Goal: Task Accomplishment & Management: Manage account settings

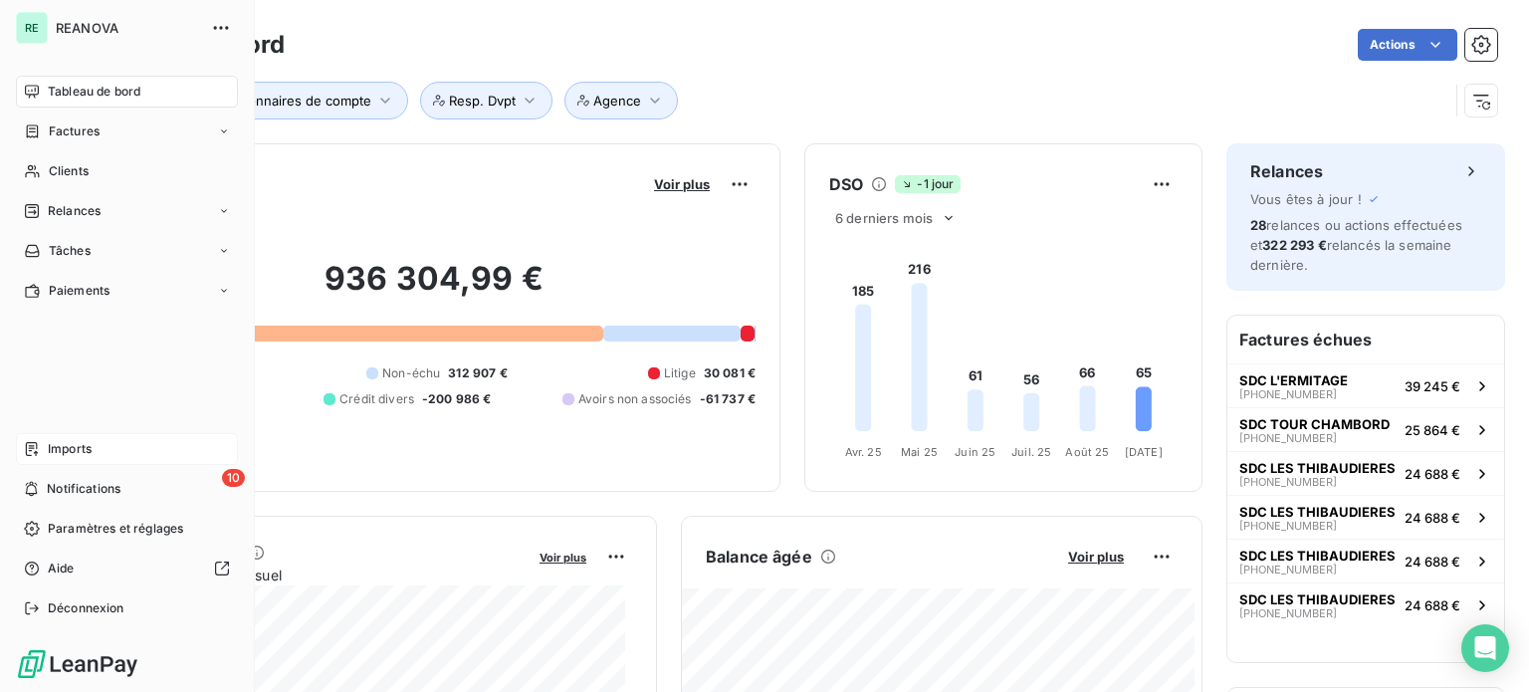
click at [71, 448] on span "Imports" at bounding box center [70, 449] width 44 height 18
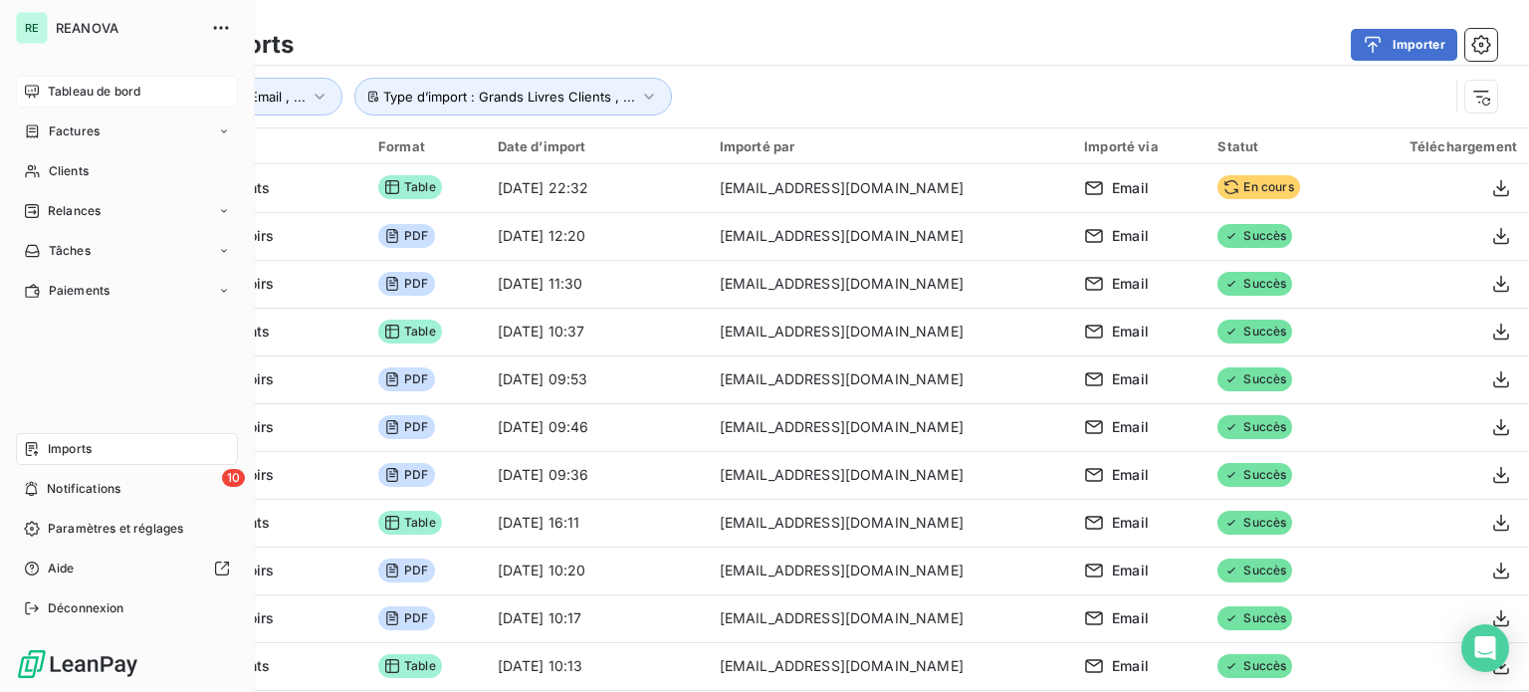
click at [84, 91] on span "Tableau de bord" at bounding box center [94, 92] width 93 height 18
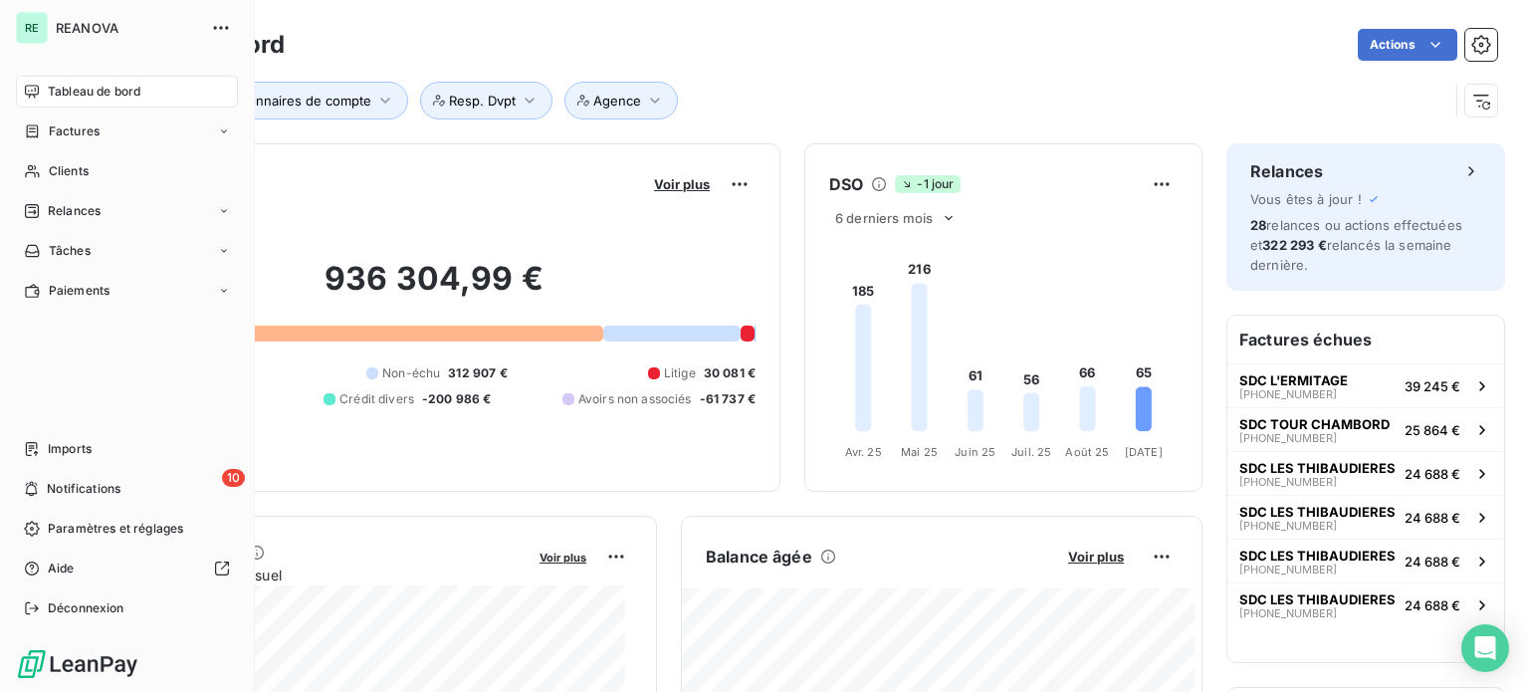
click at [56, 445] on span "Imports" at bounding box center [70, 449] width 44 height 18
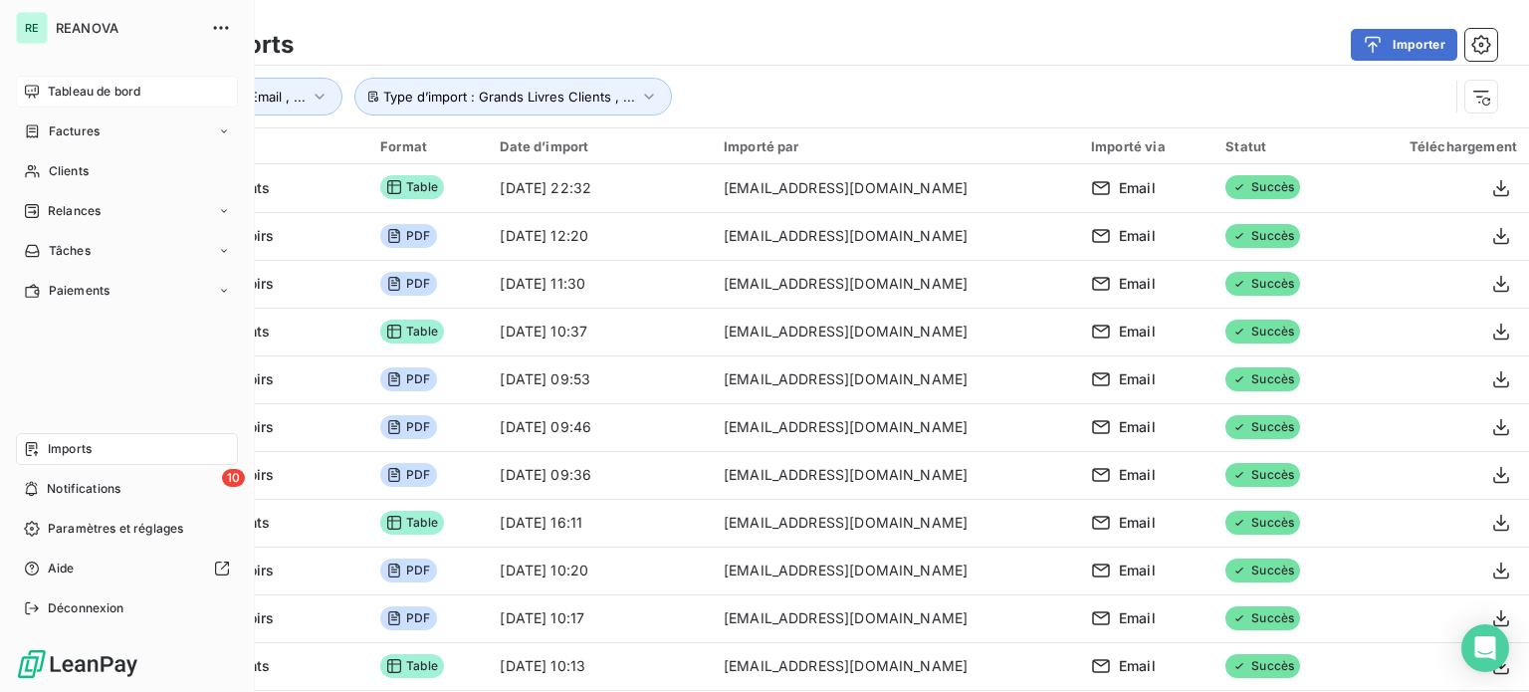
click at [63, 89] on span "Tableau de bord" at bounding box center [94, 92] width 93 height 18
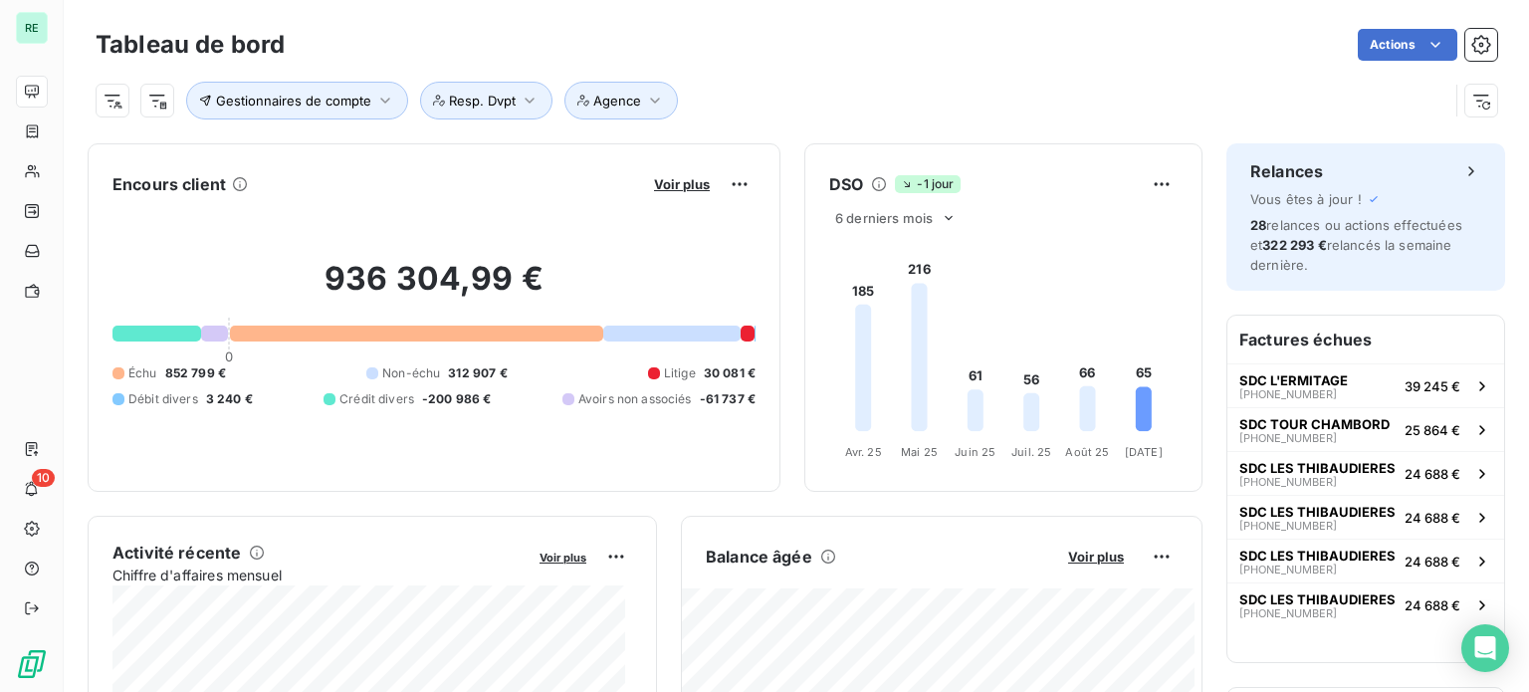
click at [160, 336] on div at bounding box center [157, 334] width 89 height 16
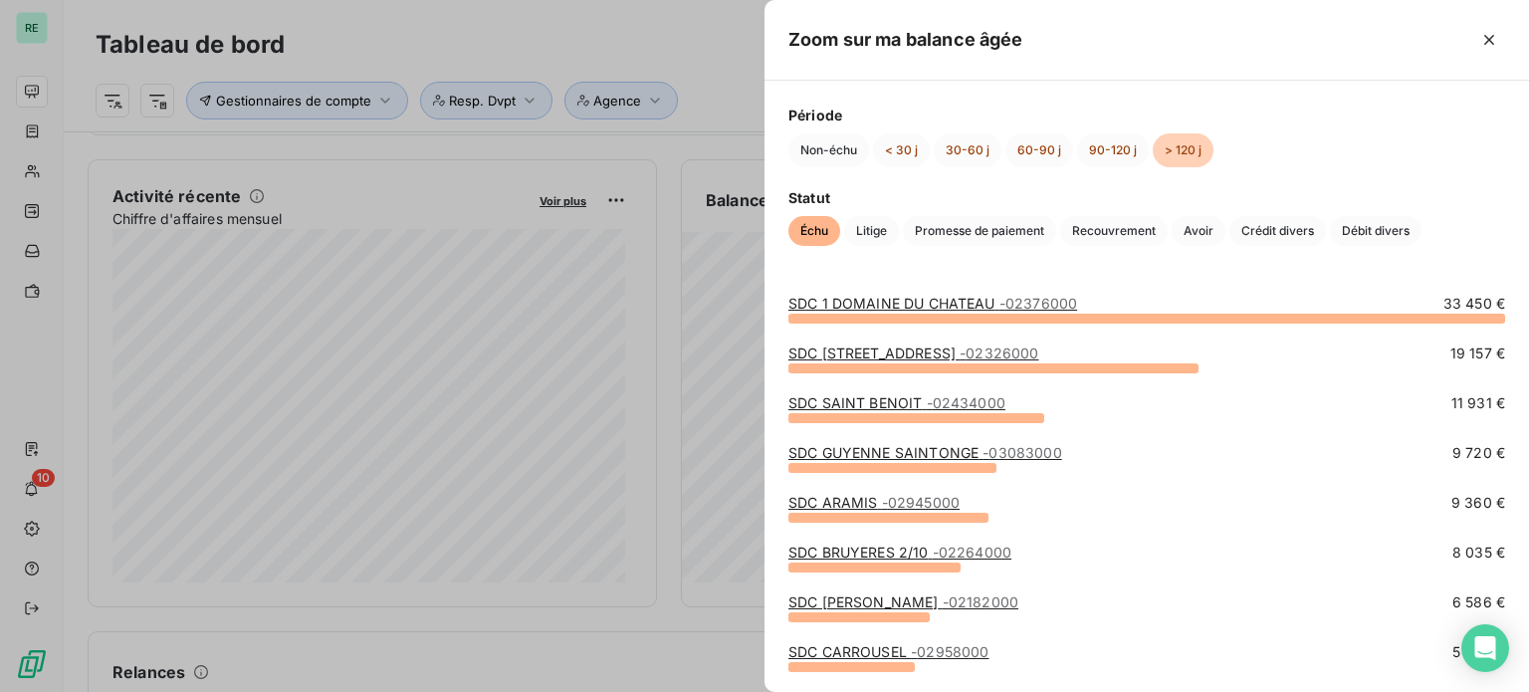
click at [706, 35] on div at bounding box center [764, 346] width 1529 height 692
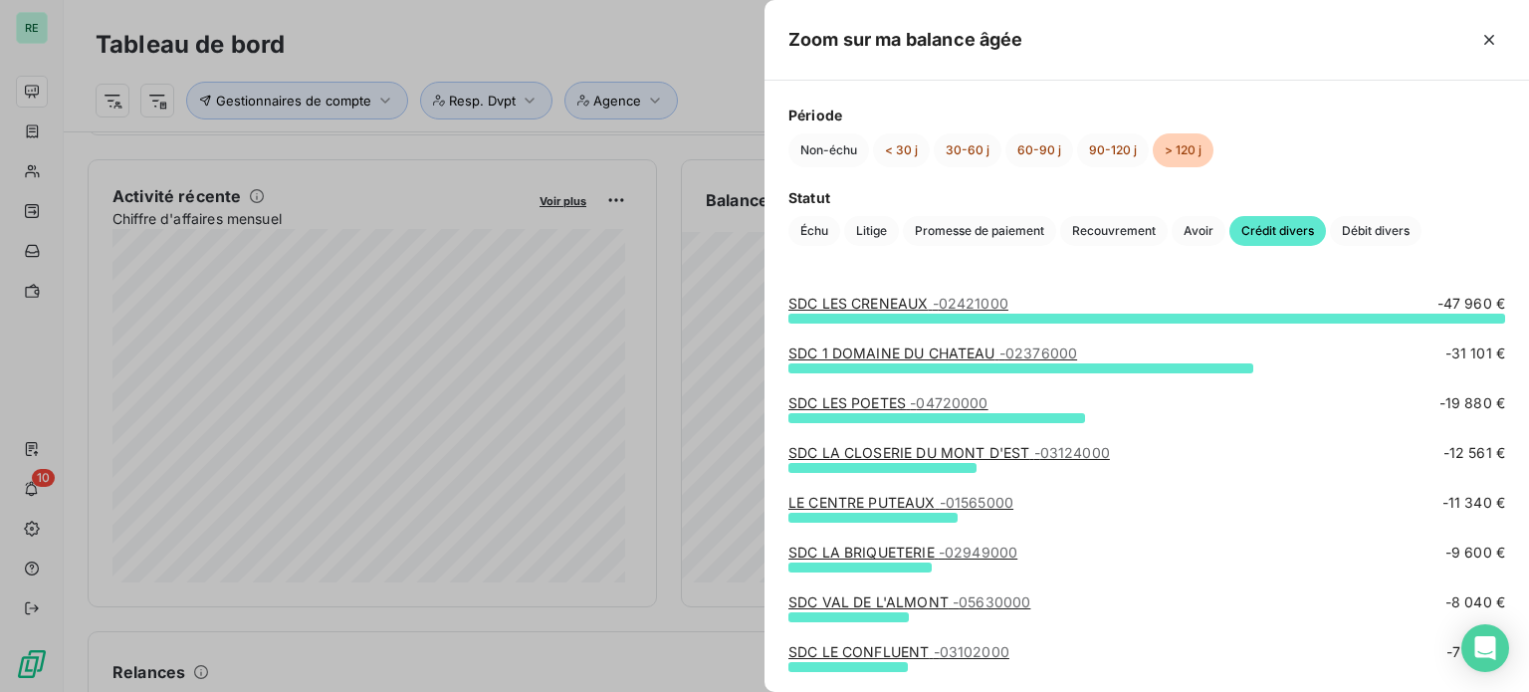
click at [360, 63] on div at bounding box center [764, 346] width 1529 height 692
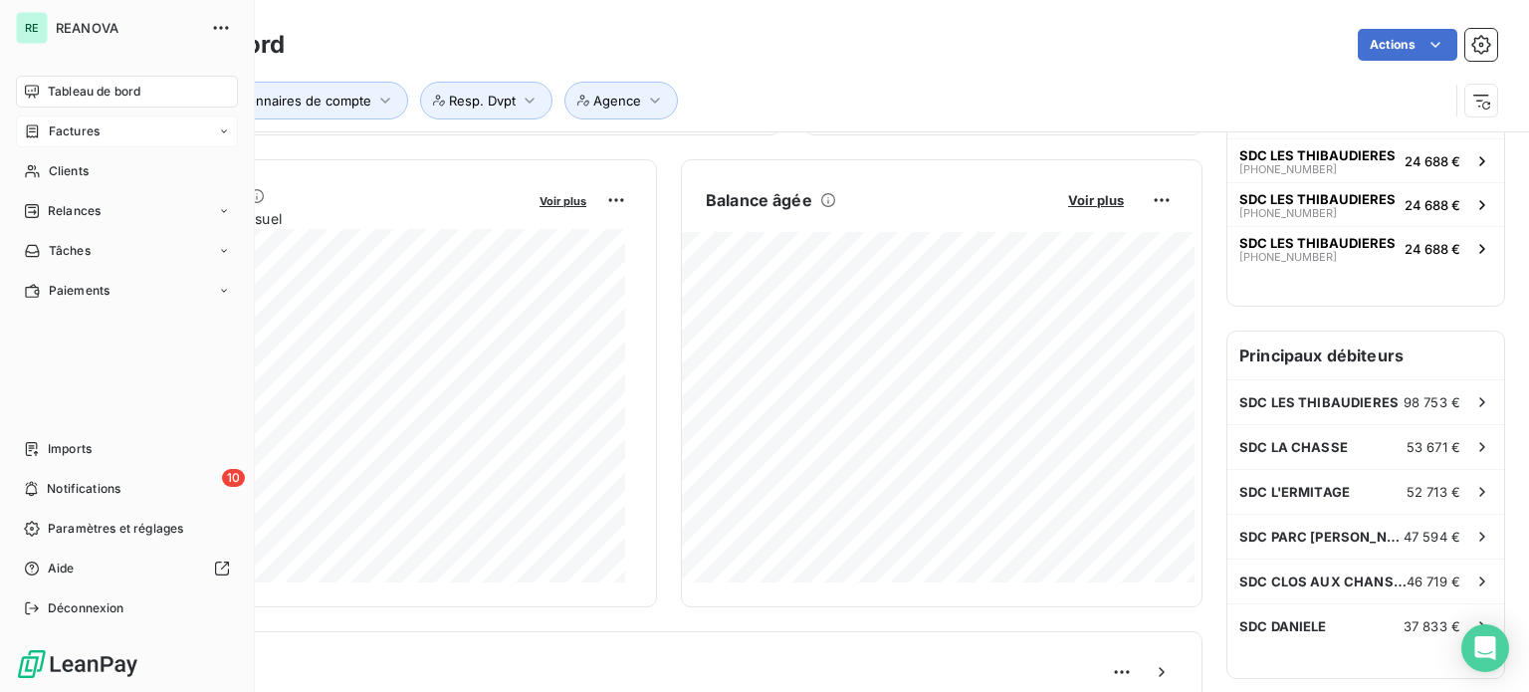
click at [72, 131] on span "Factures" at bounding box center [74, 131] width 51 height 18
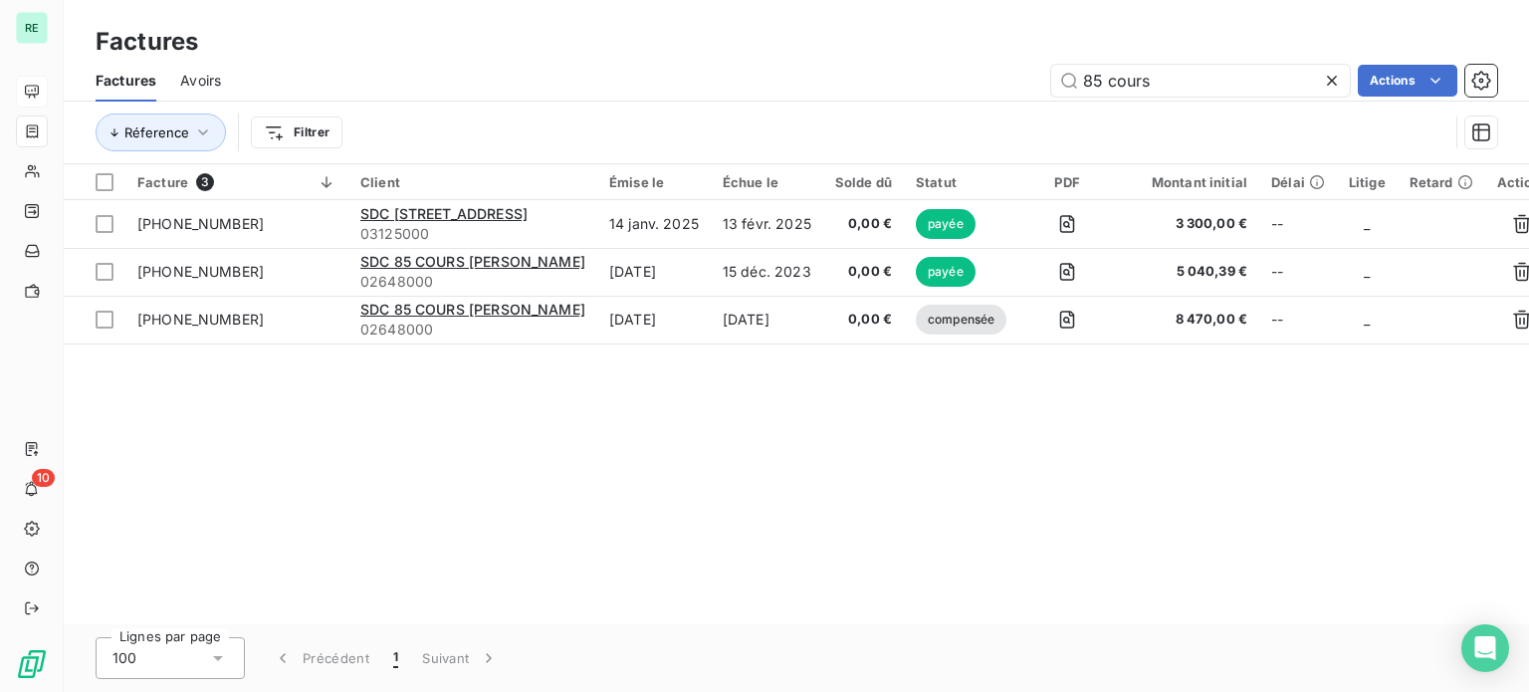
click at [1332, 77] on icon at bounding box center [1332, 81] width 20 height 20
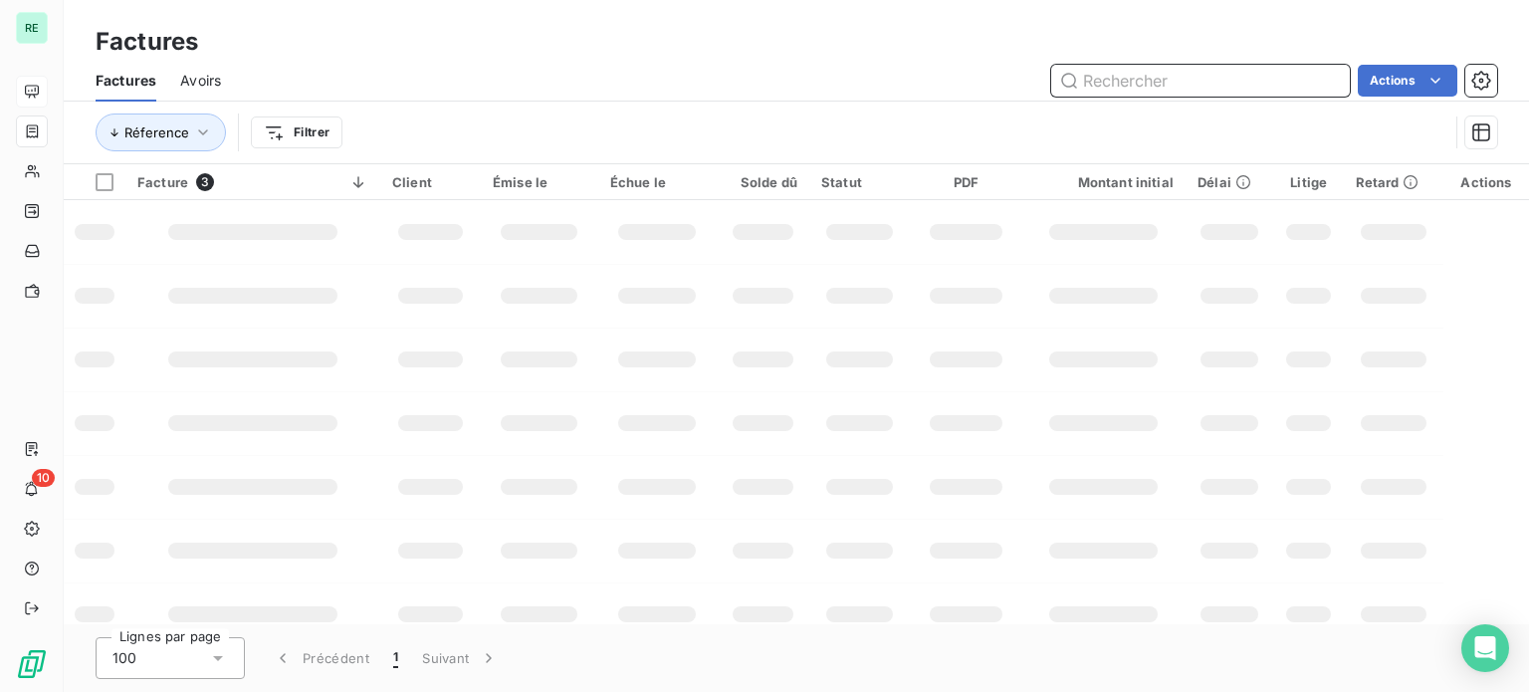
click at [1159, 79] on input "text" at bounding box center [1200, 81] width 299 height 32
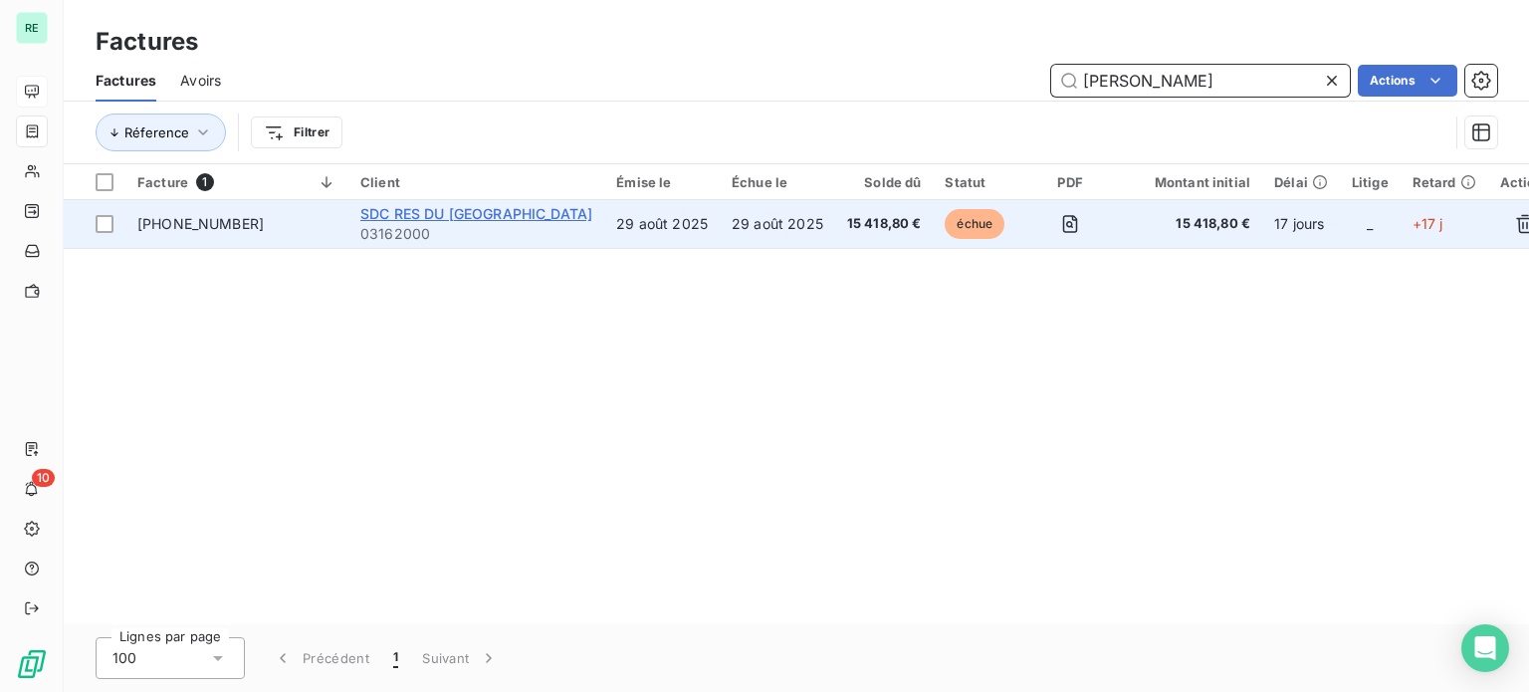
type input "hilaire"
click at [542, 208] on span "SDC RES DU [GEOGRAPHIC_DATA]" at bounding box center [476, 213] width 232 height 17
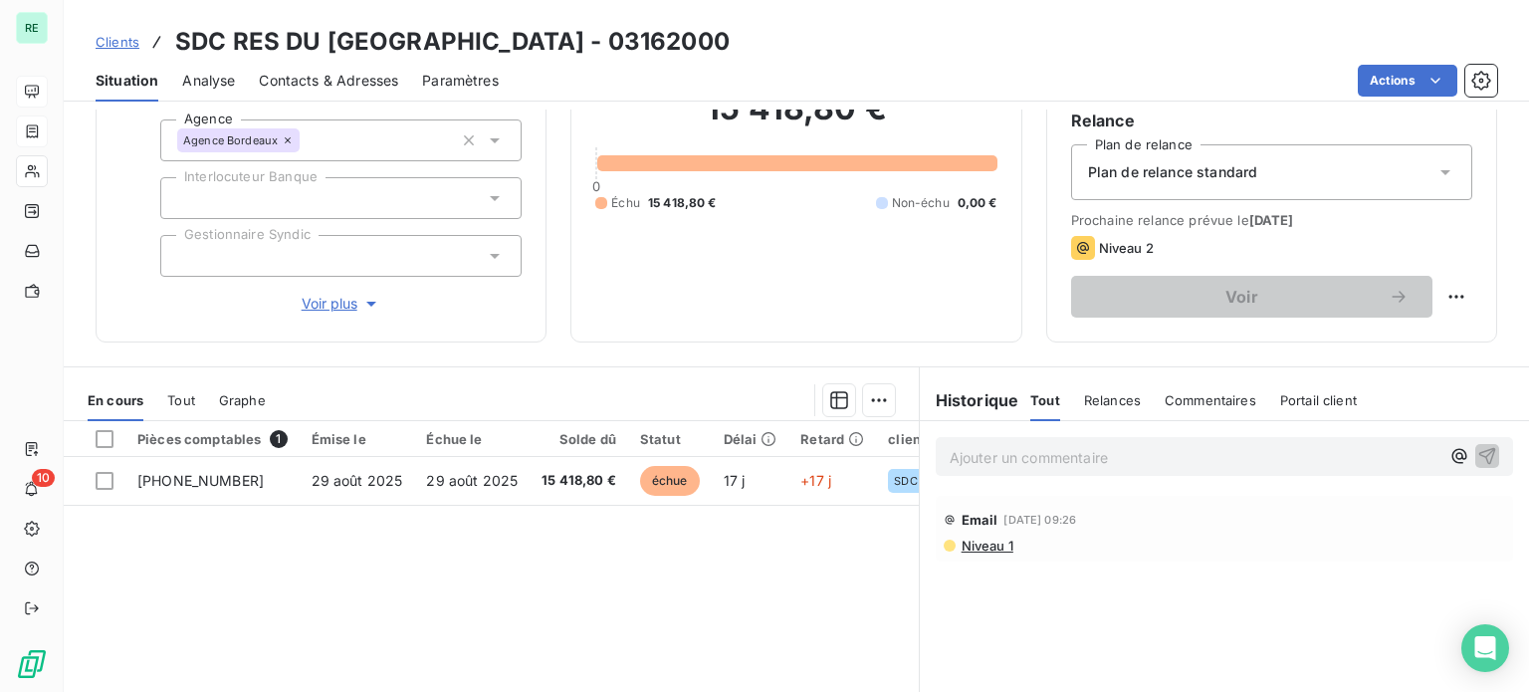
scroll to position [185, 0]
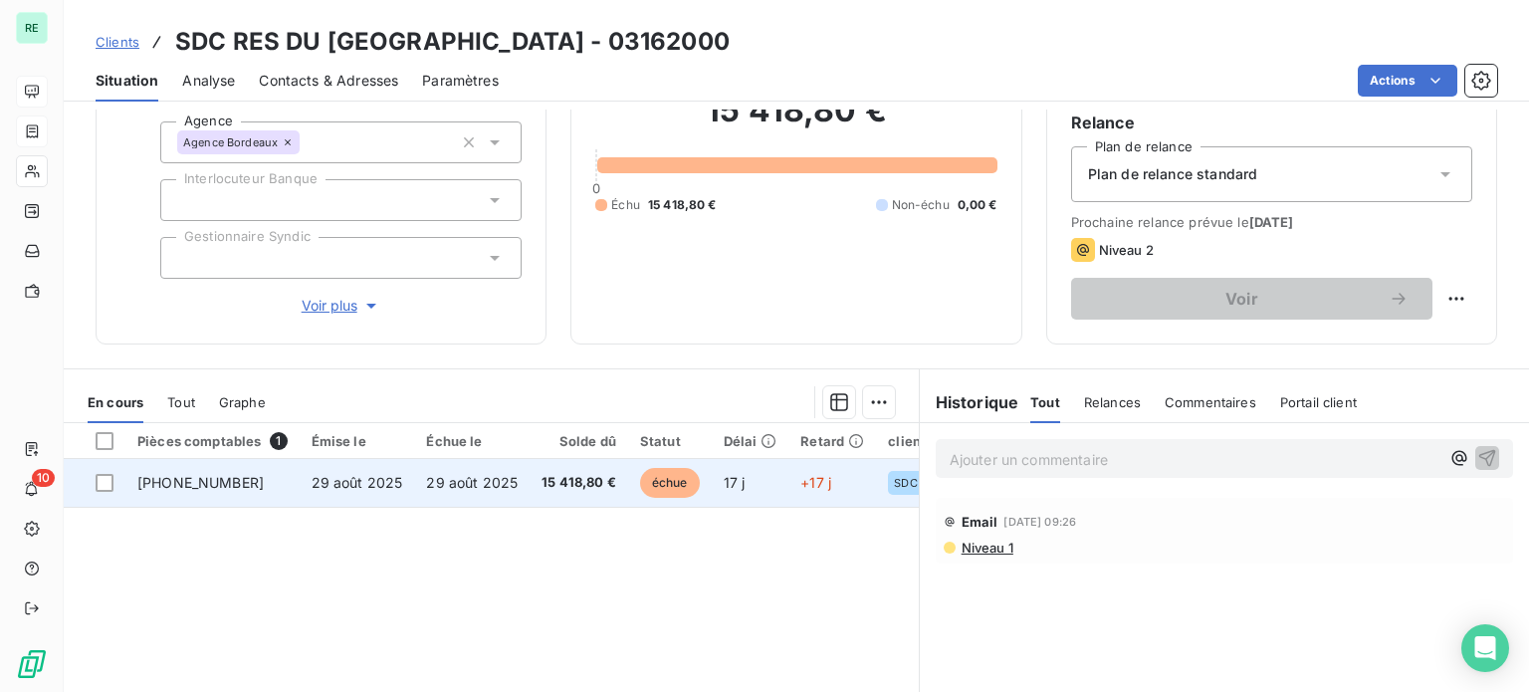
click at [466, 481] on span "29 août 2025" at bounding box center [472, 482] width 92 height 17
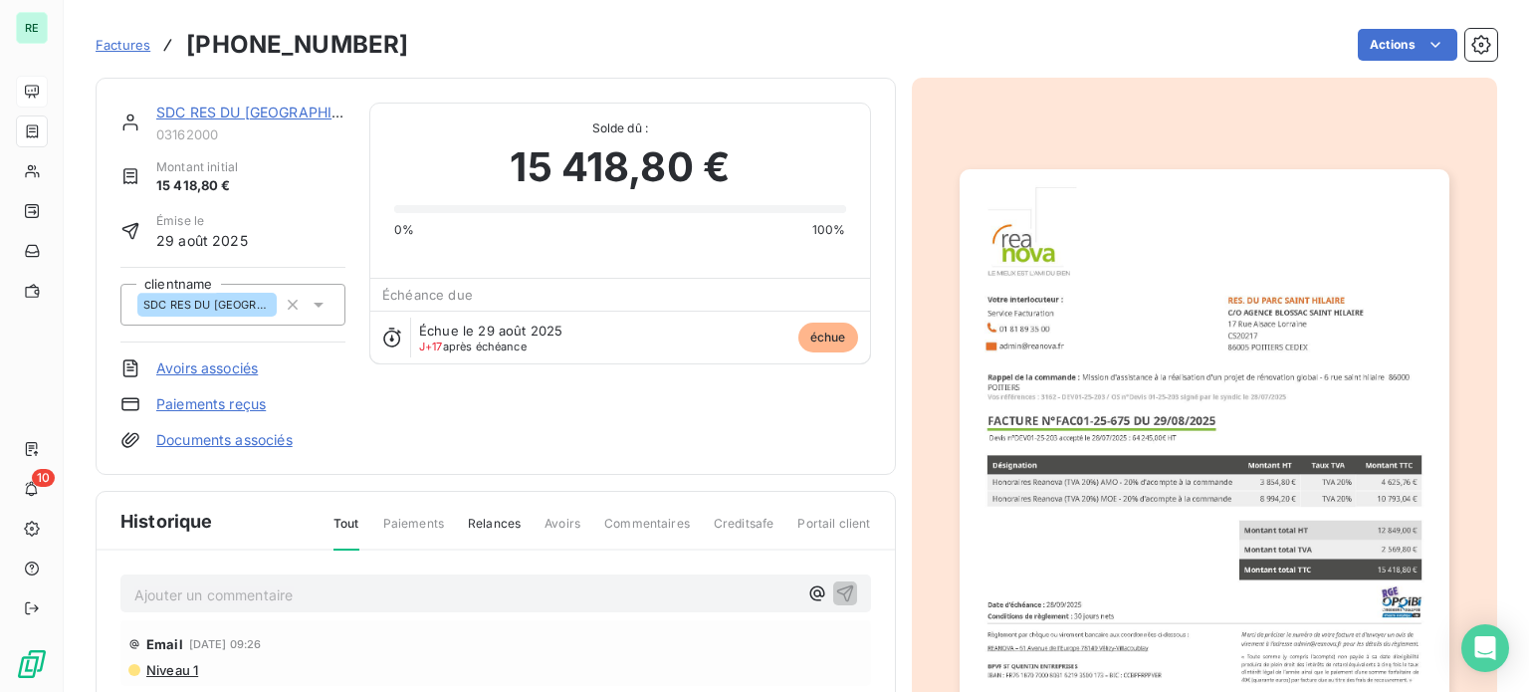
click at [123, 43] on span "Factures" at bounding box center [123, 45] width 55 height 16
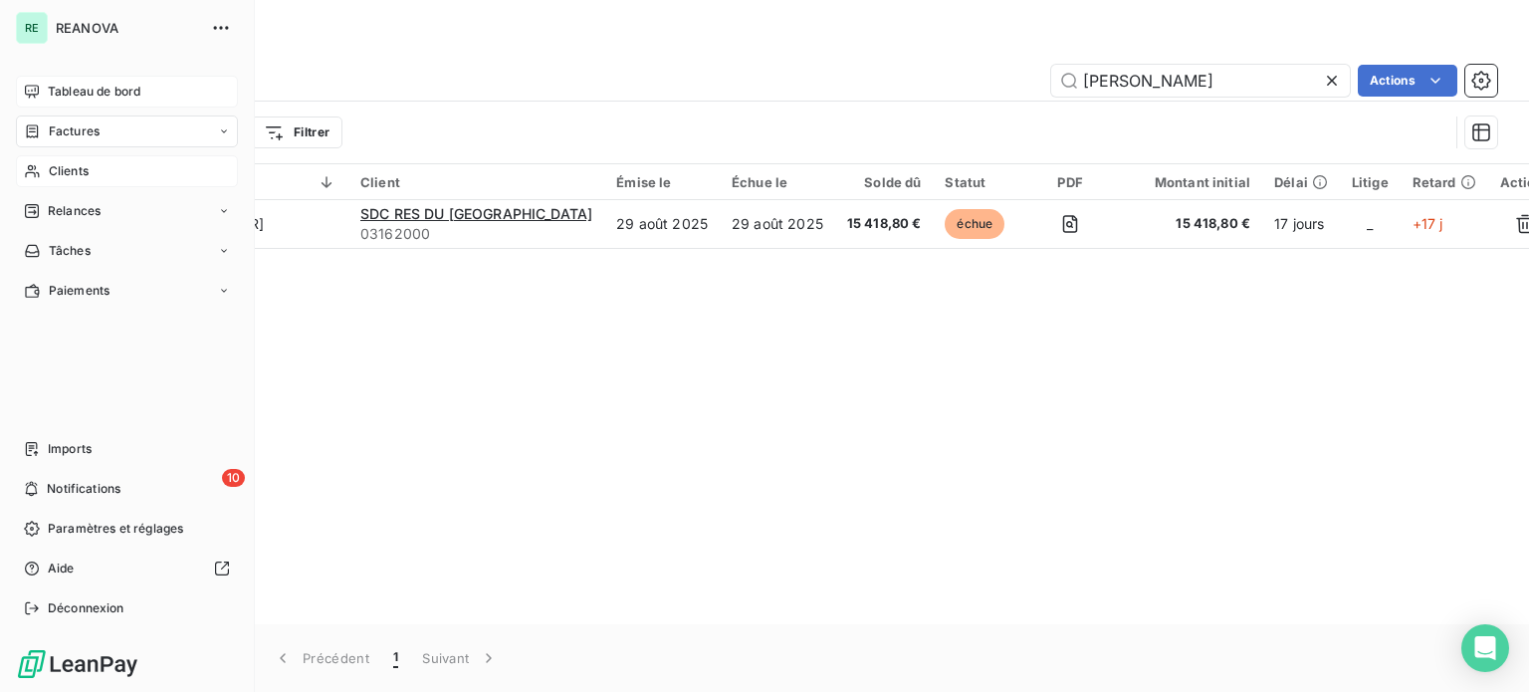
click at [67, 165] on span "Clients" at bounding box center [69, 171] width 40 height 18
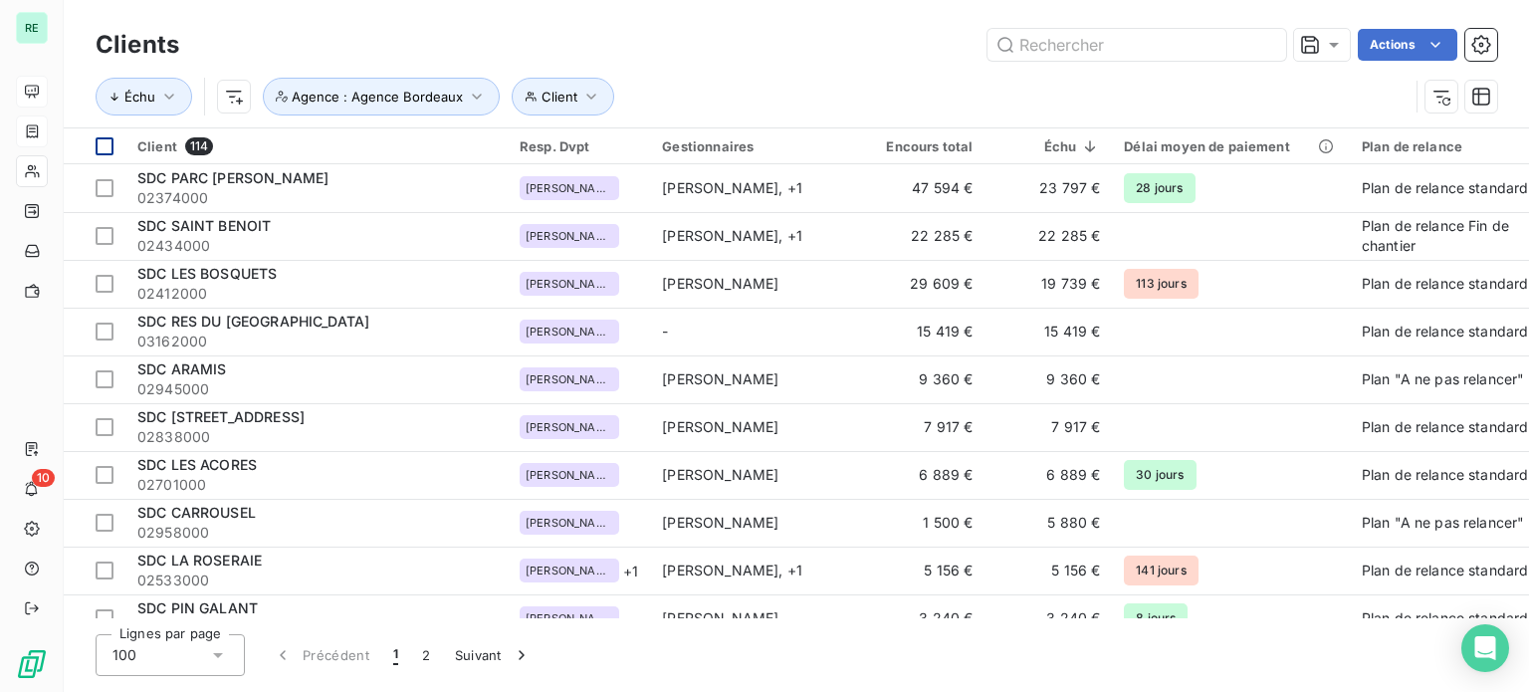
click at [101, 137] on div at bounding box center [105, 146] width 18 height 18
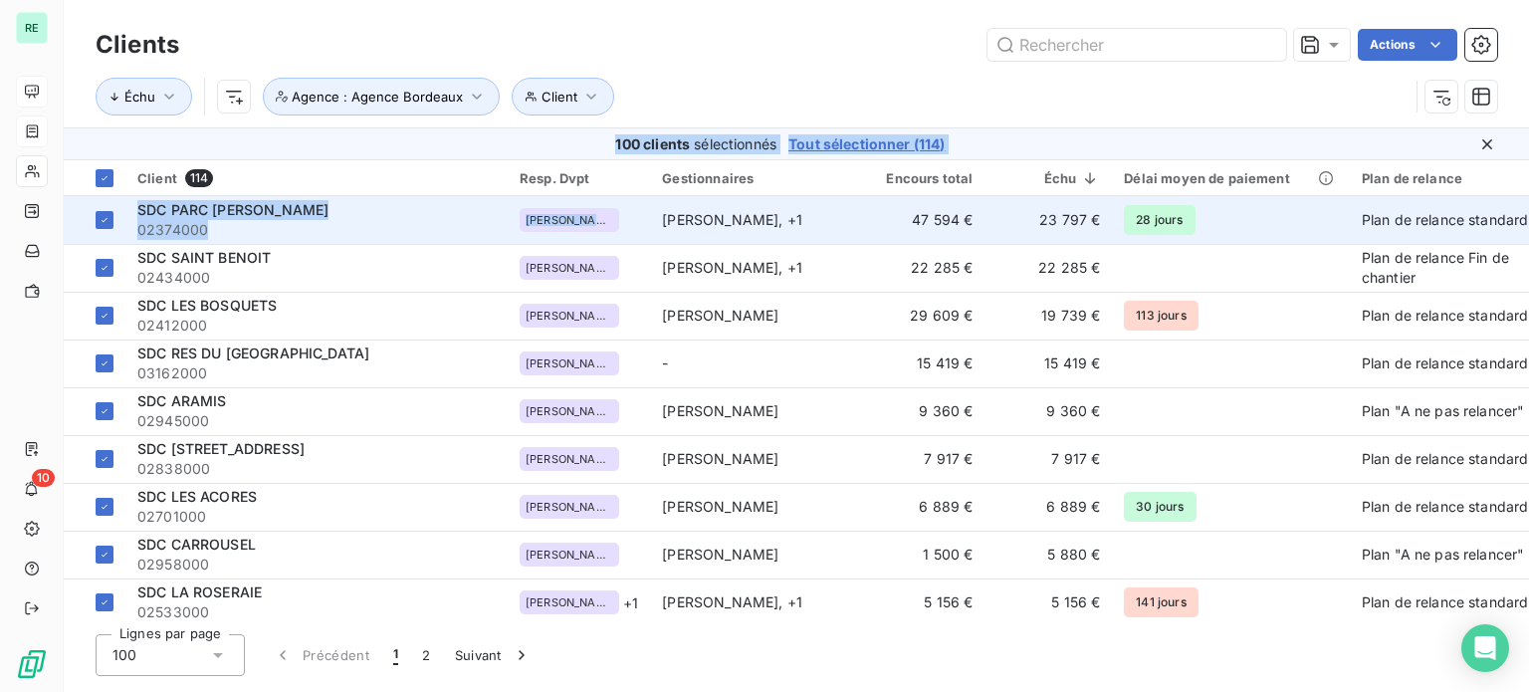
drag, startPoint x: 101, startPoint y: 136, endPoint x: 621, endPoint y: 214, distance: 526.5
click at [621, 214] on div "Clients Actions Échu Client Agence : Agence Bordeaux 100 clients sélectionnés T…" at bounding box center [797, 346] width 1466 height 692
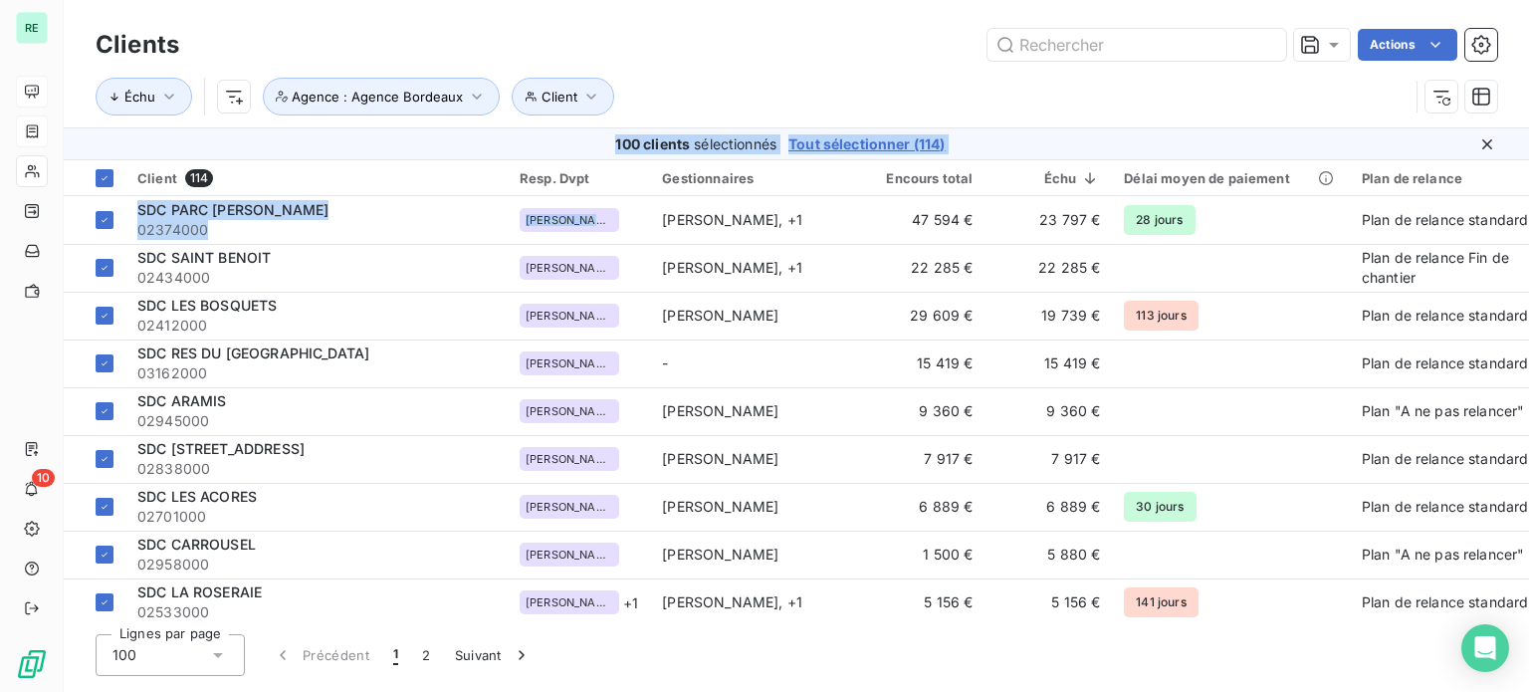
click at [917, 138] on span "Tout sélectionner (114)" at bounding box center [867, 144] width 156 height 20
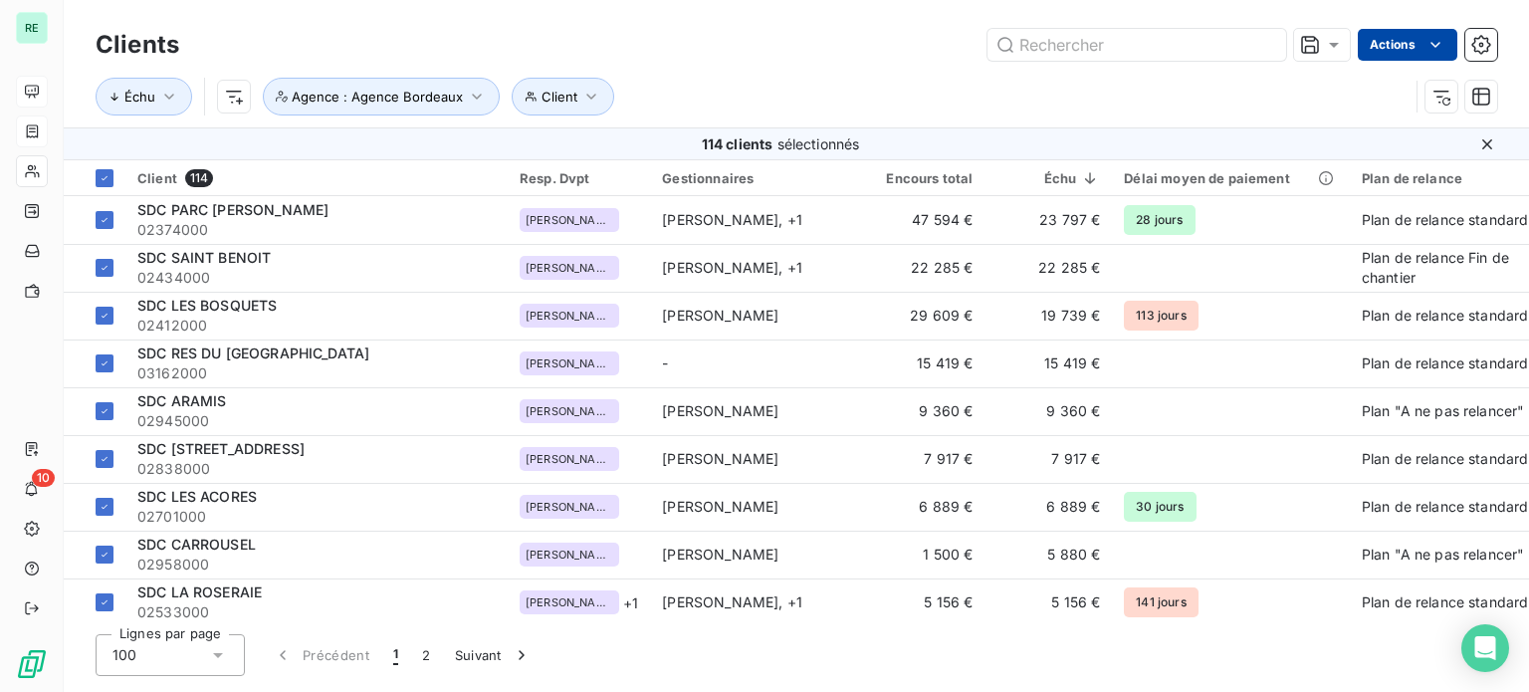
click at [1419, 39] on html "RE 10 Clients Actions Échu Client Agence : Agence Bordeaux 114 clients sélectio…" at bounding box center [764, 346] width 1529 height 692
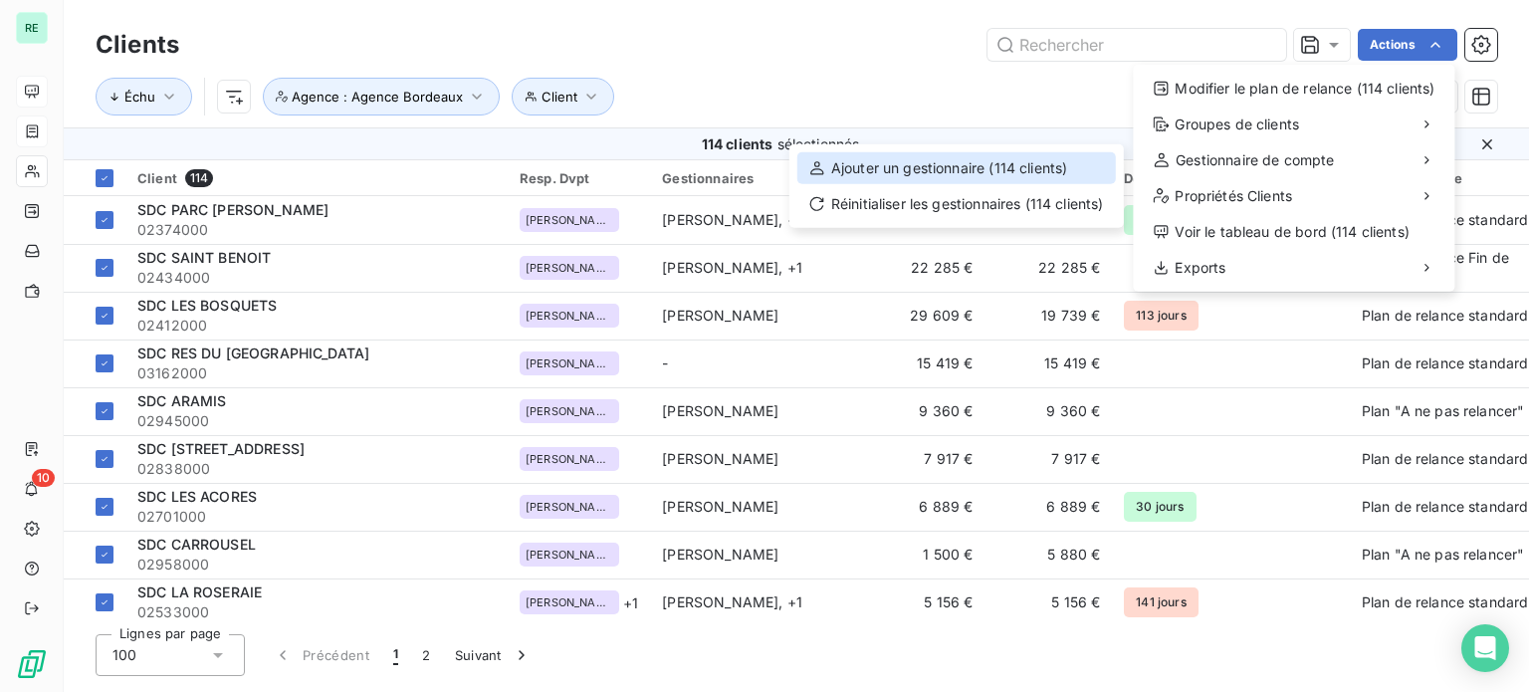
click at [943, 178] on div "Ajouter un gestionnaire (114 clients)" at bounding box center [957, 168] width 319 height 32
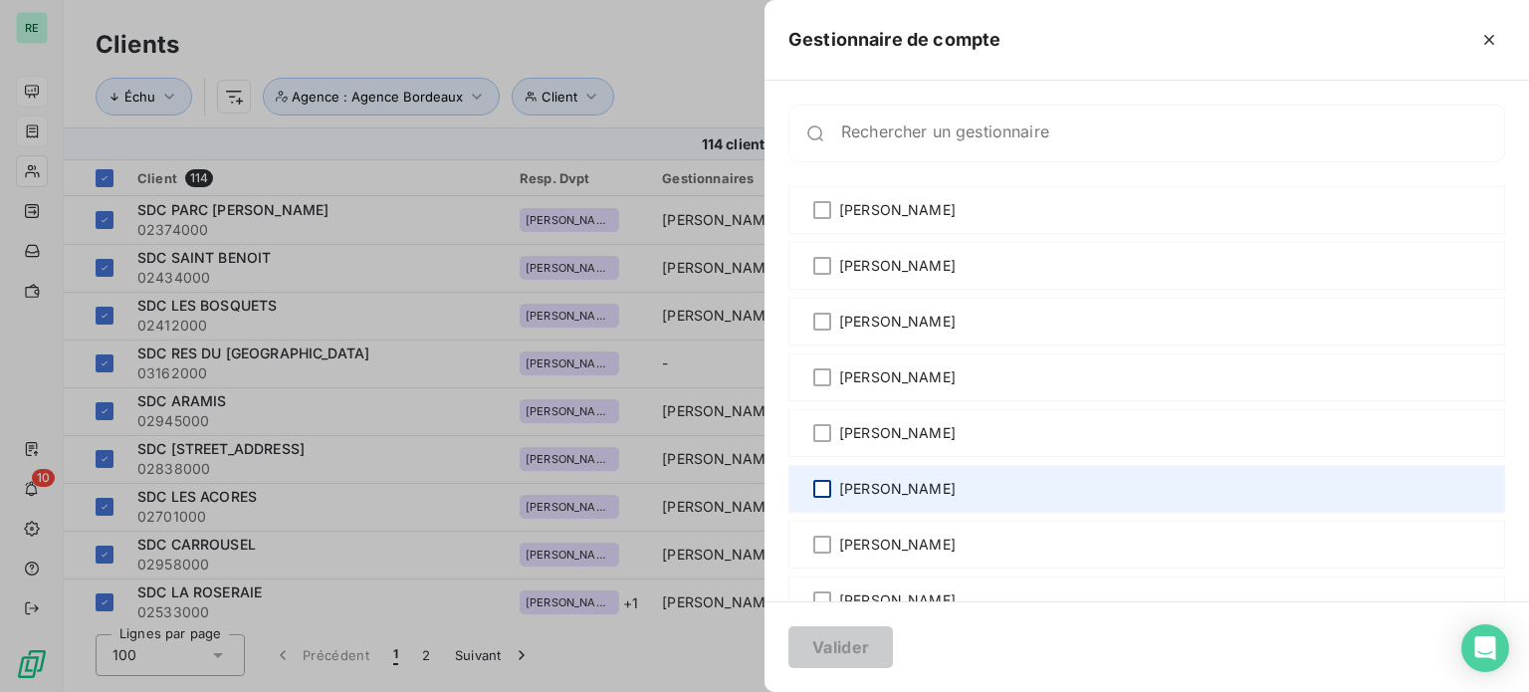
click at [827, 489] on div at bounding box center [822, 489] width 18 height 18
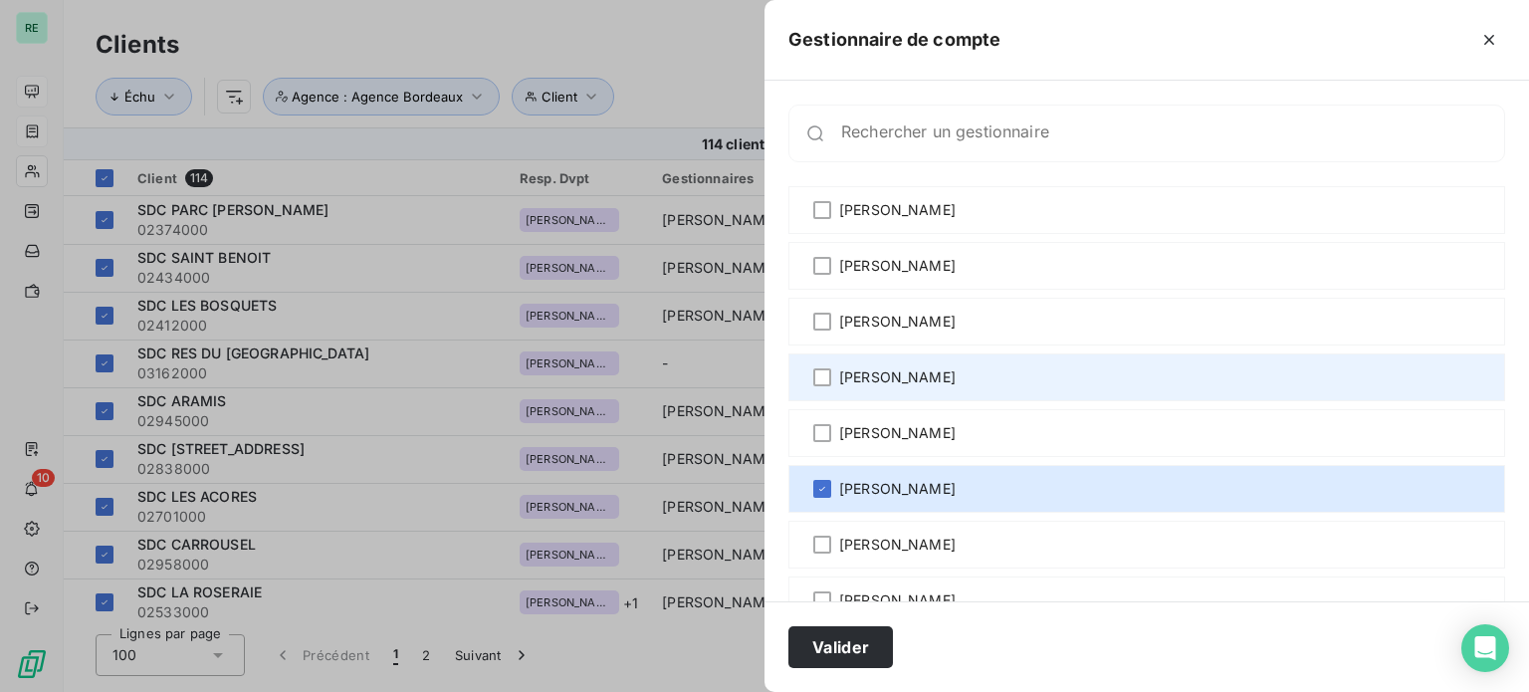
click at [908, 373] on span "[PERSON_NAME]" at bounding box center [897, 377] width 116 height 20
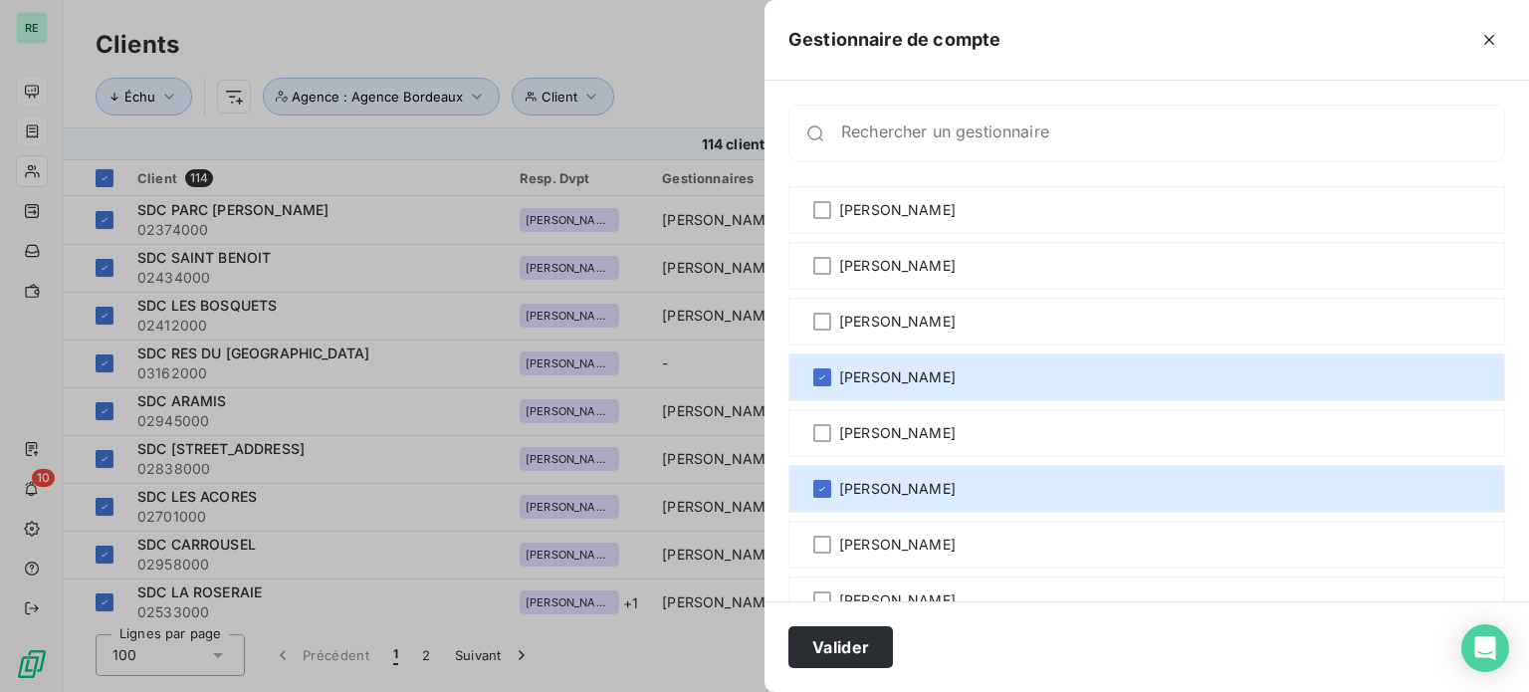
scroll to position [102, 0]
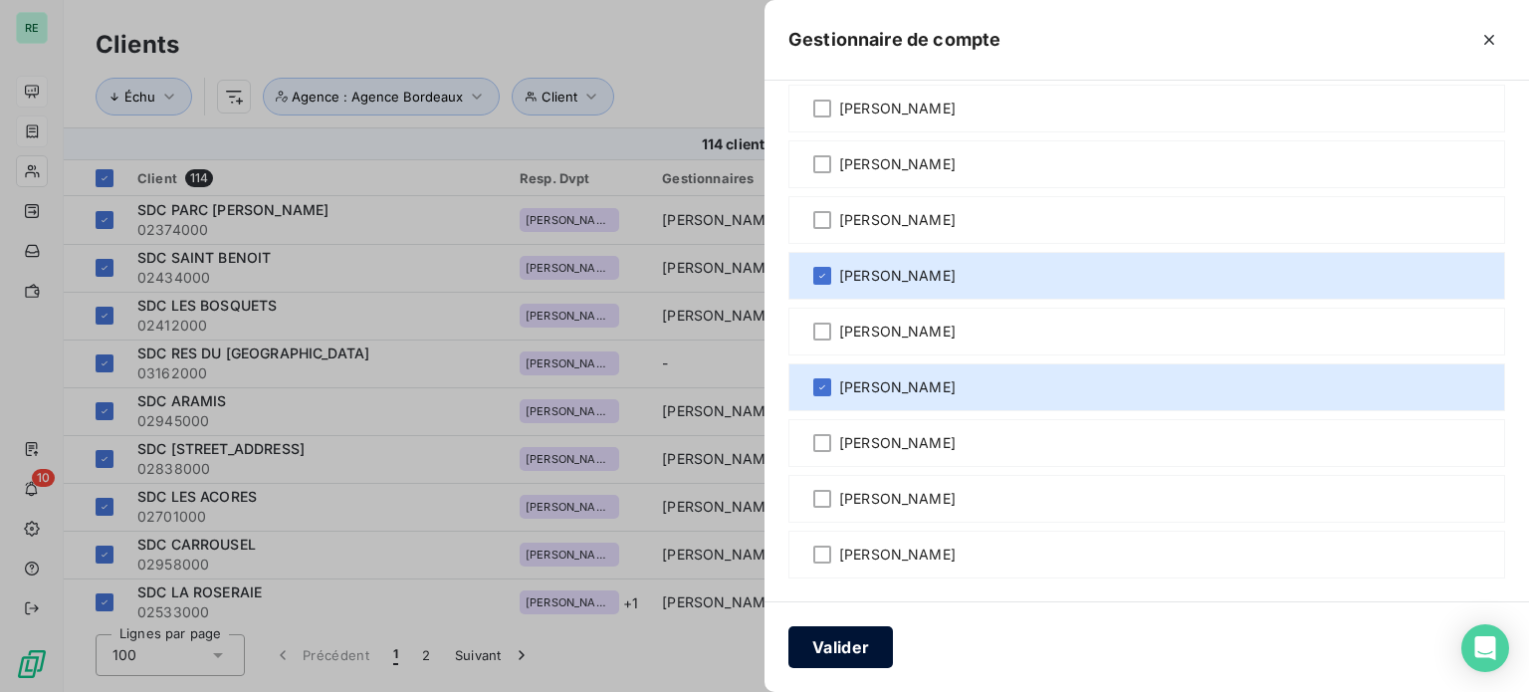
click at [823, 648] on button "Valider" at bounding box center [841, 647] width 105 height 42
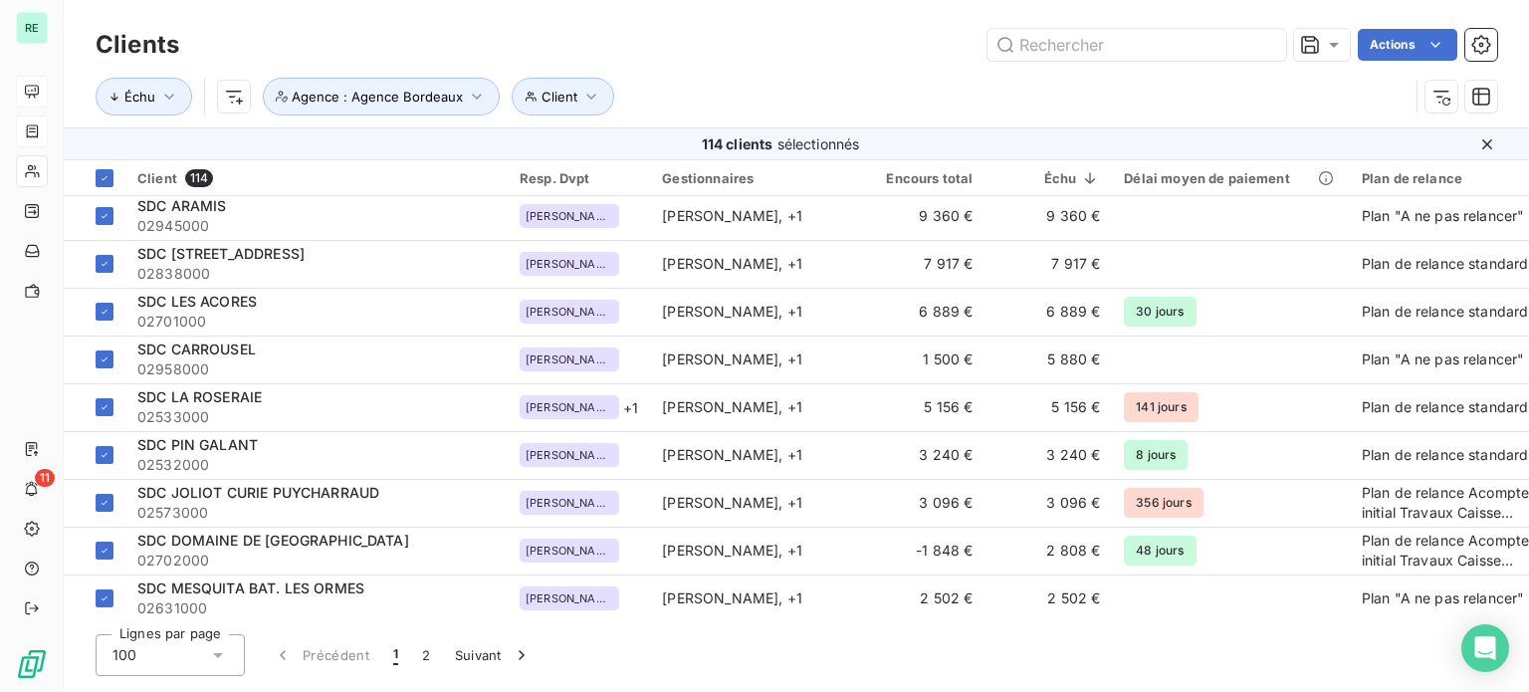
scroll to position [0, 0]
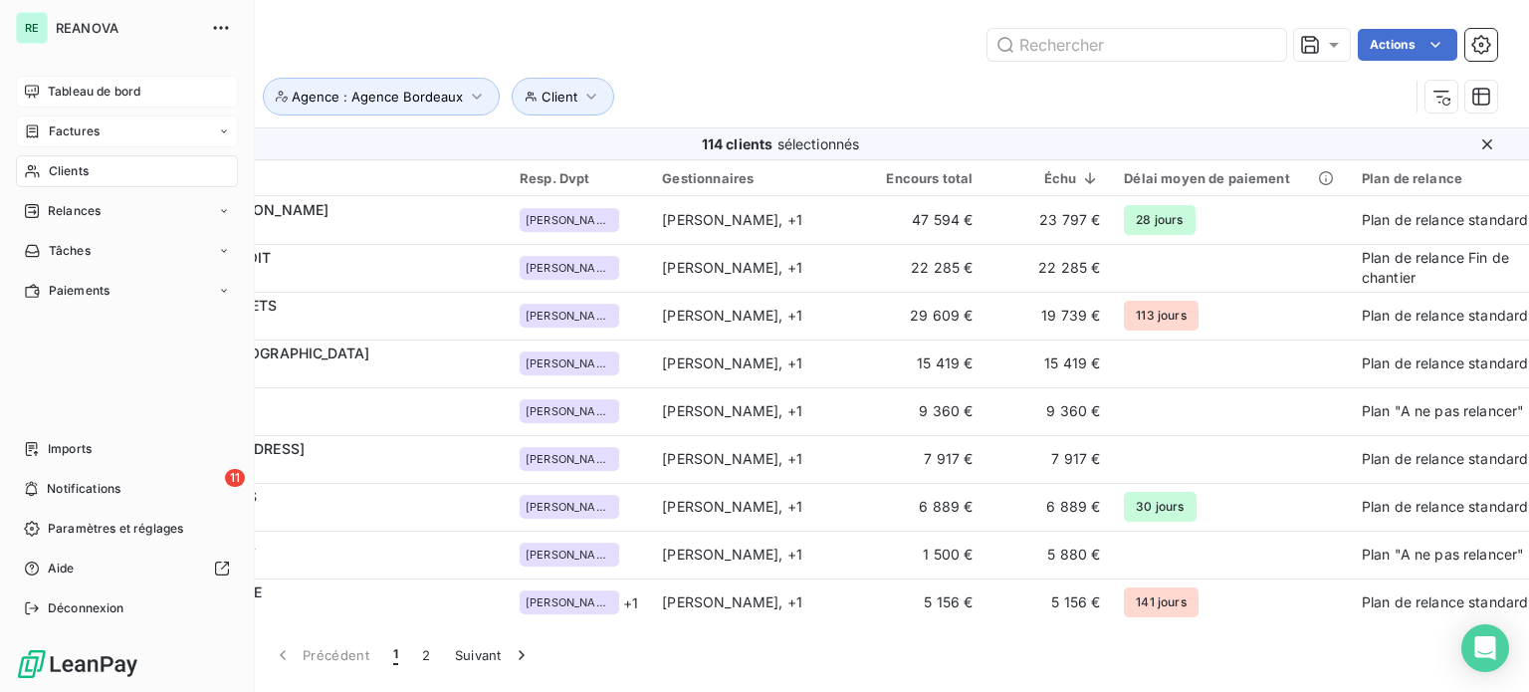
click at [80, 88] on span "Tableau de bord" at bounding box center [94, 92] width 93 height 18
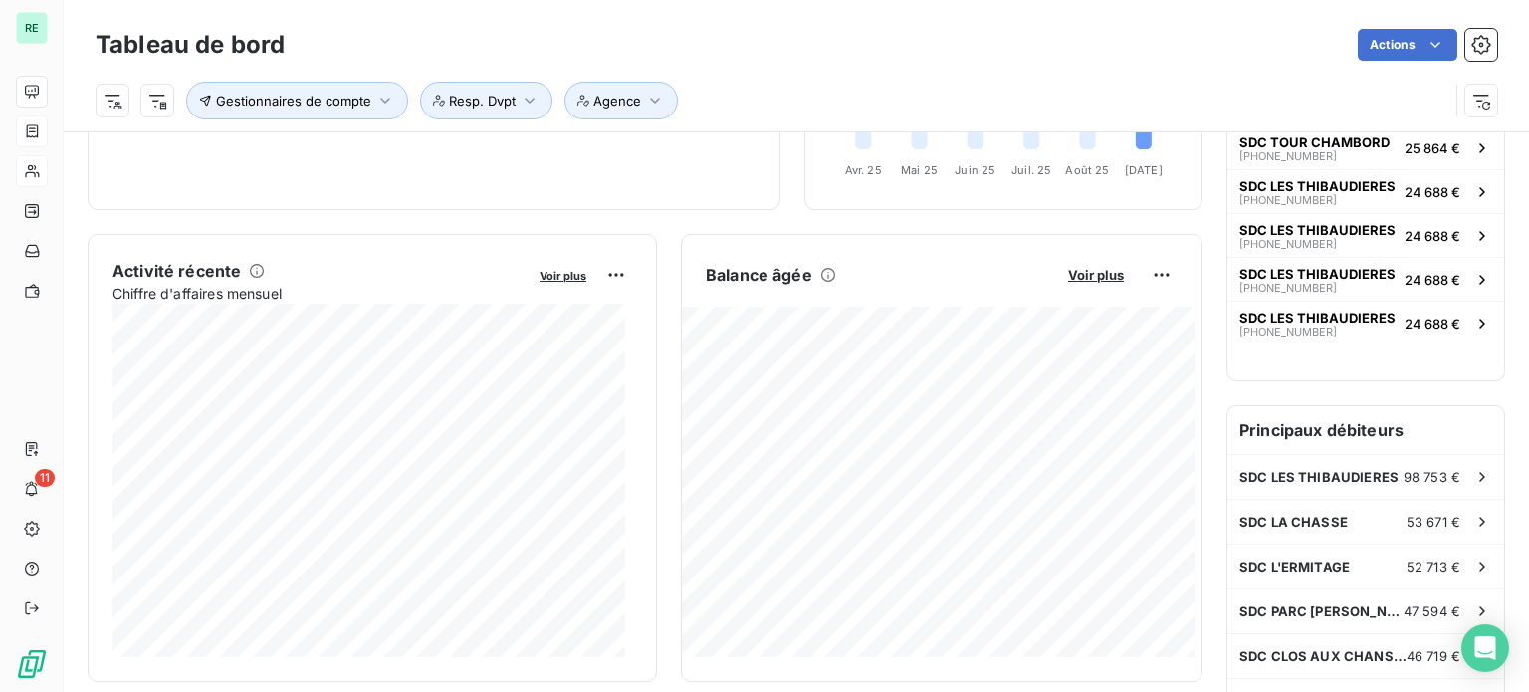
scroll to position [280, 0]
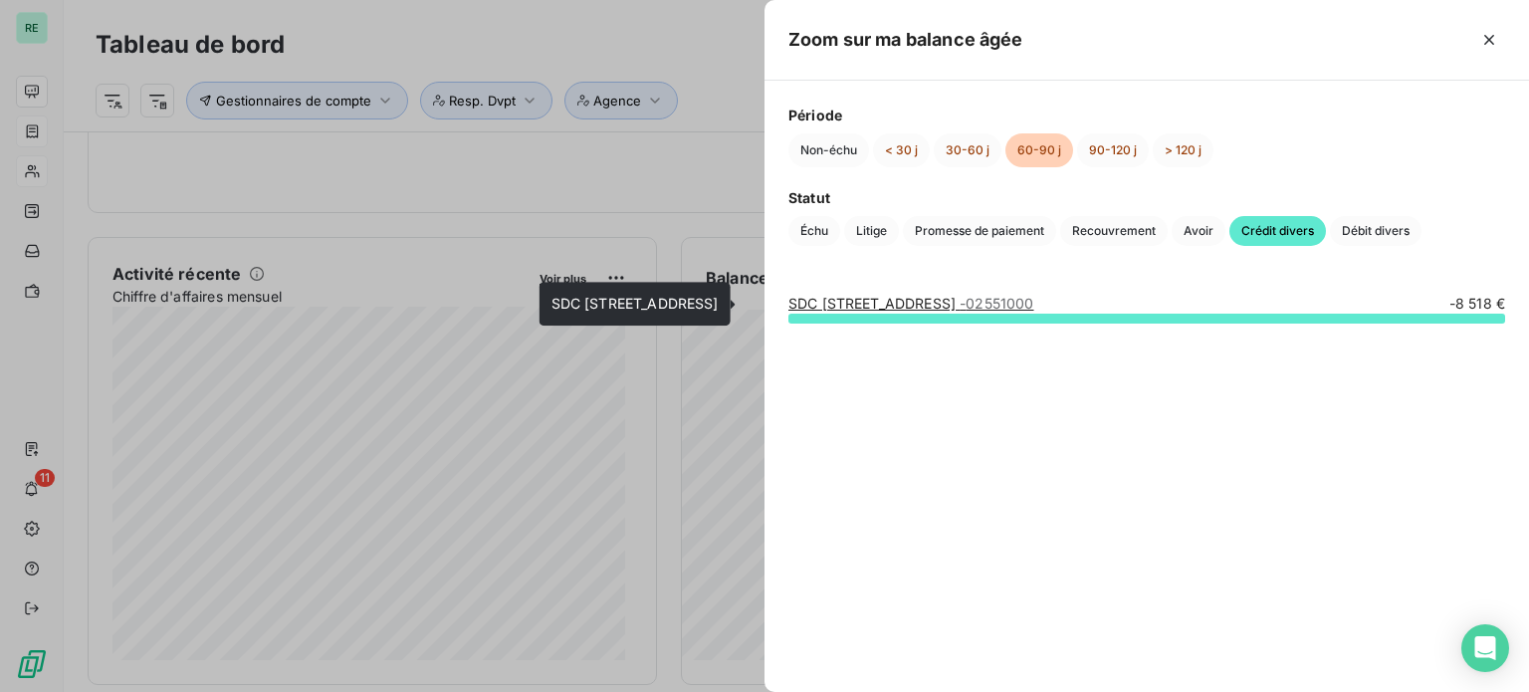
click at [859, 302] on link "SDC 47/49 RUE DES MEUNIERS - 02551000" at bounding box center [912, 303] width 246 height 17
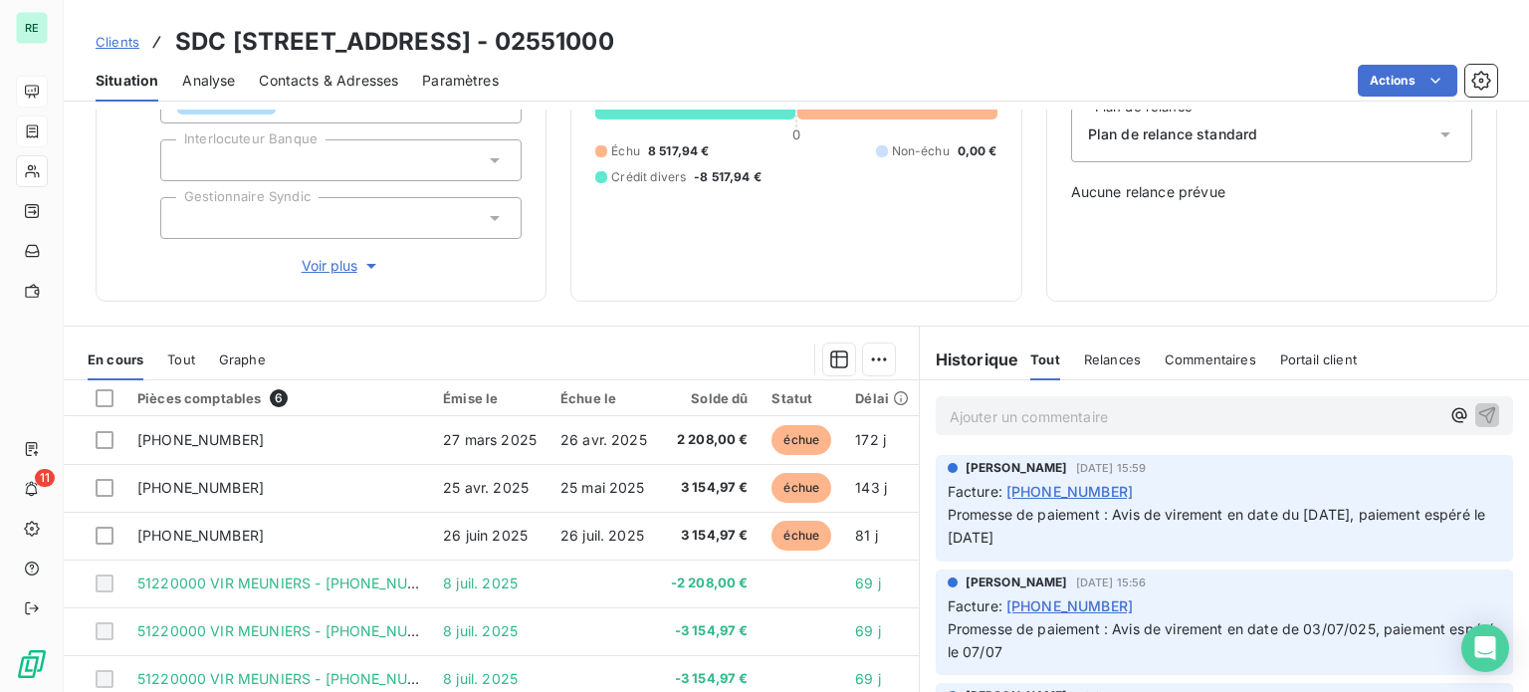
scroll to position [354, 0]
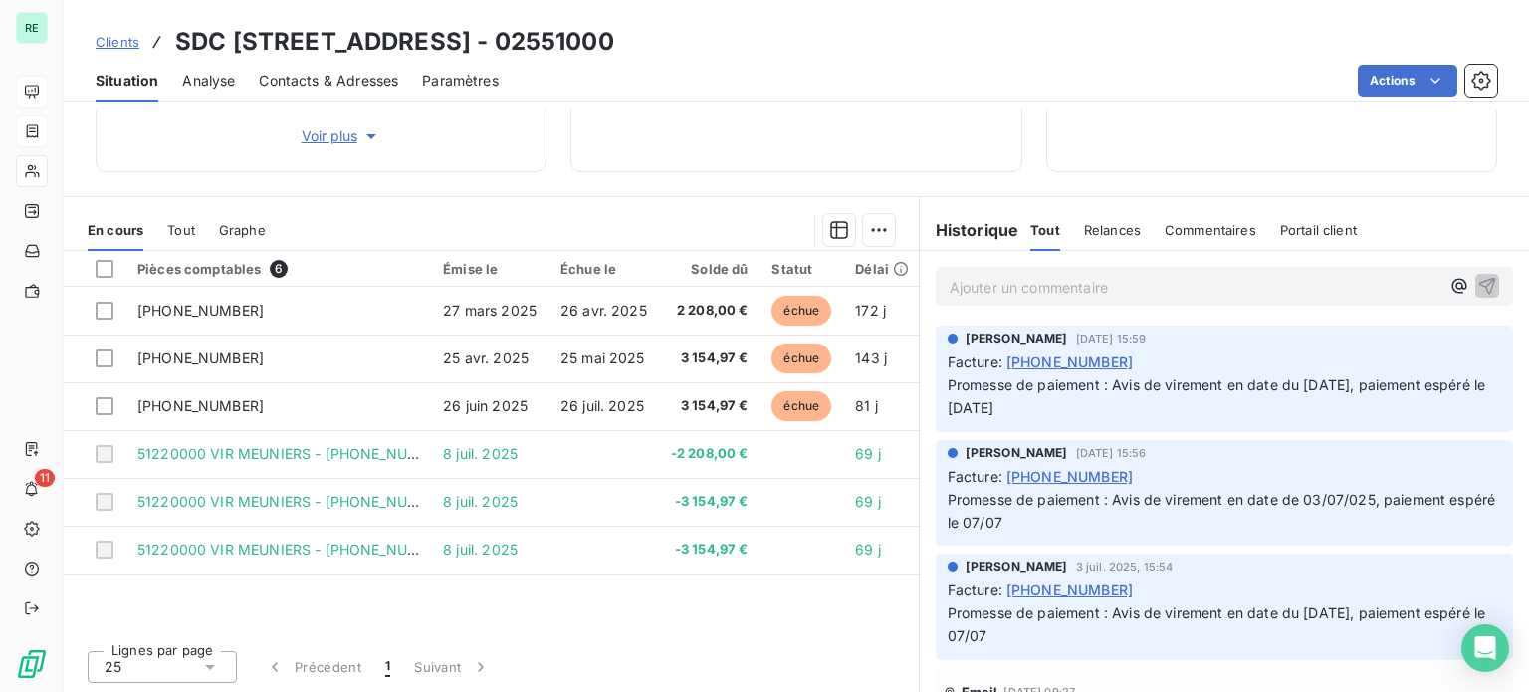
click at [125, 40] on span "Clients" at bounding box center [118, 42] width 44 height 16
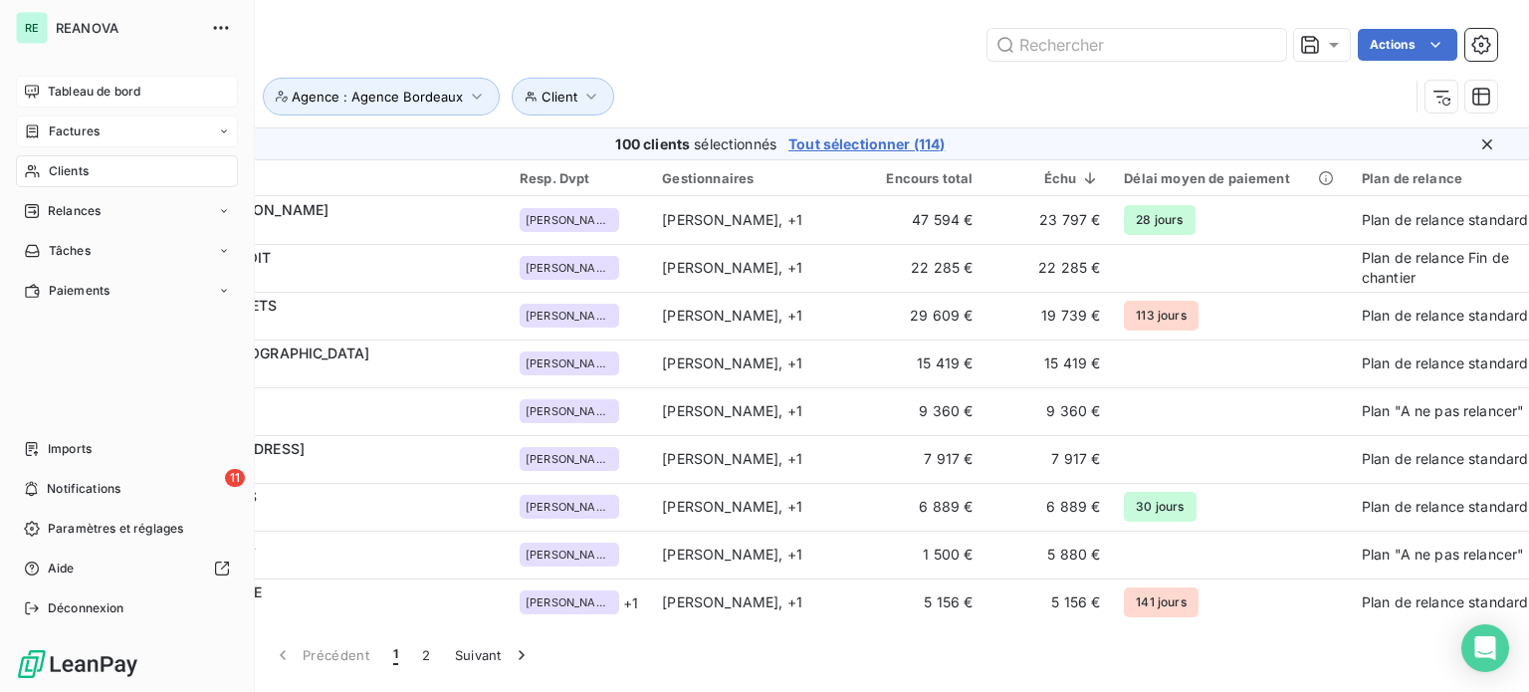
click at [44, 89] on div "Tableau de bord" at bounding box center [127, 92] width 222 height 32
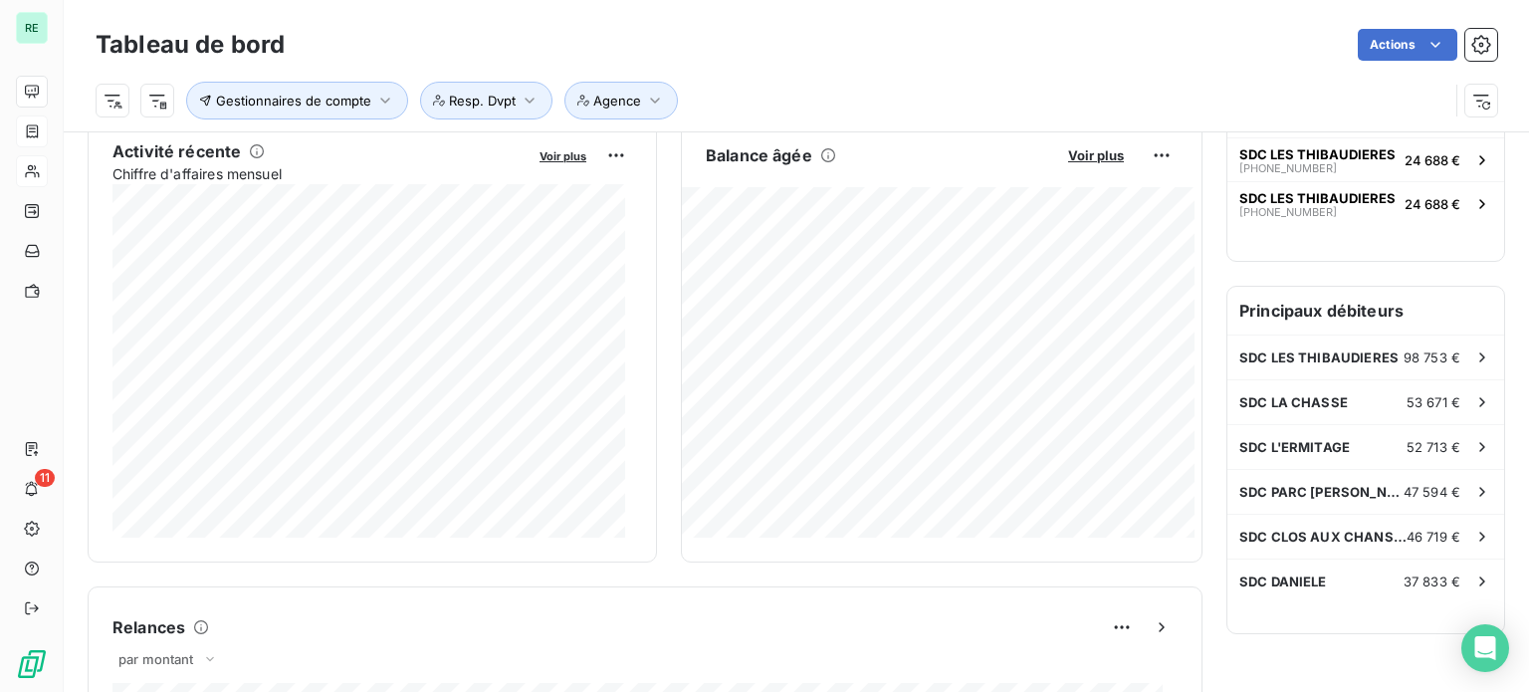
scroll to position [399, 0]
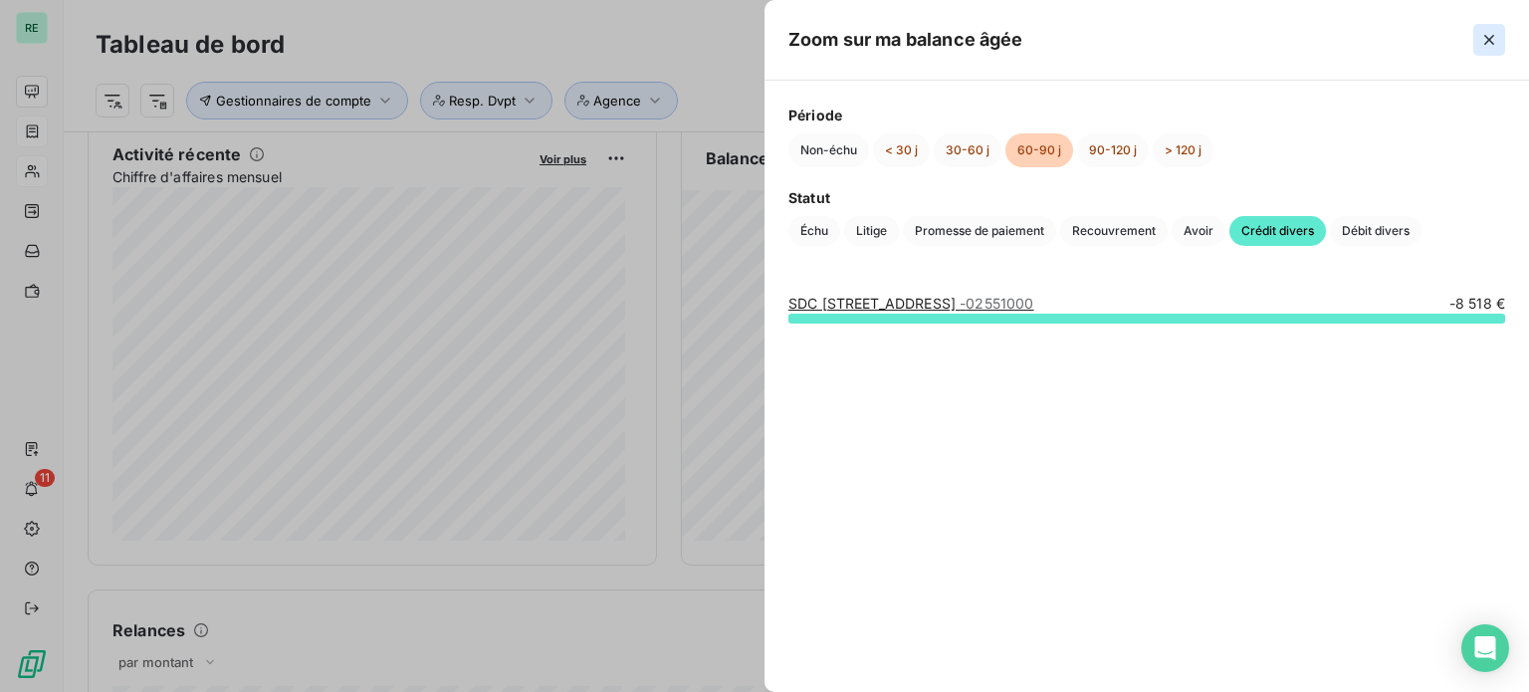
click at [1494, 34] on icon "button" at bounding box center [1490, 40] width 20 height 20
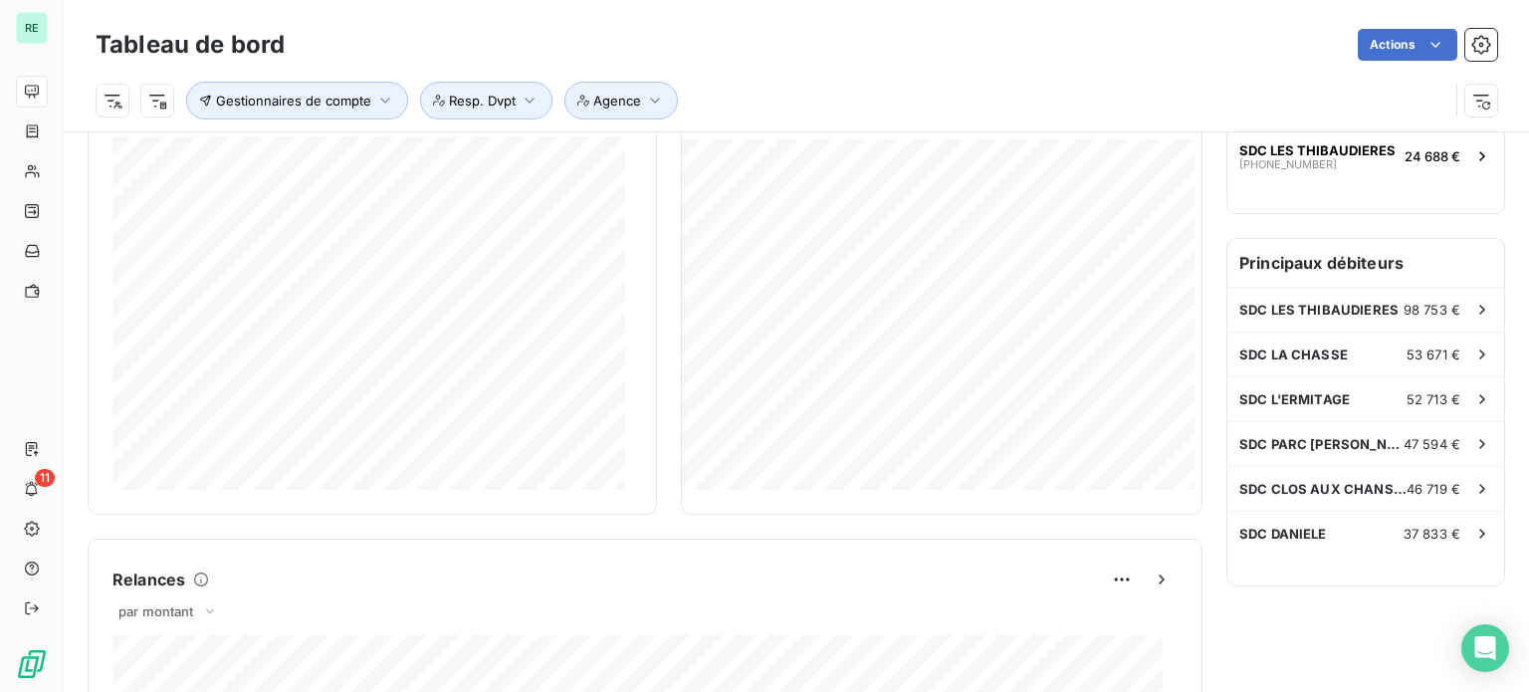
scroll to position [456, 0]
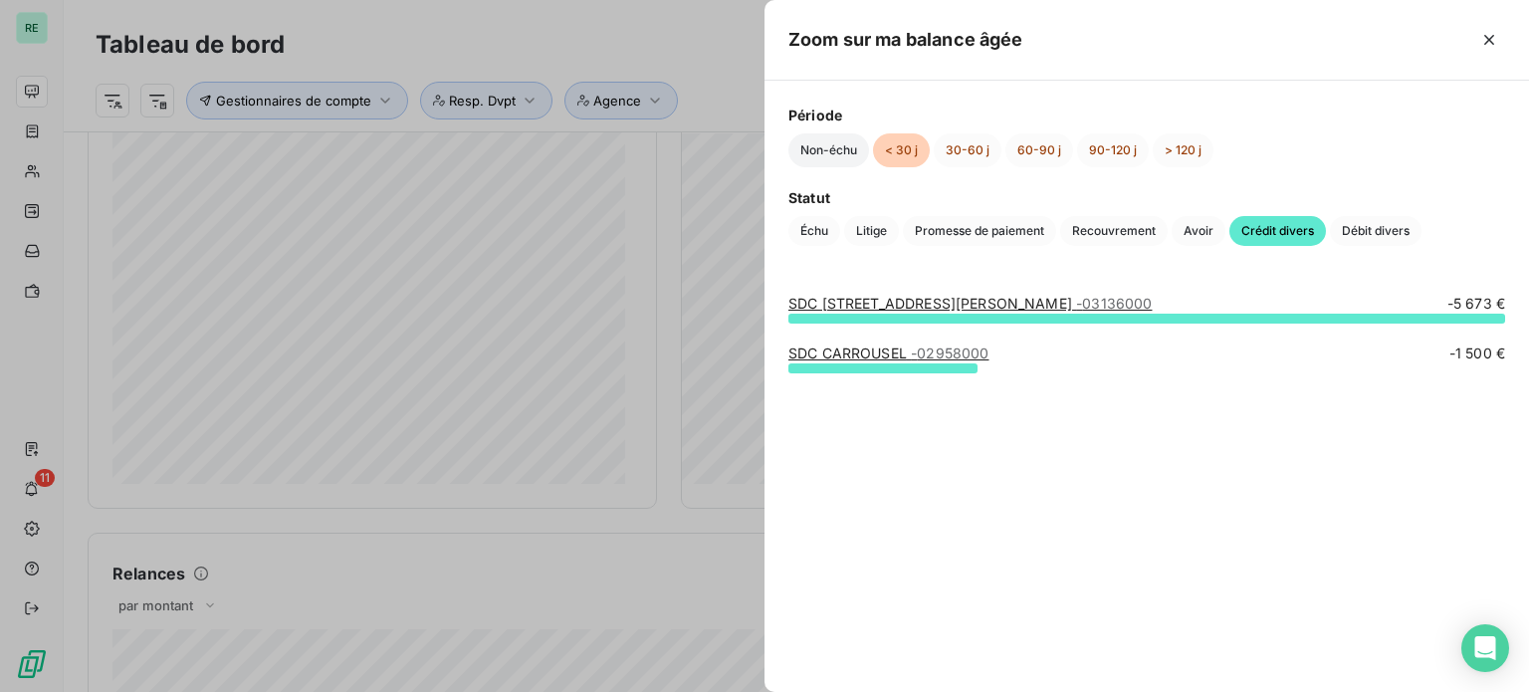
click at [831, 146] on button "Non-échu" at bounding box center [829, 150] width 81 height 34
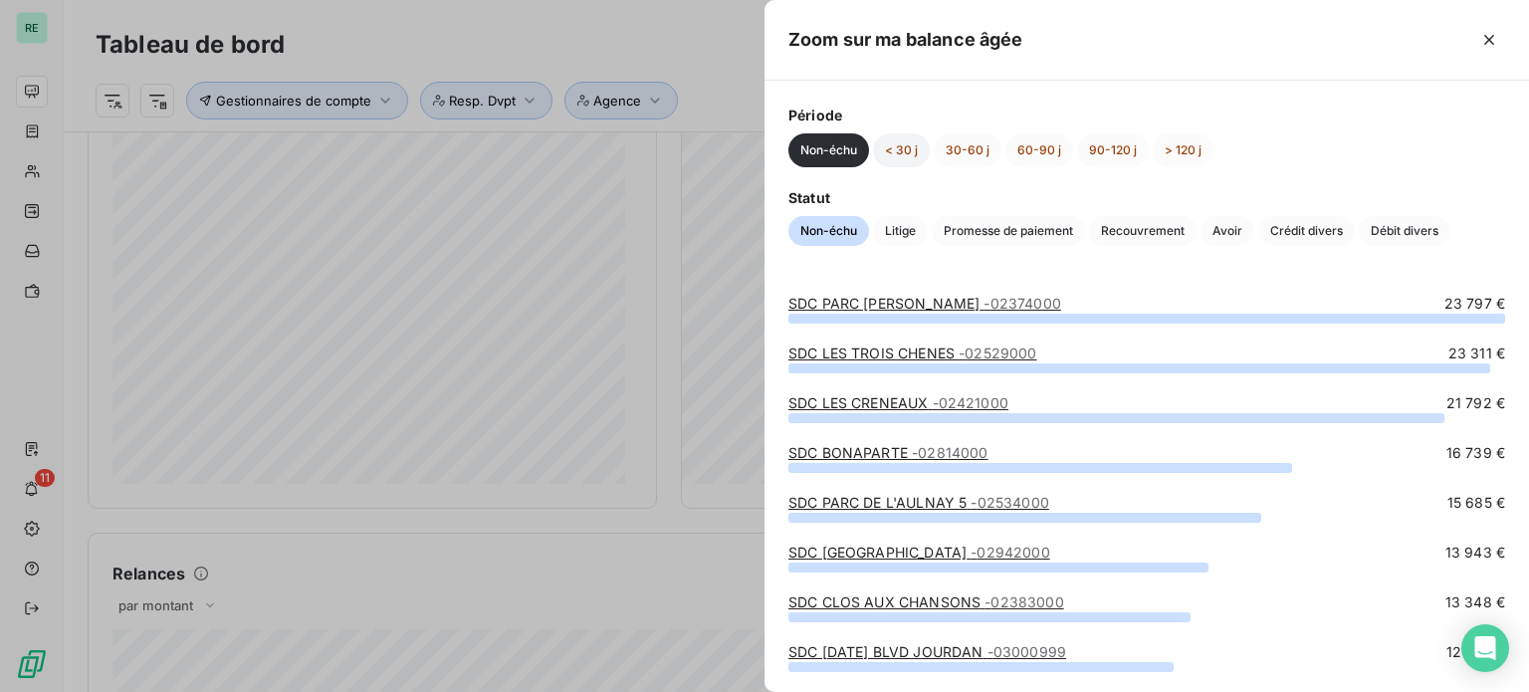
click at [904, 152] on button "< 30 j" at bounding box center [901, 150] width 57 height 34
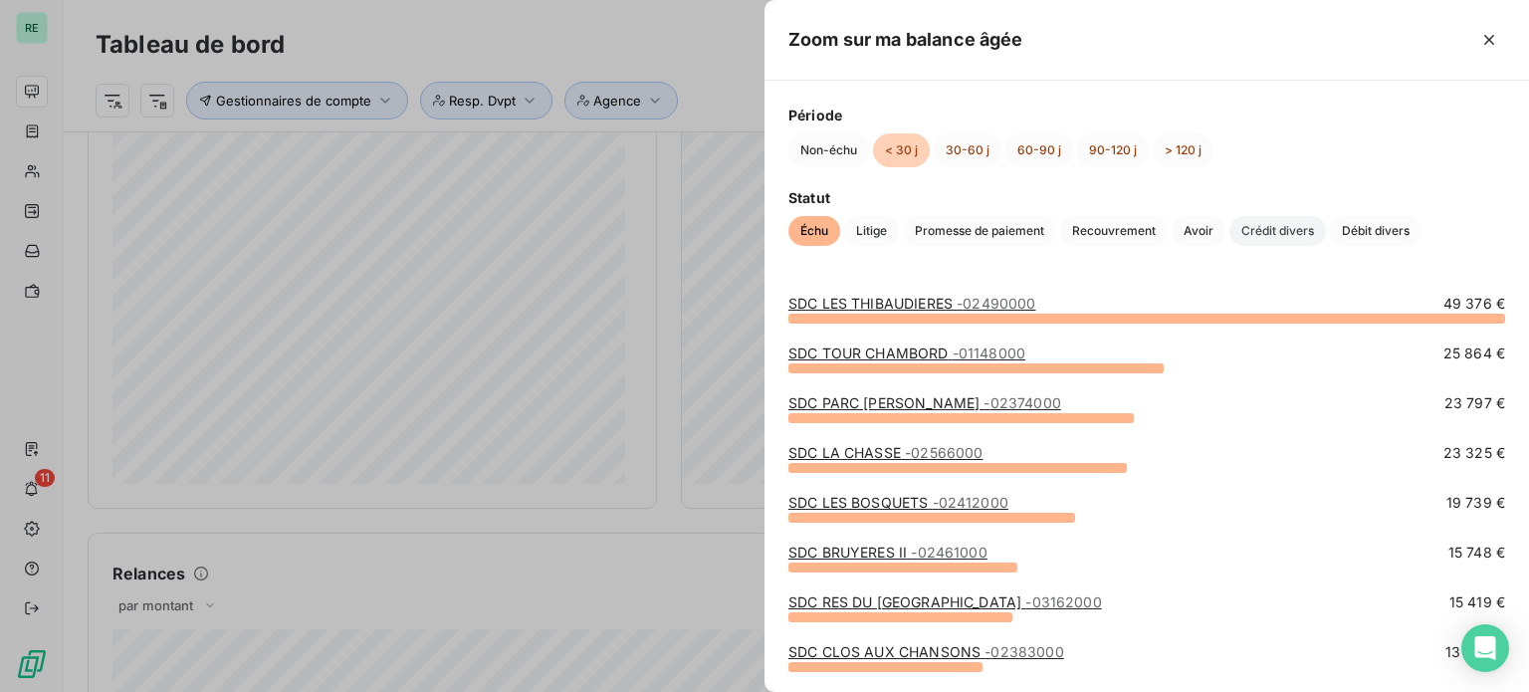
click at [1269, 233] on span "Crédit divers" at bounding box center [1278, 231] width 97 height 30
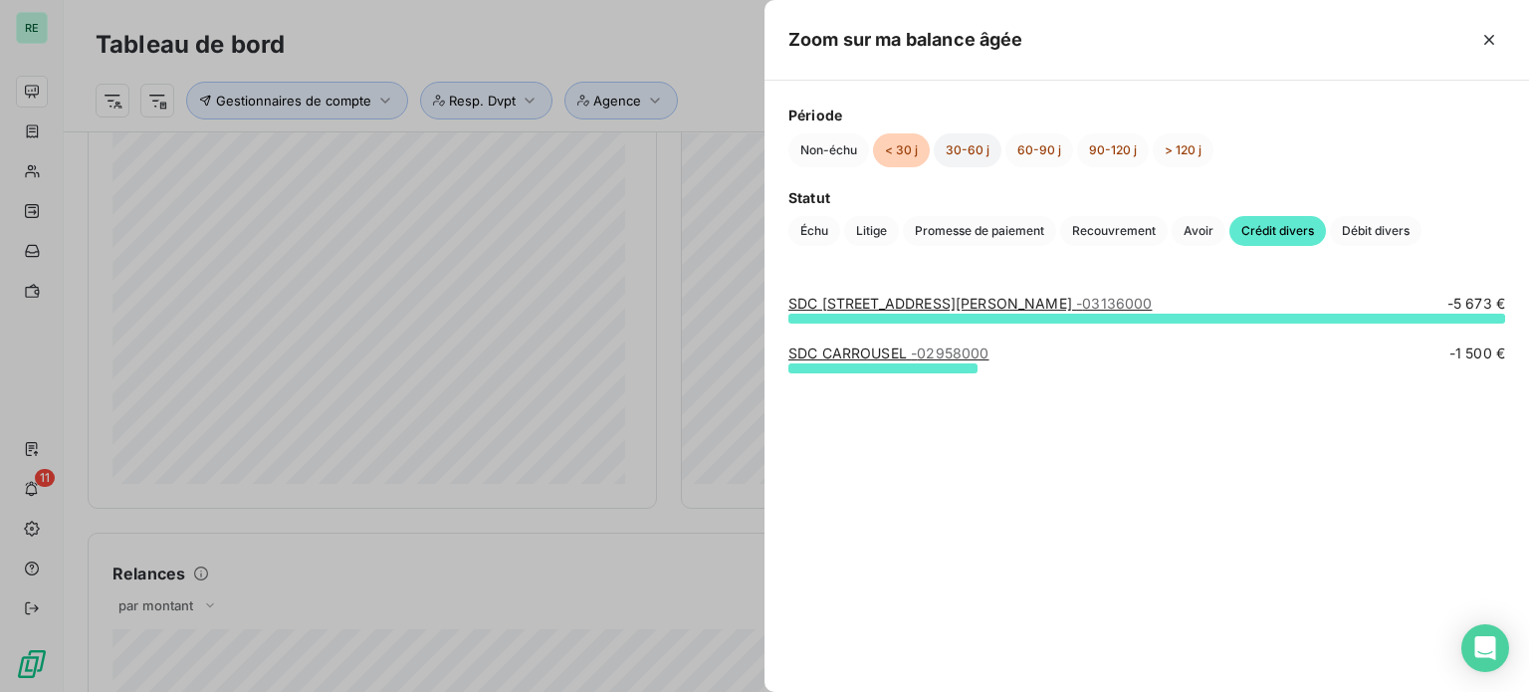
click at [967, 154] on button "30-60 j" at bounding box center [968, 150] width 68 height 34
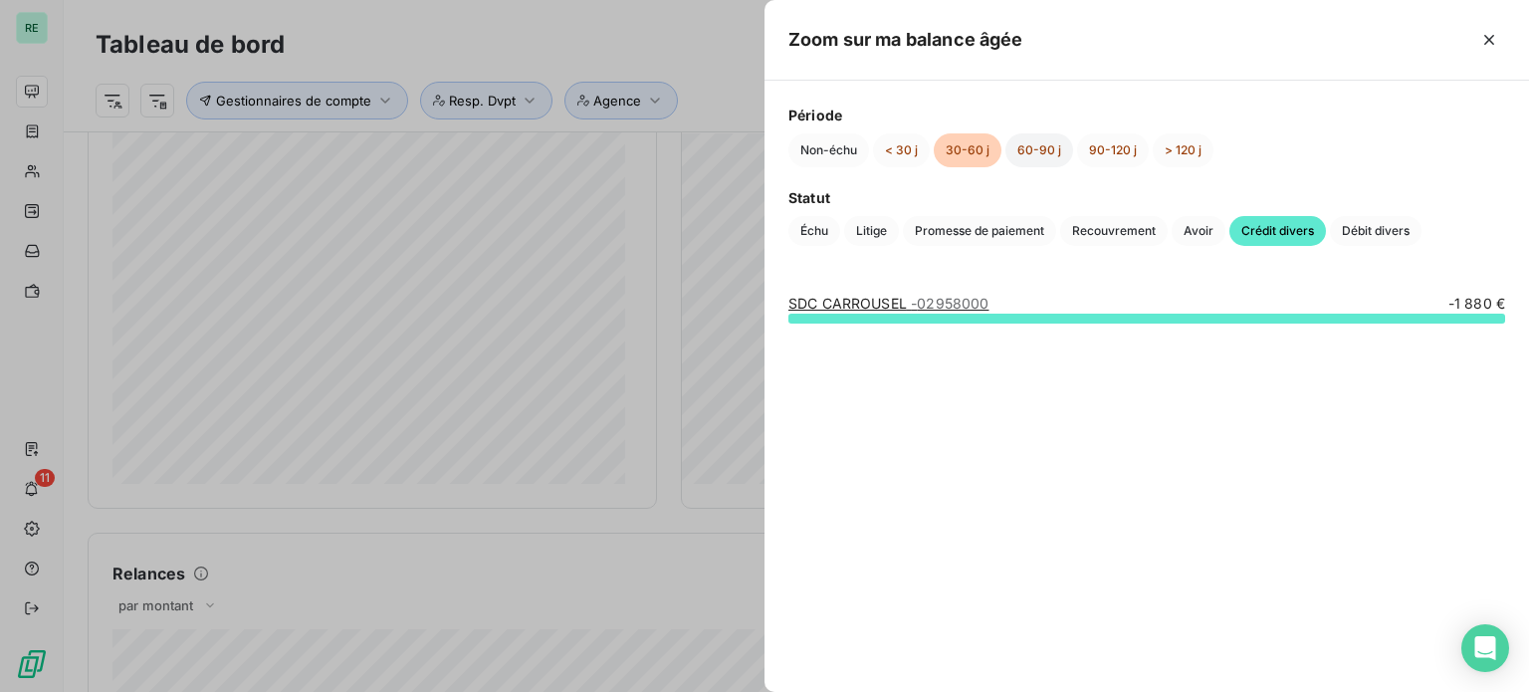
click at [1025, 143] on button "60-90 j" at bounding box center [1040, 150] width 68 height 34
click at [1093, 154] on button "90-120 j" at bounding box center [1113, 150] width 72 height 34
click at [1180, 145] on button "> 120 j" at bounding box center [1183, 150] width 61 height 34
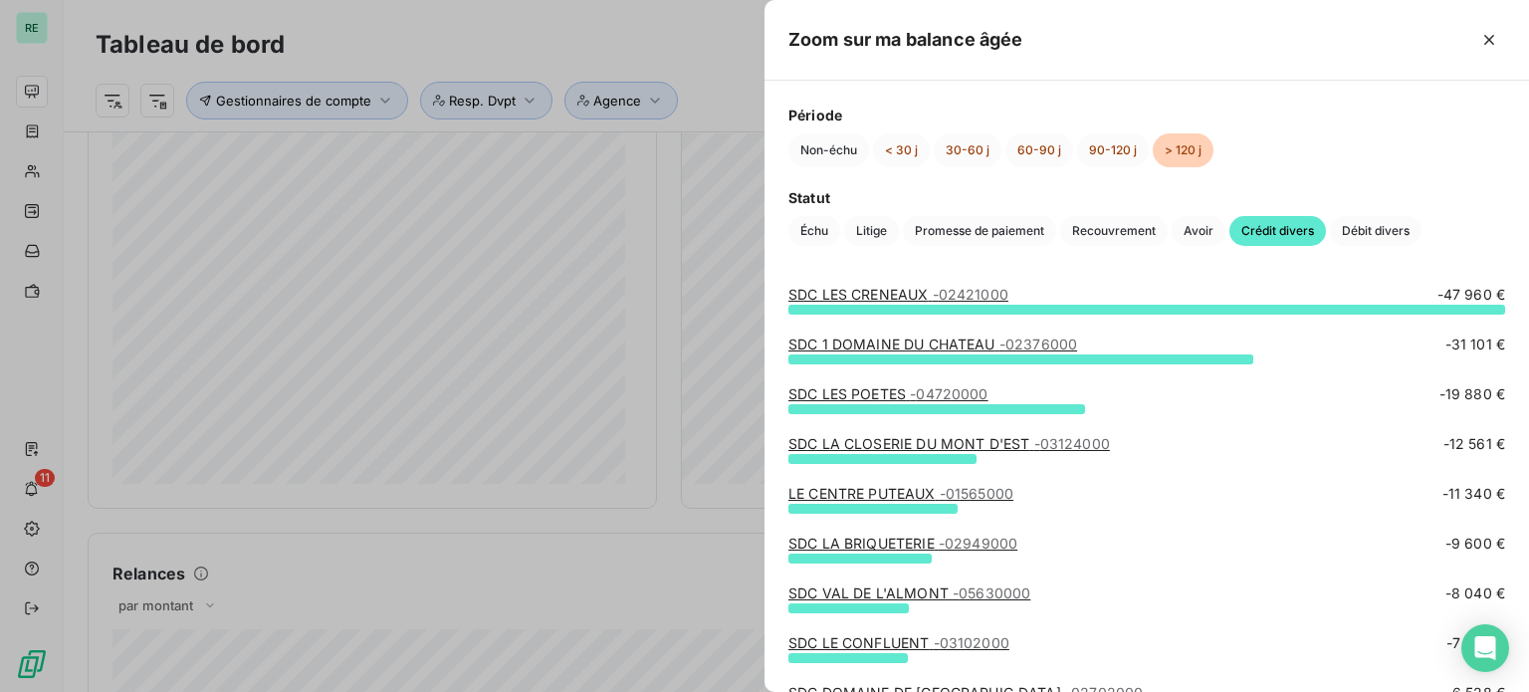
scroll to position [0, 0]
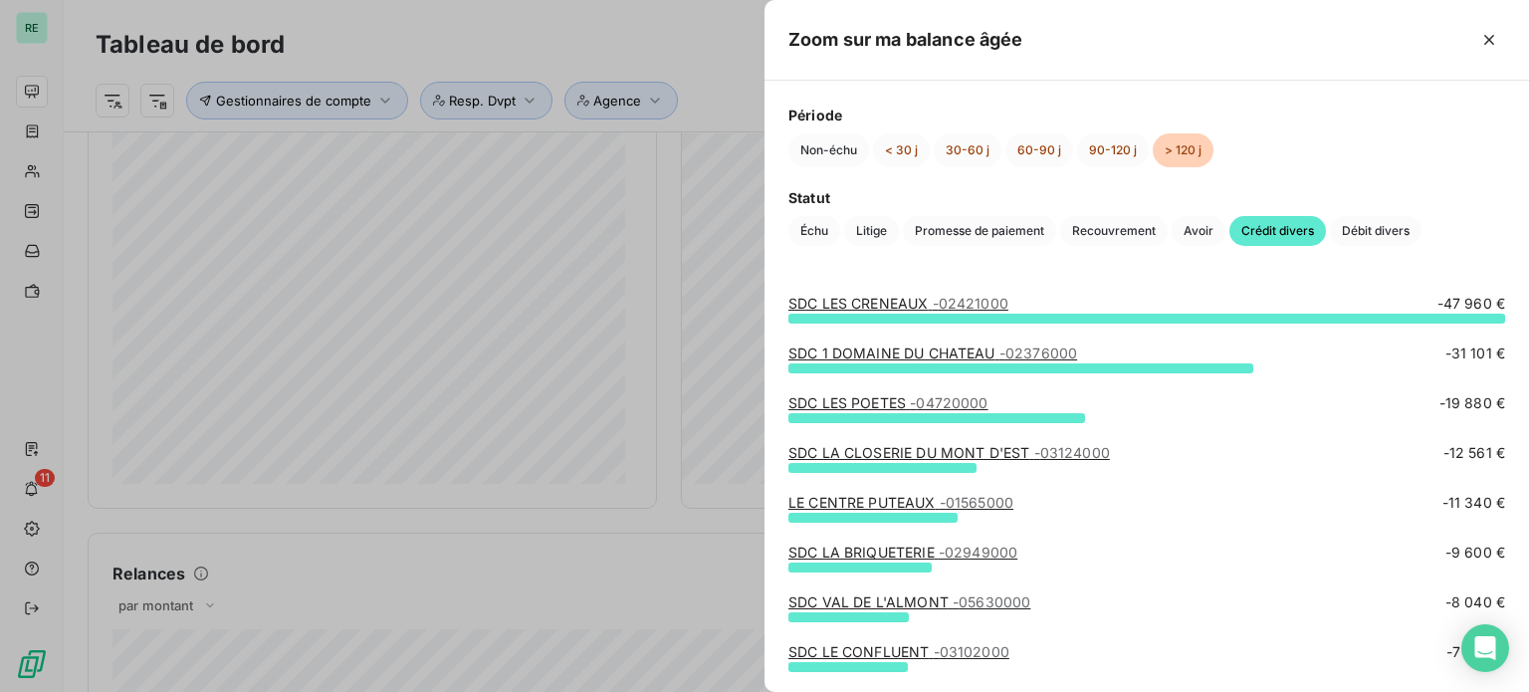
click at [52, 442] on div at bounding box center [764, 346] width 1529 height 692
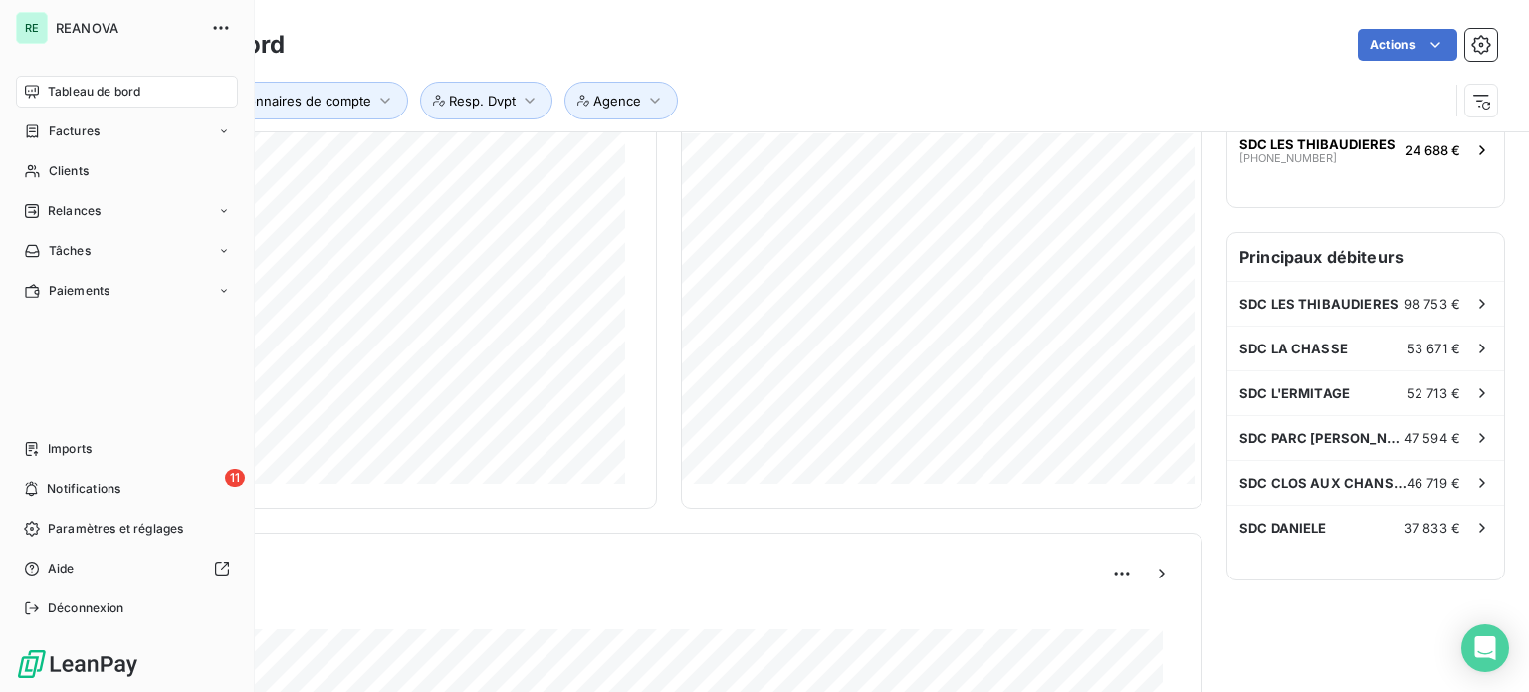
click at [43, 94] on div "Tableau de bord" at bounding box center [127, 92] width 222 height 32
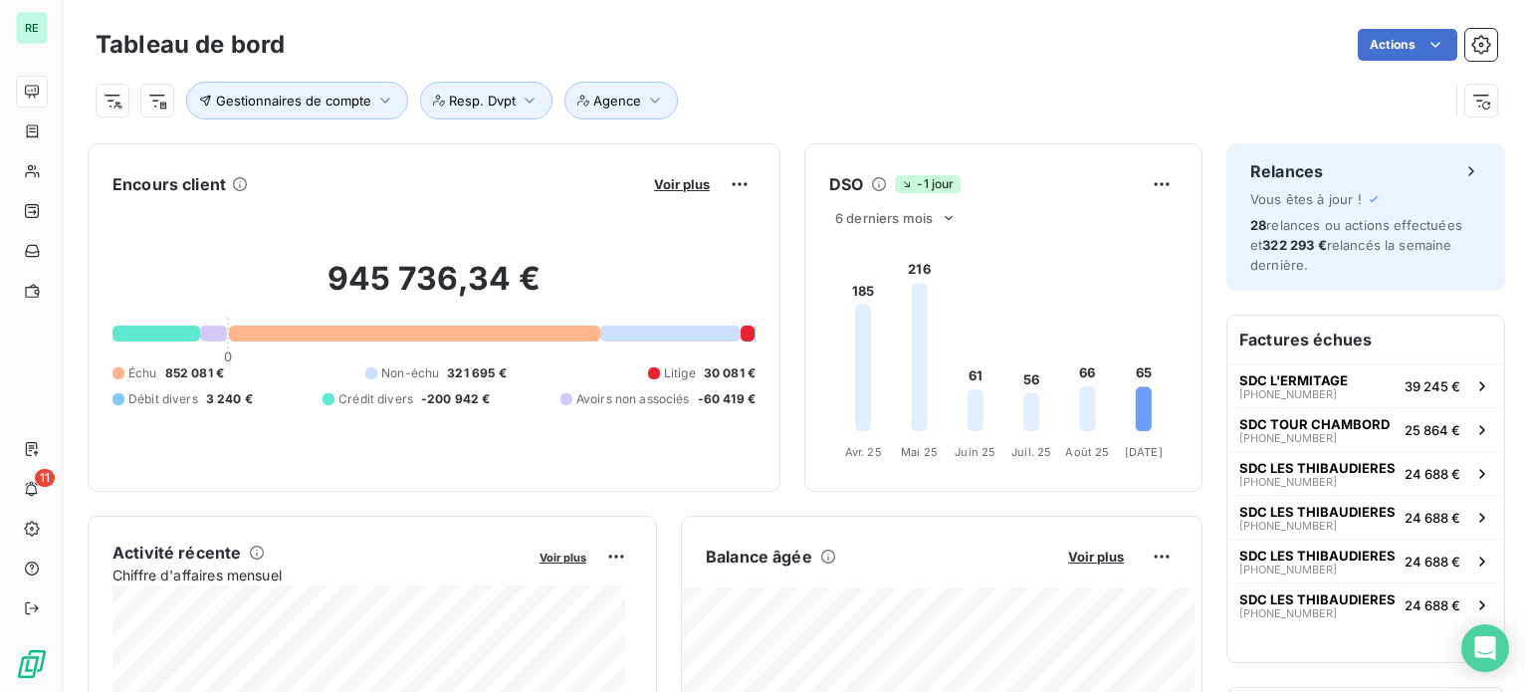
scroll to position [8, 0]
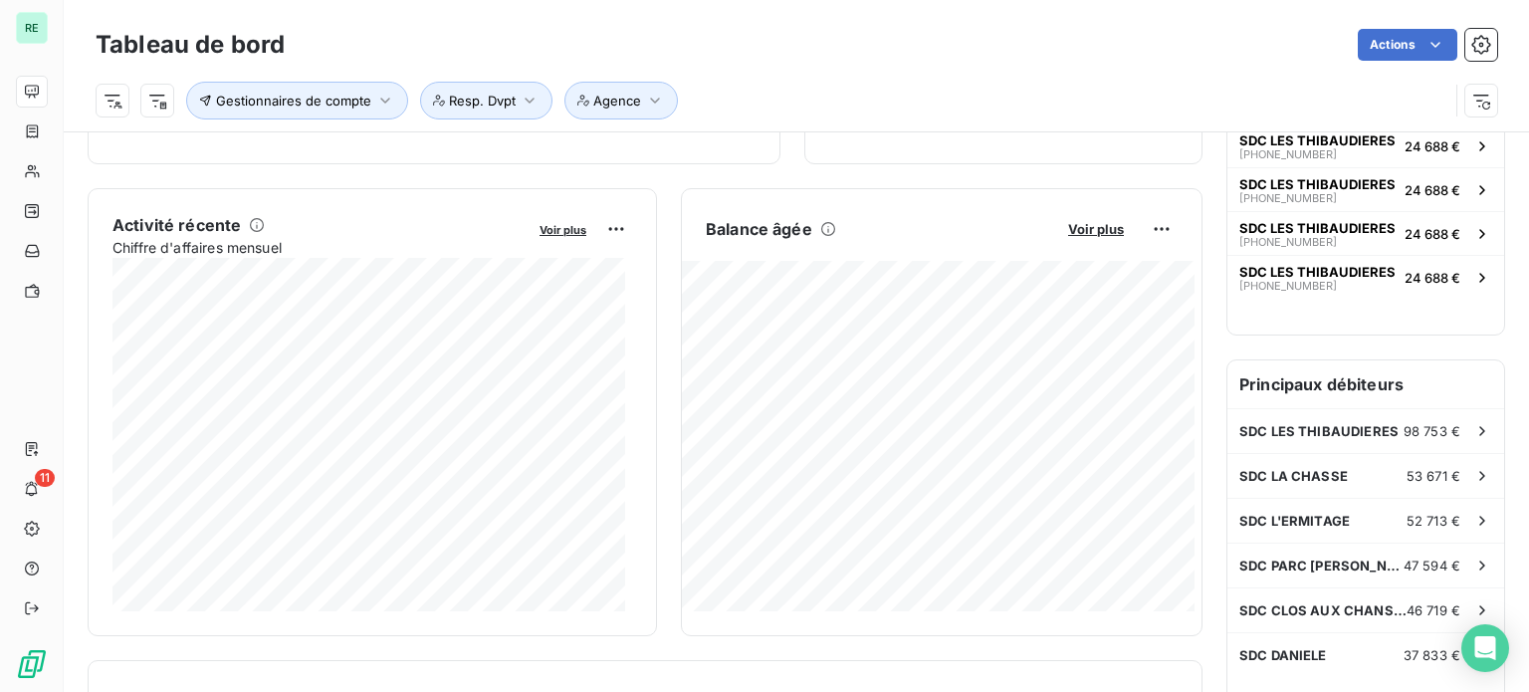
scroll to position [327, 0]
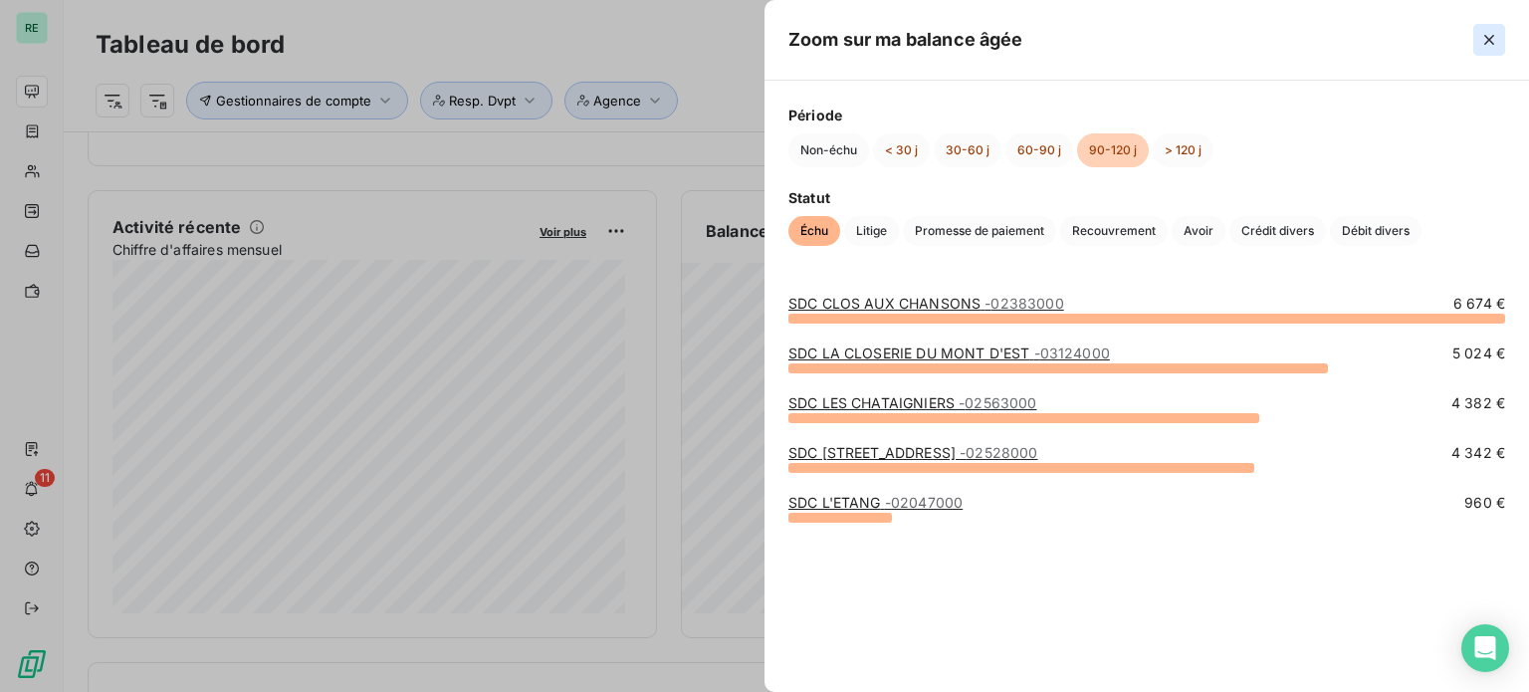
click at [1492, 45] on icon "button" at bounding box center [1490, 40] width 20 height 20
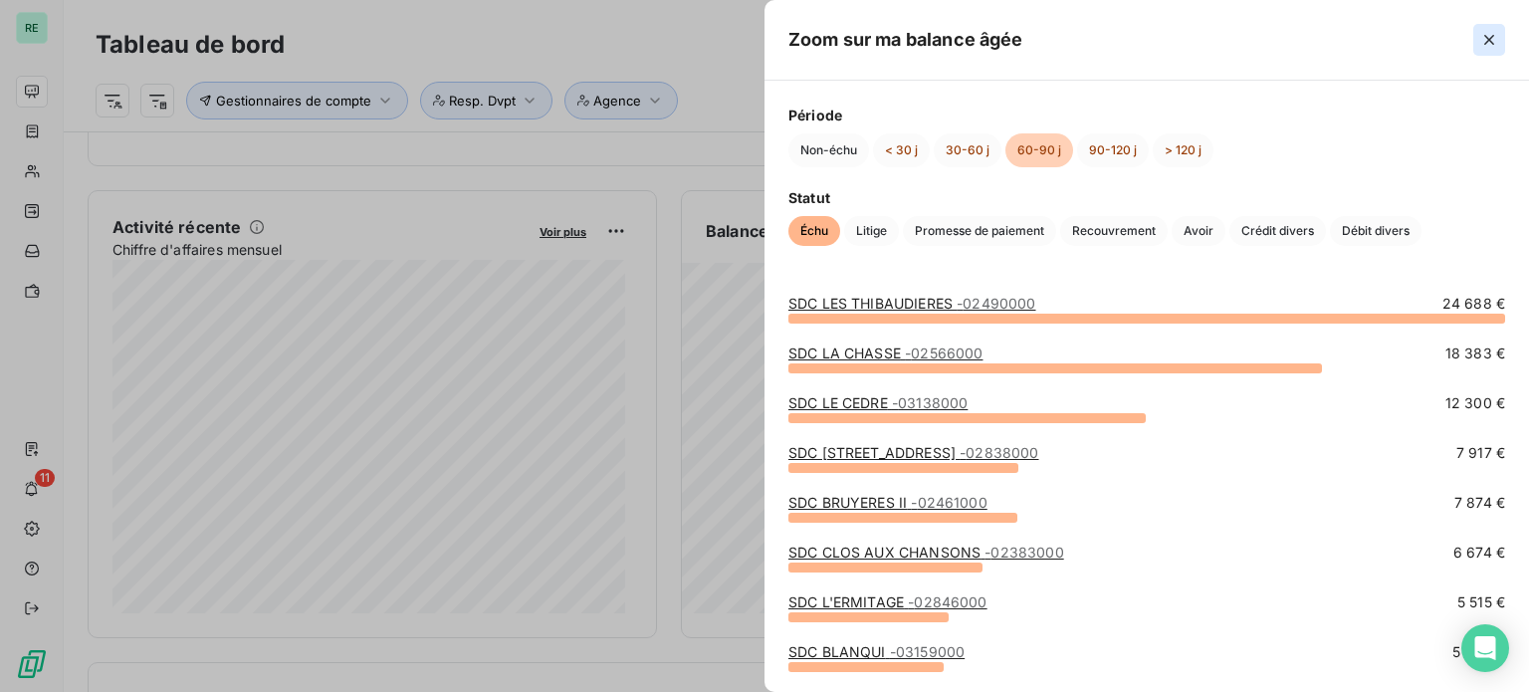
click at [1492, 46] on icon "button" at bounding box center [1490, 40] width 20 height 20
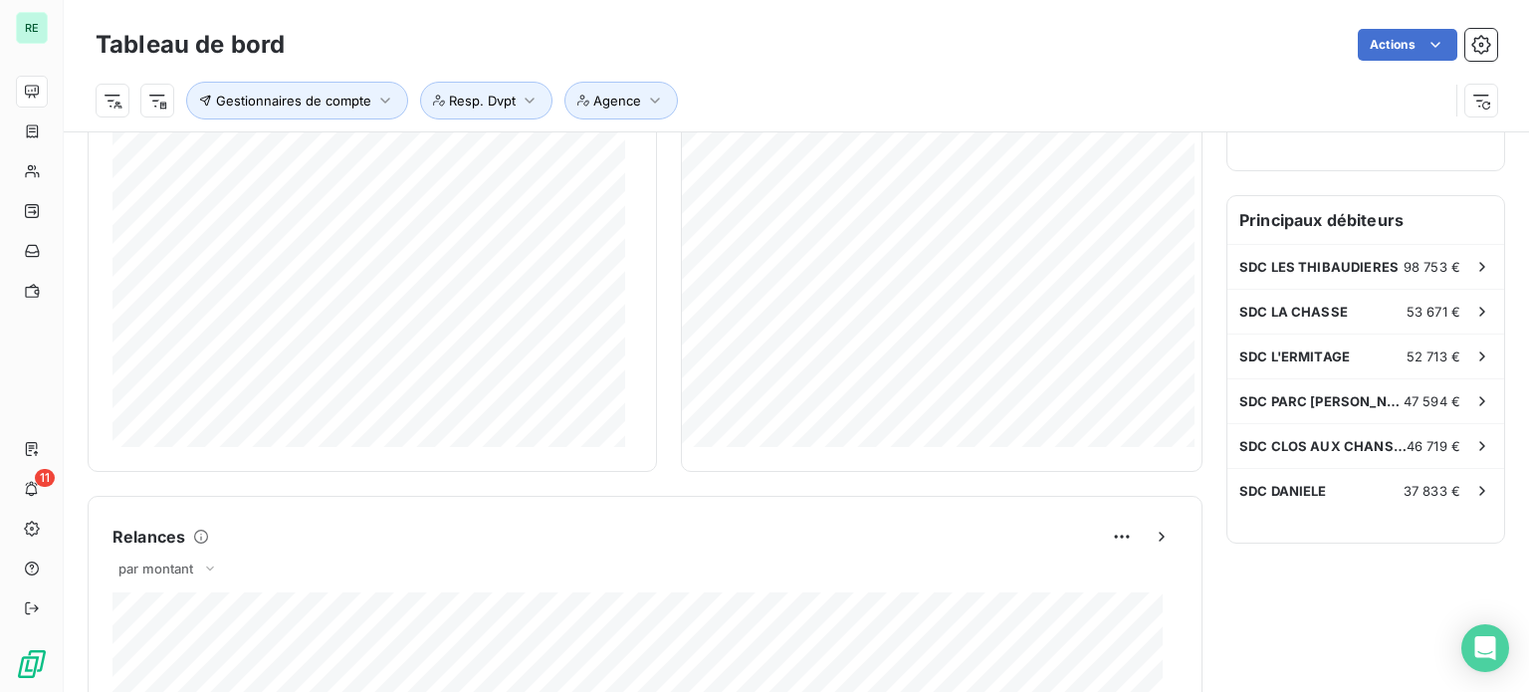
scroll to position [538, 0]
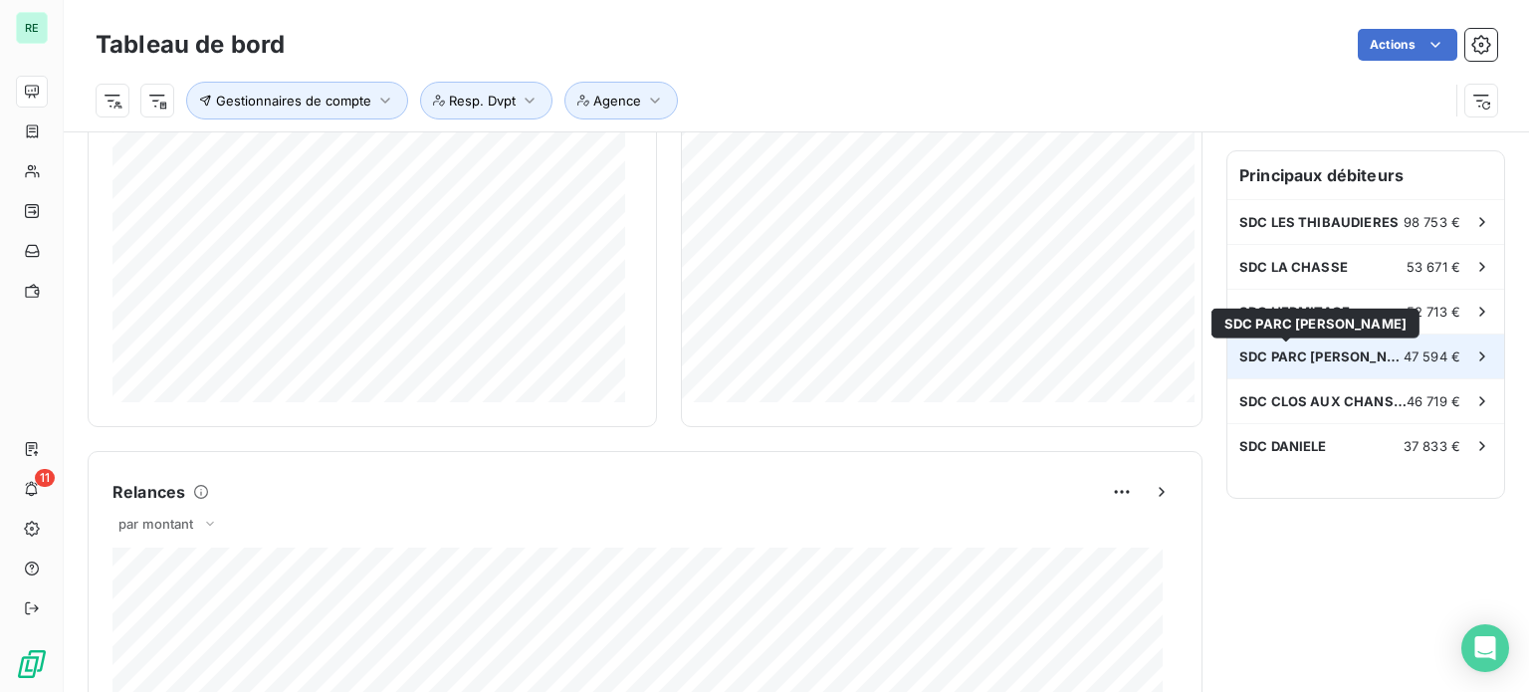
click at [1288, 354] on span "SDC PARC [PERSON_NAME]" at bounding box center [1322, 356] width 164 height 16
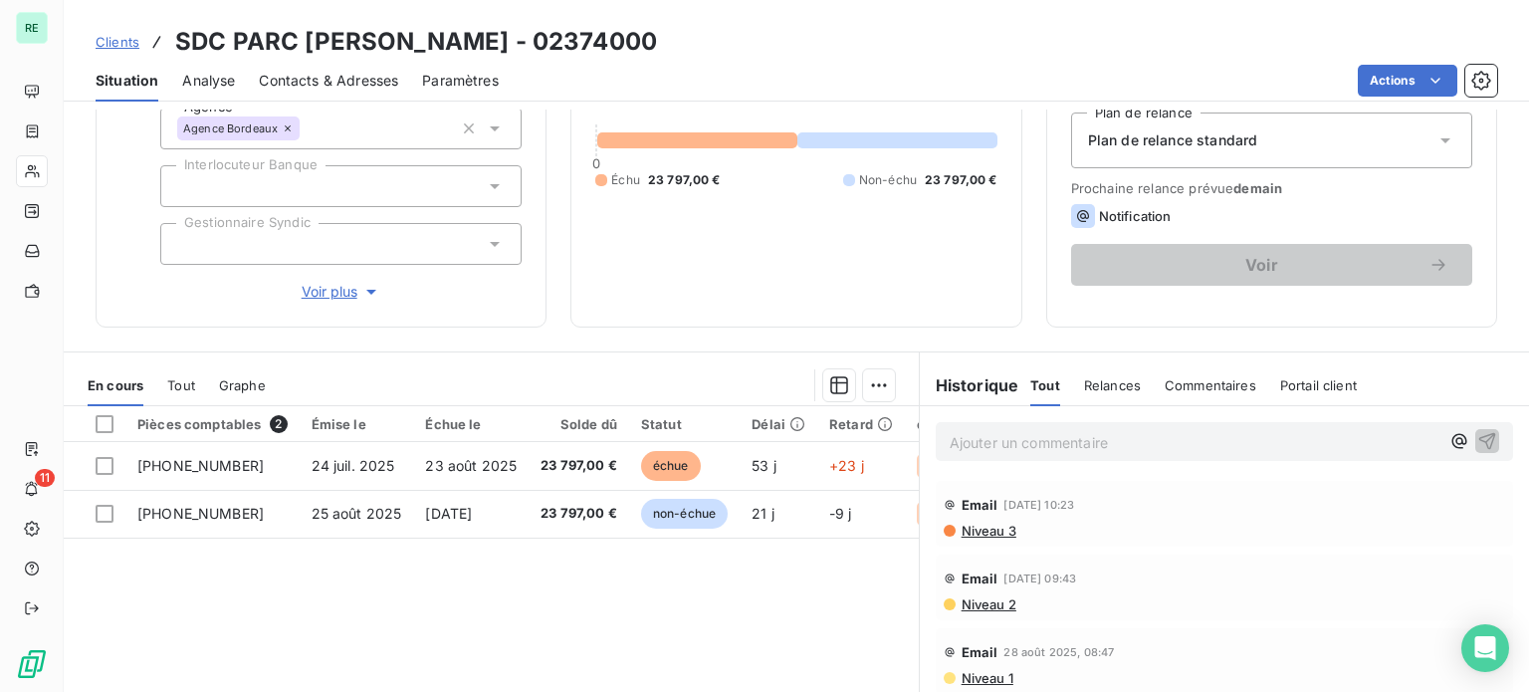
scroll to position [220, 0]
click at [1107, 377] on span "Relances" at bounding box center [1112, 384] width 57 height 16
click at [1178, 378] on span "Commentaires" at bounding box center [1213, 384] width 92 height 16
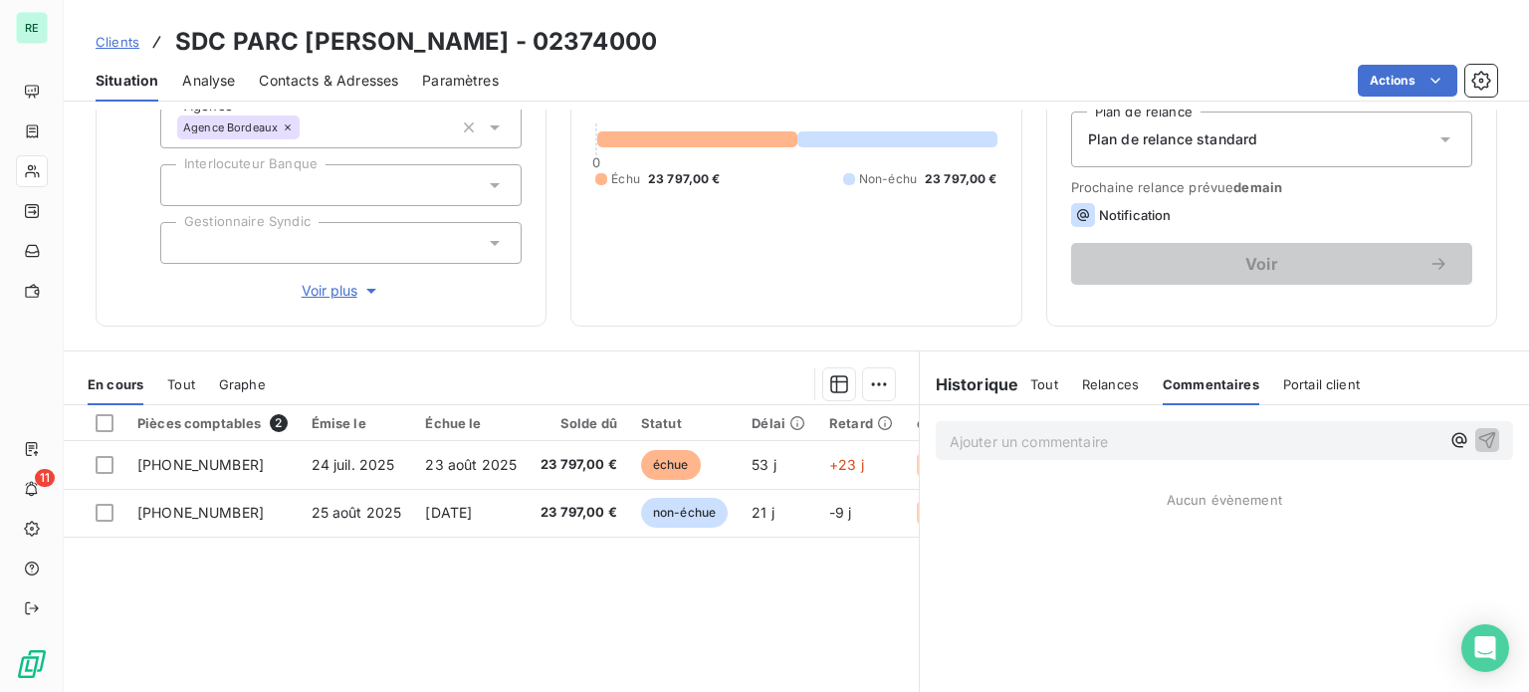
click at [1292, 382] on span "Portail client" at bounding box center [1321, 384] width 77 height 16
click at [1099, 379] on span "Relances" at bounding box center [1110, 384] width 57 height 16
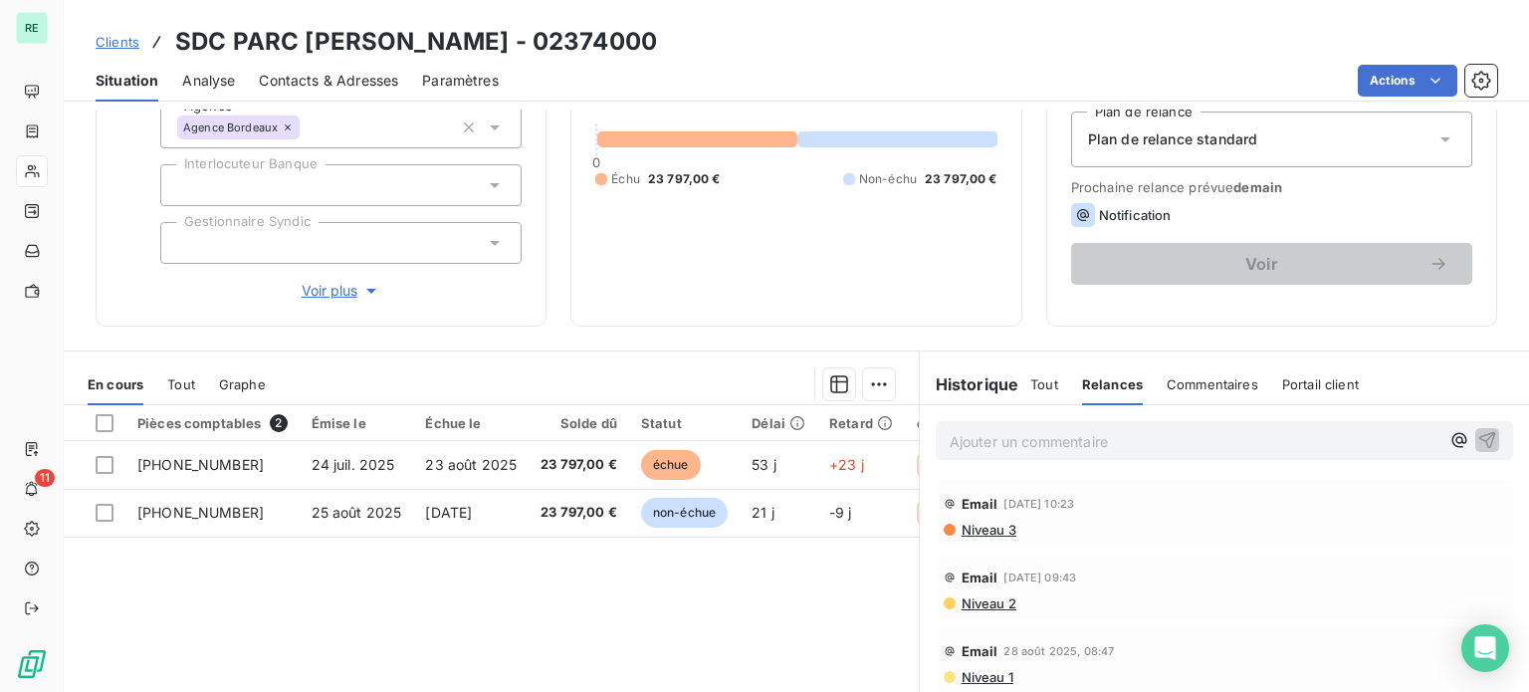
click at [1040, 376] on span "Tout" at bounding box center [1045, 384] width 28 height 16
click at [175, 382] on span "Tout" at bounding box center [181, 384] width 28 height 16
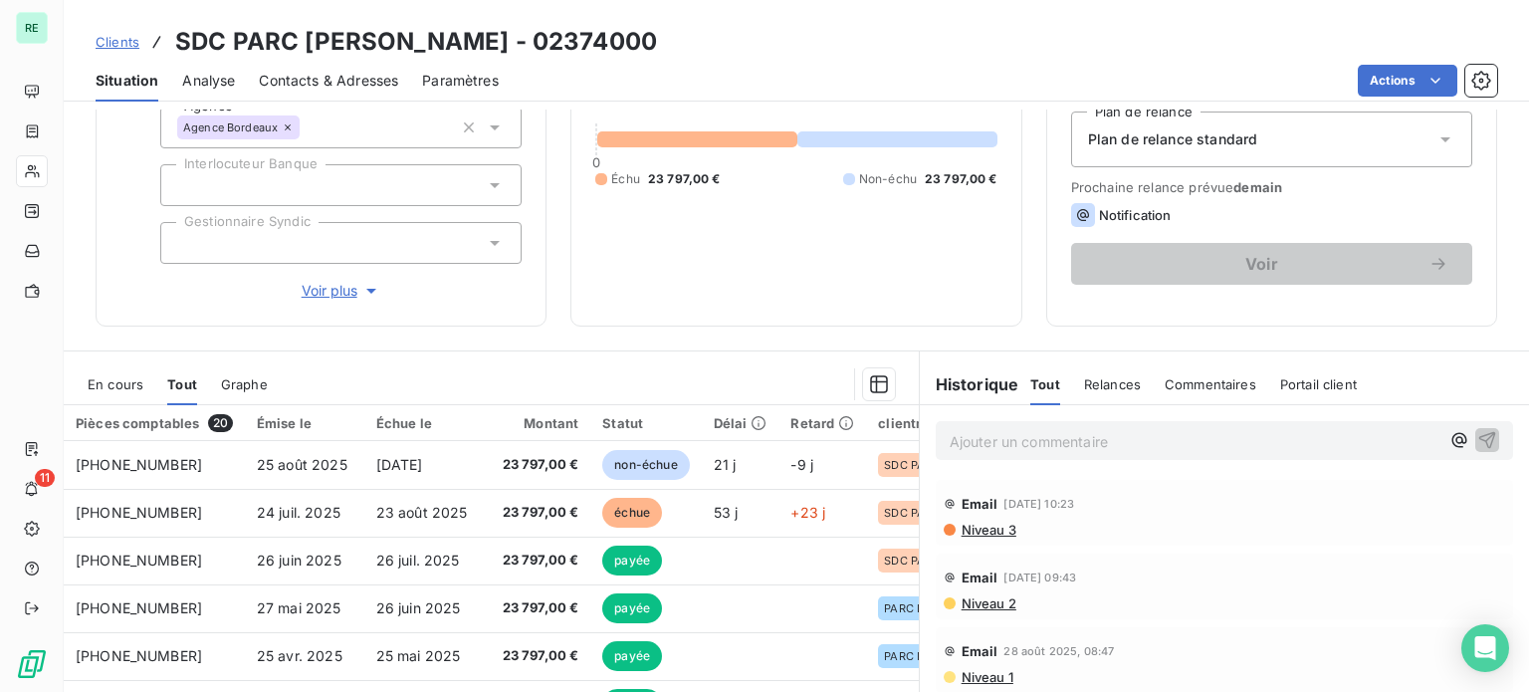
click at [259, 371] on div "Graphe" at bounding box center [244, 384] width 47 height 42
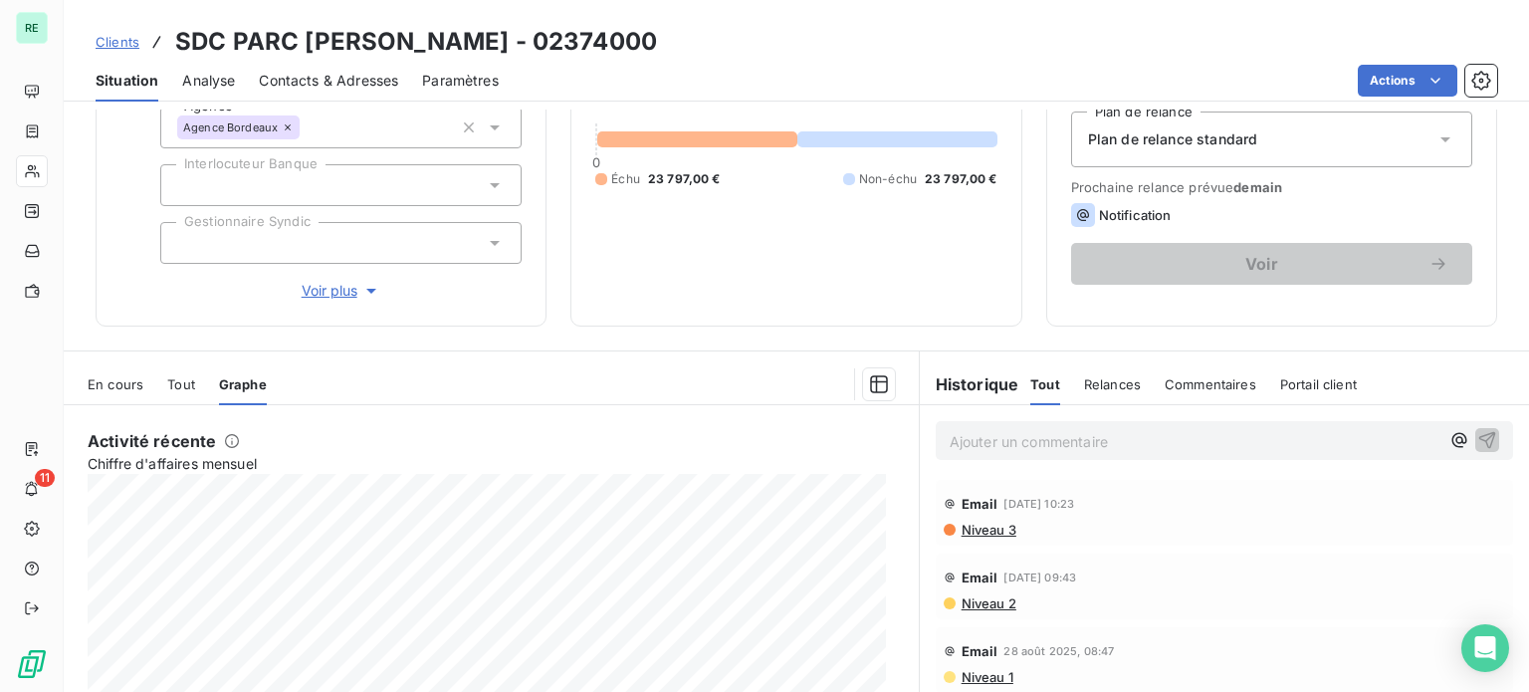
click at [195, 385] on div "En cours Tout Graphe" at bounding box center [491, 384] width 855 height 42
click at [189, 382] on span "Tout" at bounding box center [181, 384] width 28 height 16
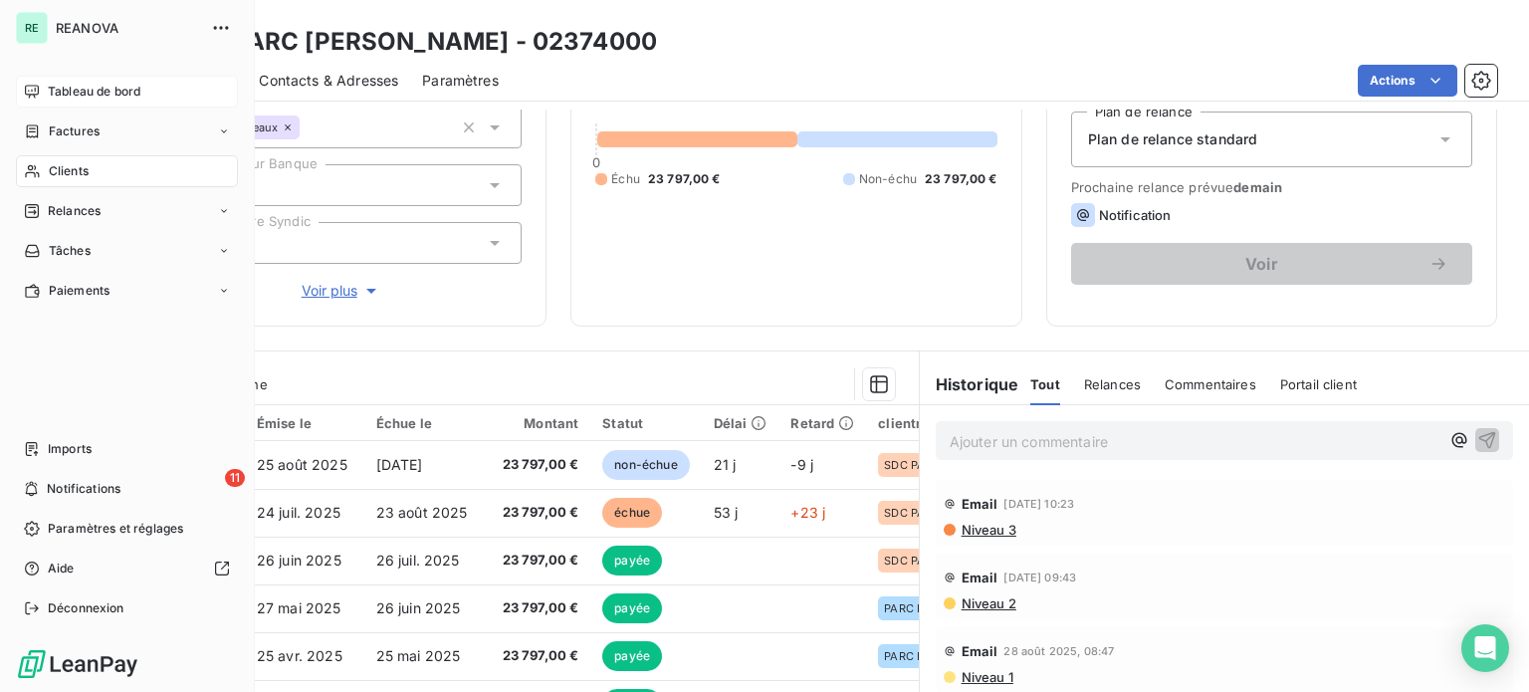
click at [40, 90] on div "Tableau de bord" at bounding box center [127, 92] width 222 height 32
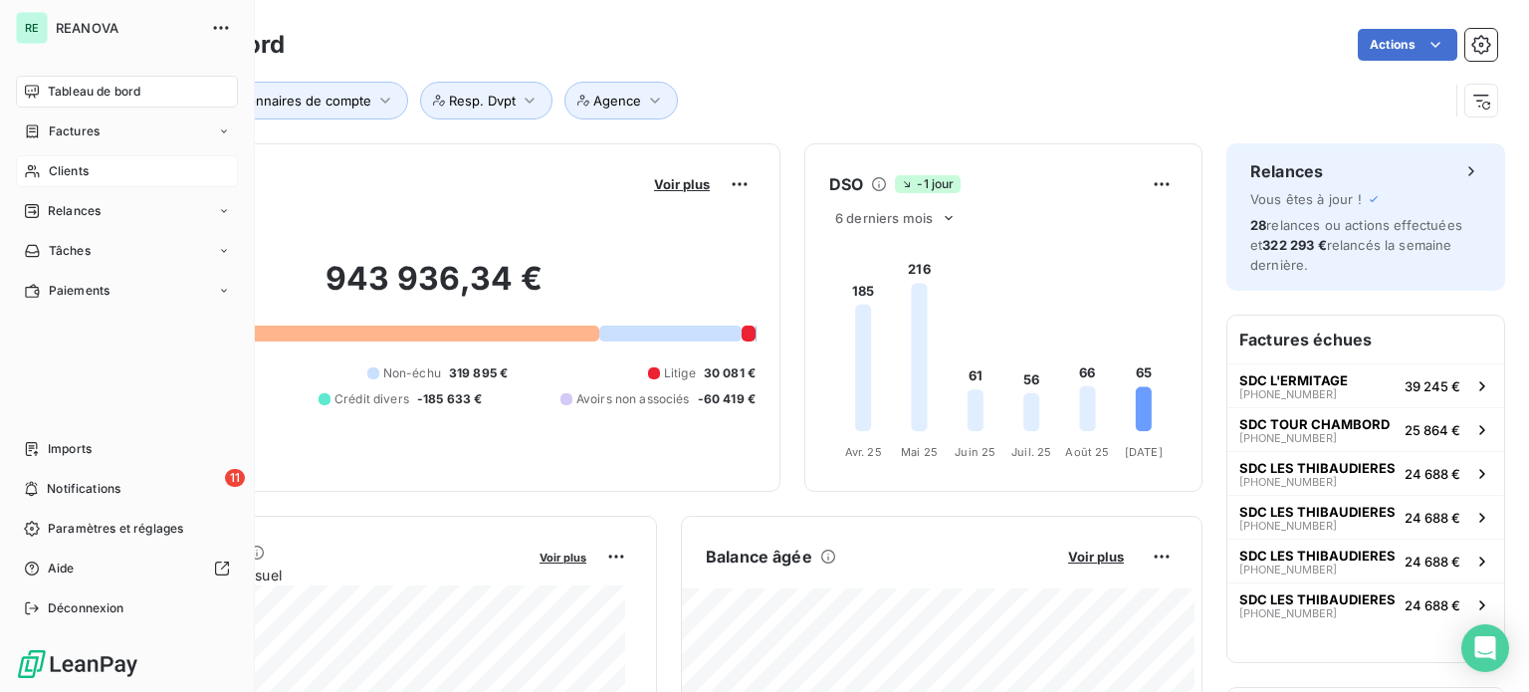
click at [64, 162] on span "Clients" at bounding box center [69, 171] width 40 height 18
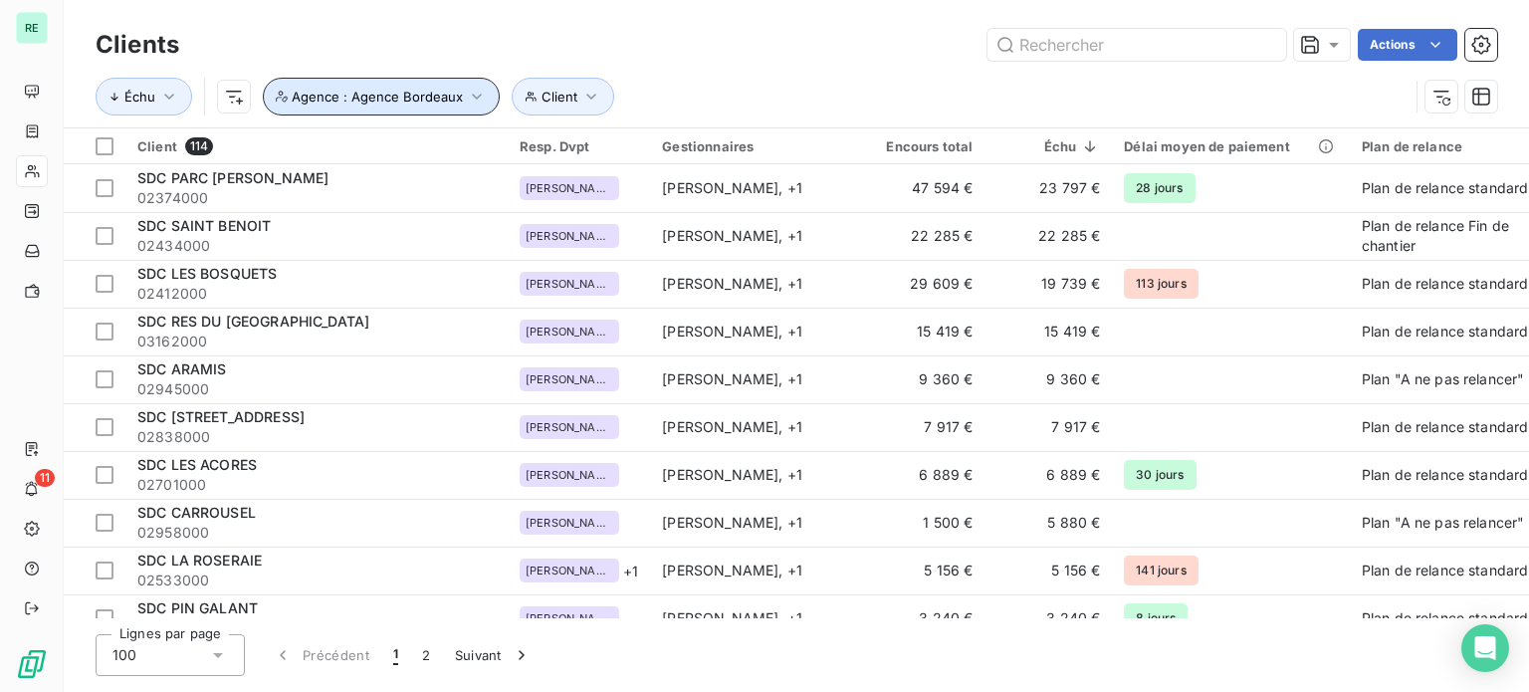
click at [473, 93] on icon "button" at bounding box center [477, 97] width 20 height 20
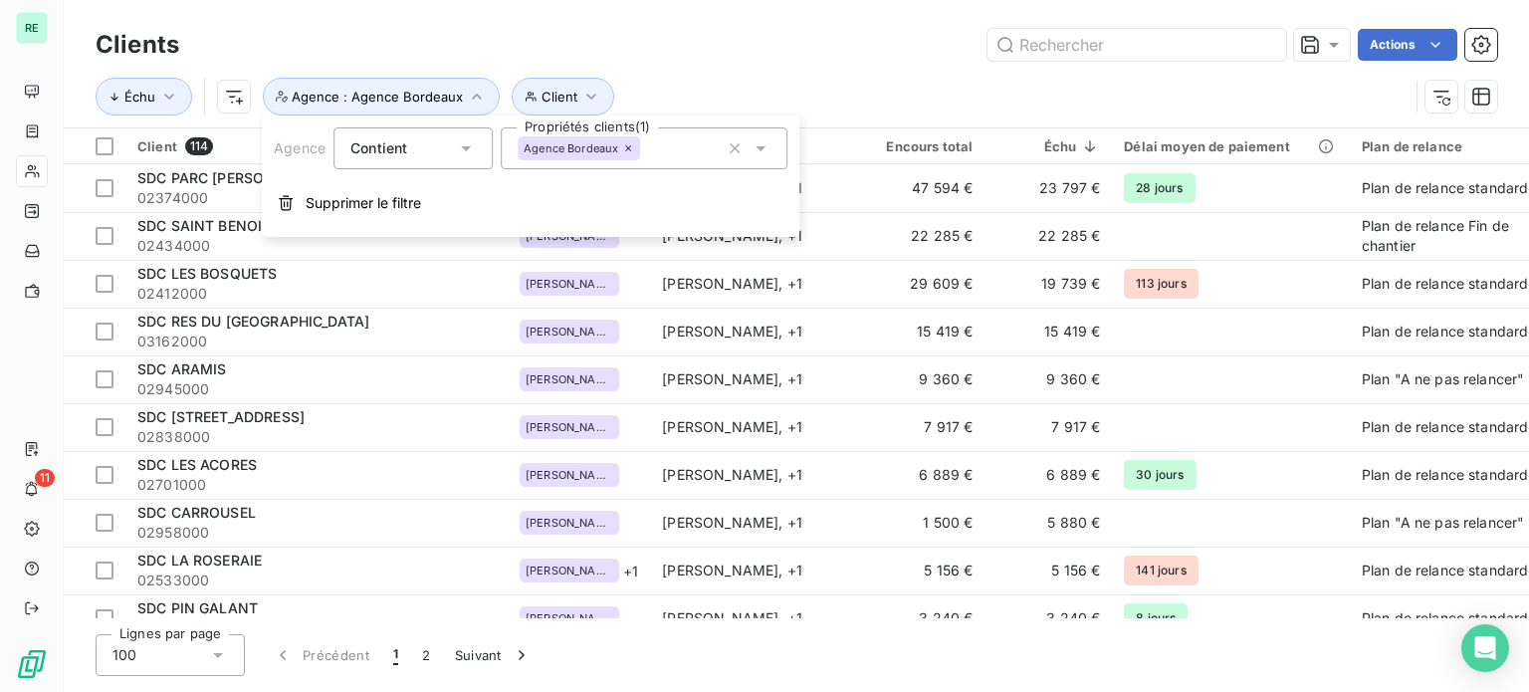
click at [626, 151] on icon at bounding box center [628, 148] width 12 height 12
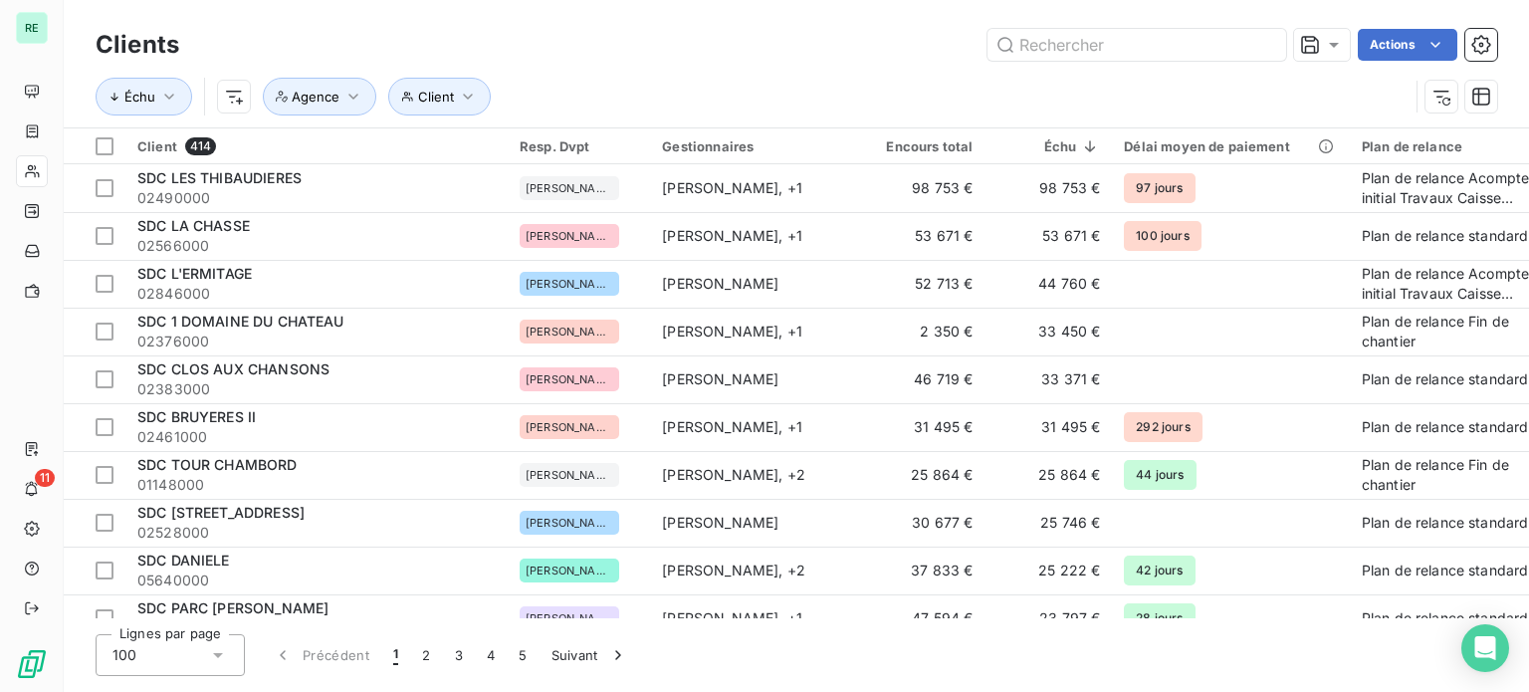
click at [580, 80] on div "Échu Client Agence" at bounding box center [752, 97] width 1313 height 38
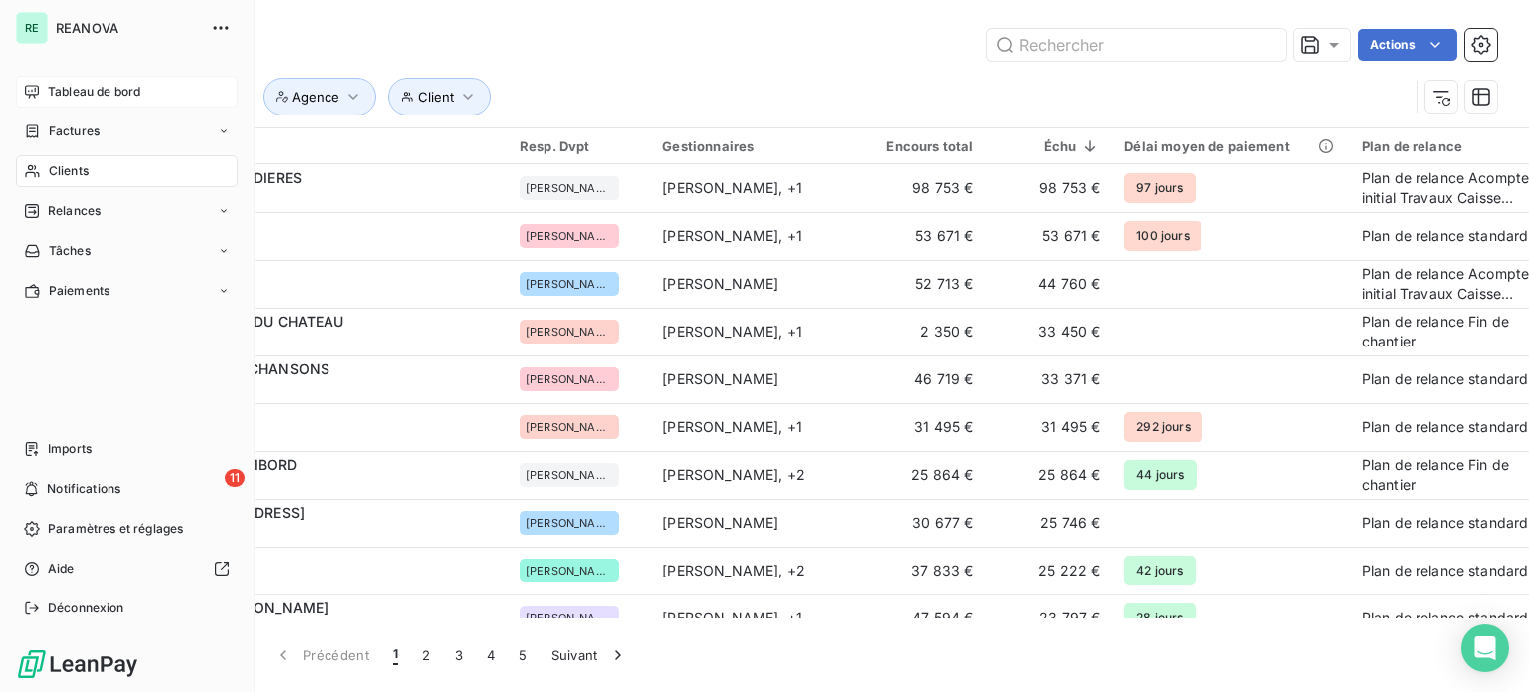
click at [54, 92] on span "Tableau de bord" at bounding box center [94, 92] width 93 height 18
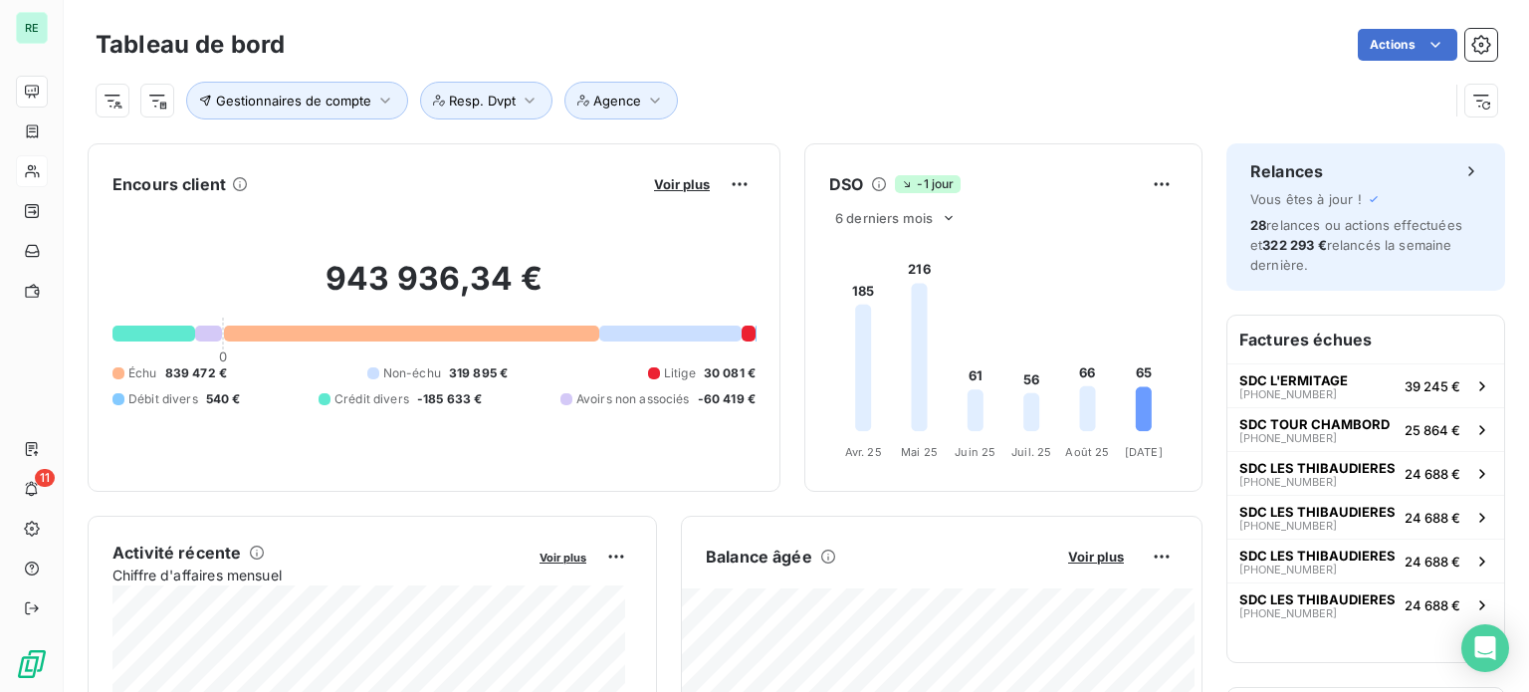
click at [406, 1] on div "Tableau de bord Actions Gestionnaires de compte Resp. Dvpt Agence" at bounding box center [797, 65] width 1466 height 131
click at [359, 97] on span "Gestionnaires de compte" at bounding box center [293, 101] width 155 height 16
click at [562, 136] on div at bounding box center [639, 152] width 199 height 42
click at [642, 167] on div at bounding box center [639, 152] width 199 height 42
click at [634, 160] on div at bounding box center [639, 152] width 199 height 42
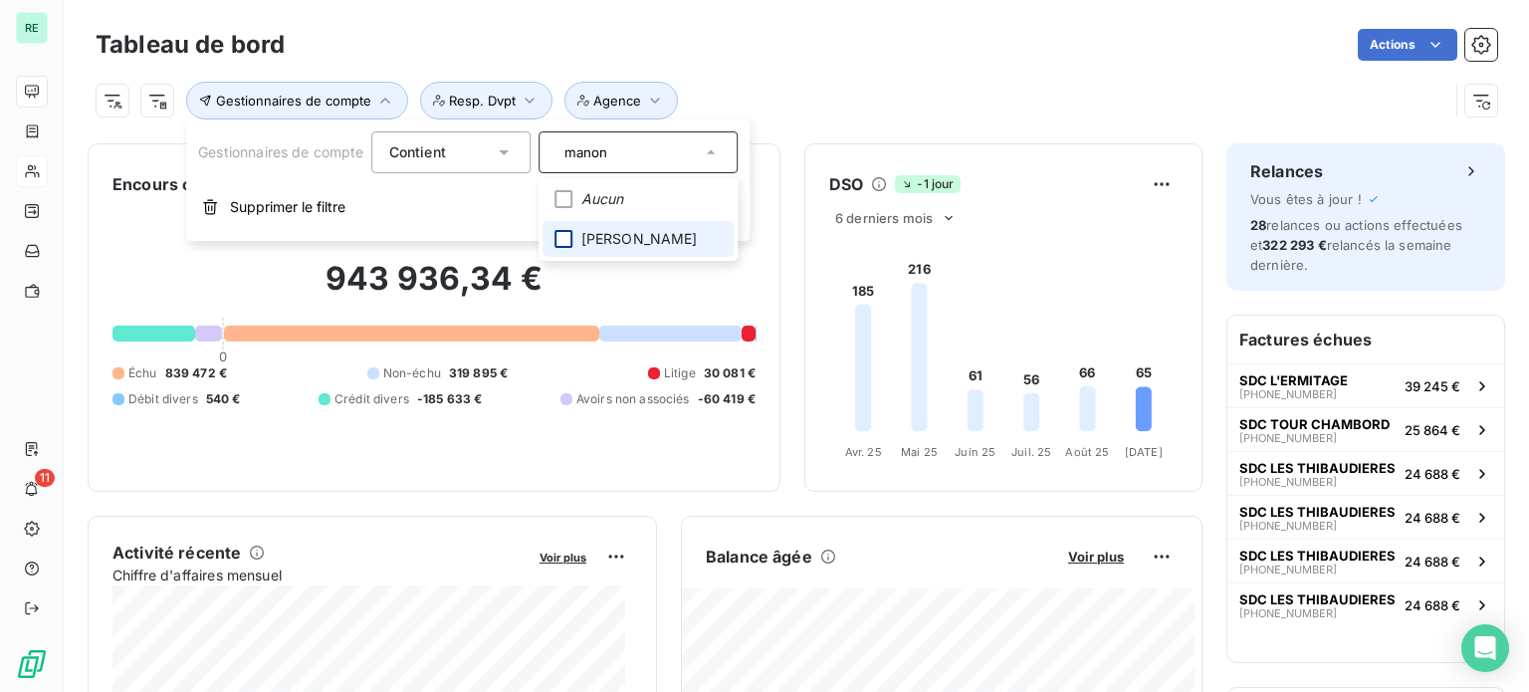
type input "manon"
click at [565, 243] on div at bounding box center [565, 239] width 18 height 18
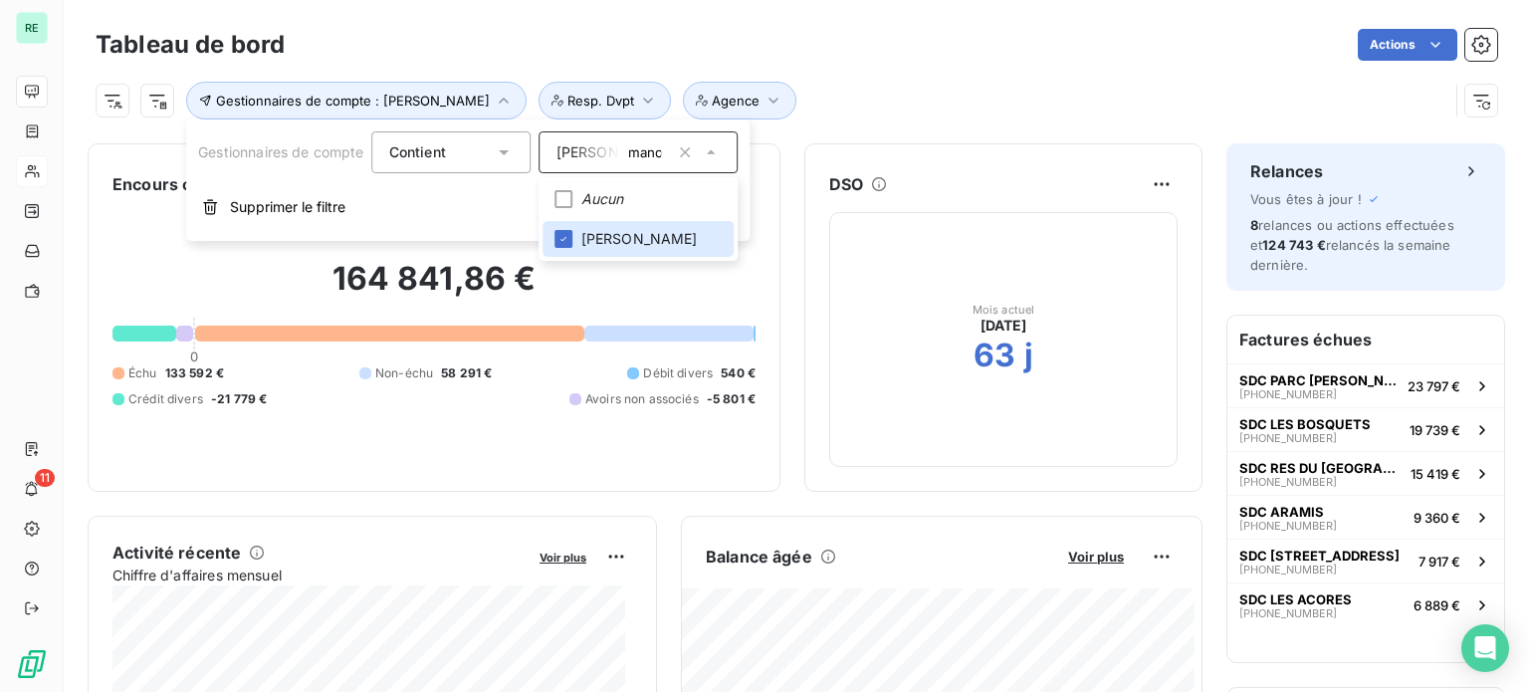
click at [887, 62] on div "Tableau de bord Actions" at bounding box center [797, 45] width 1402 height 42
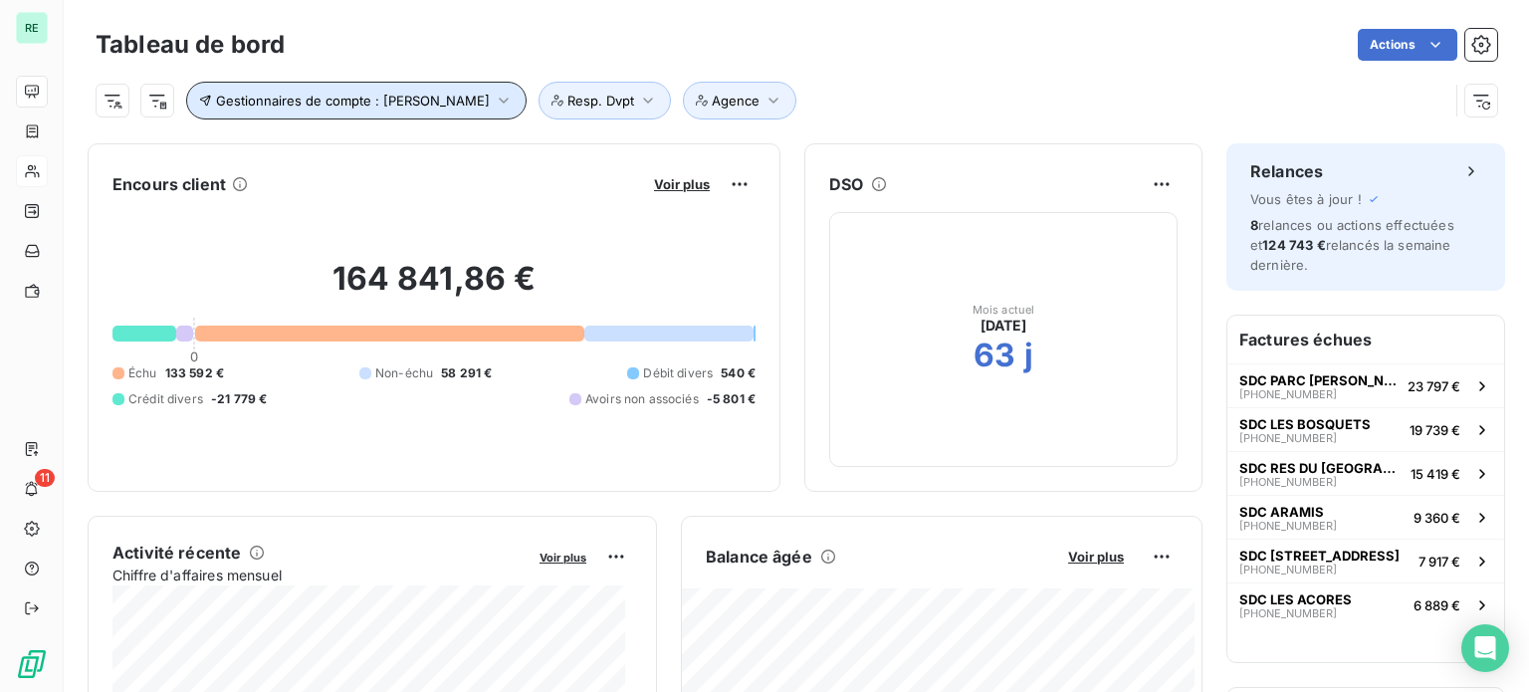
click at [490, 96] on span "Gestionnaires de compte : [PERSON_NAME]" at bounding box center [353, 101] width 274 height 16
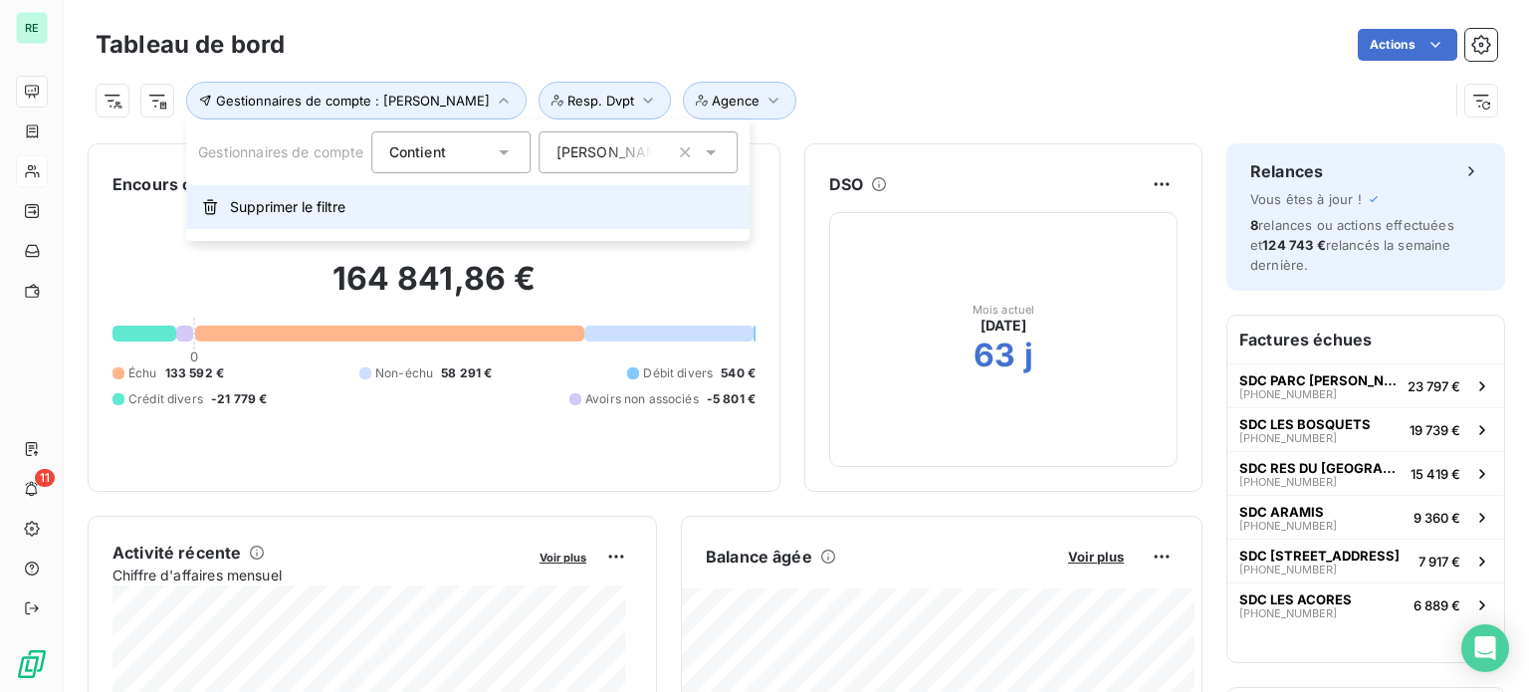
click at [347, 197] on button "Supprimer le filtre" at bounding box center [468, 207] width 564 height 44
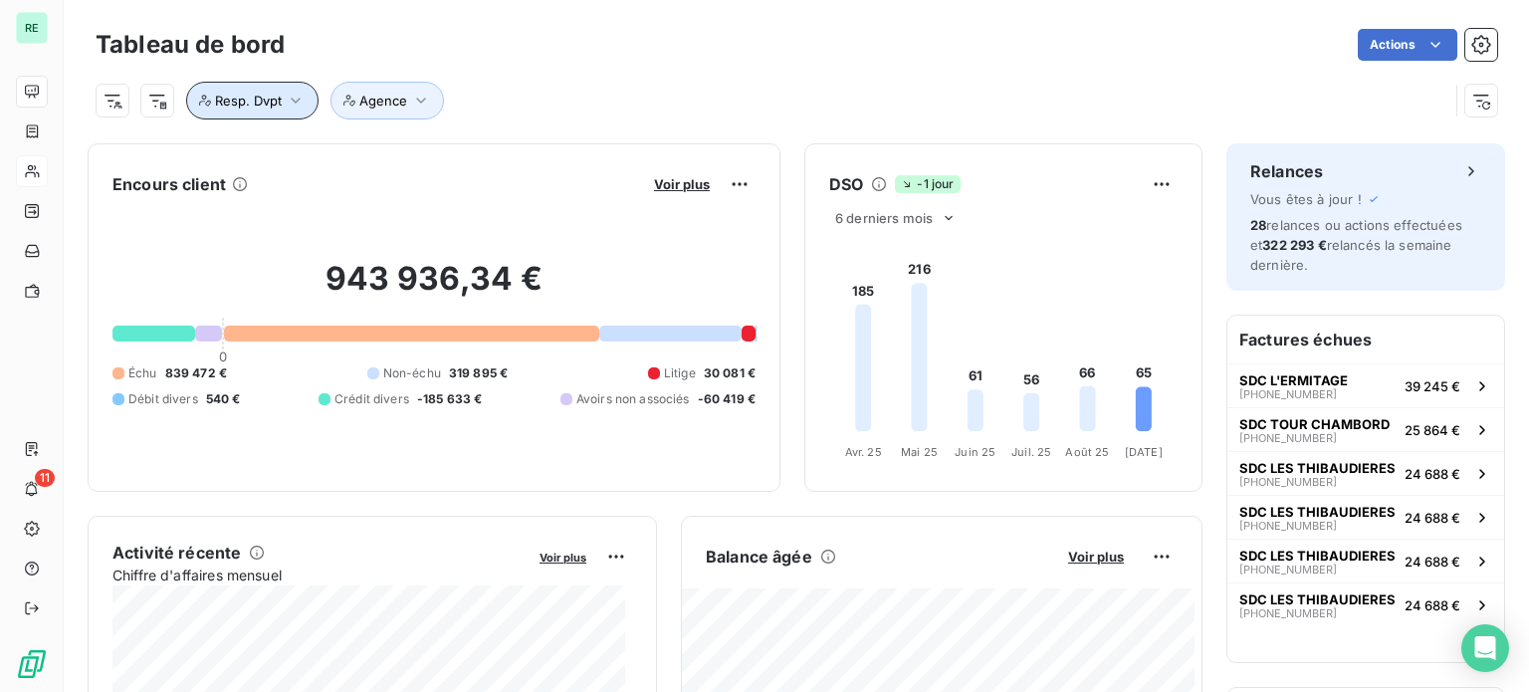
click at [262, 95] on span "Resp. Dvpt" at bounding box center [248, 101] width 67 height 16
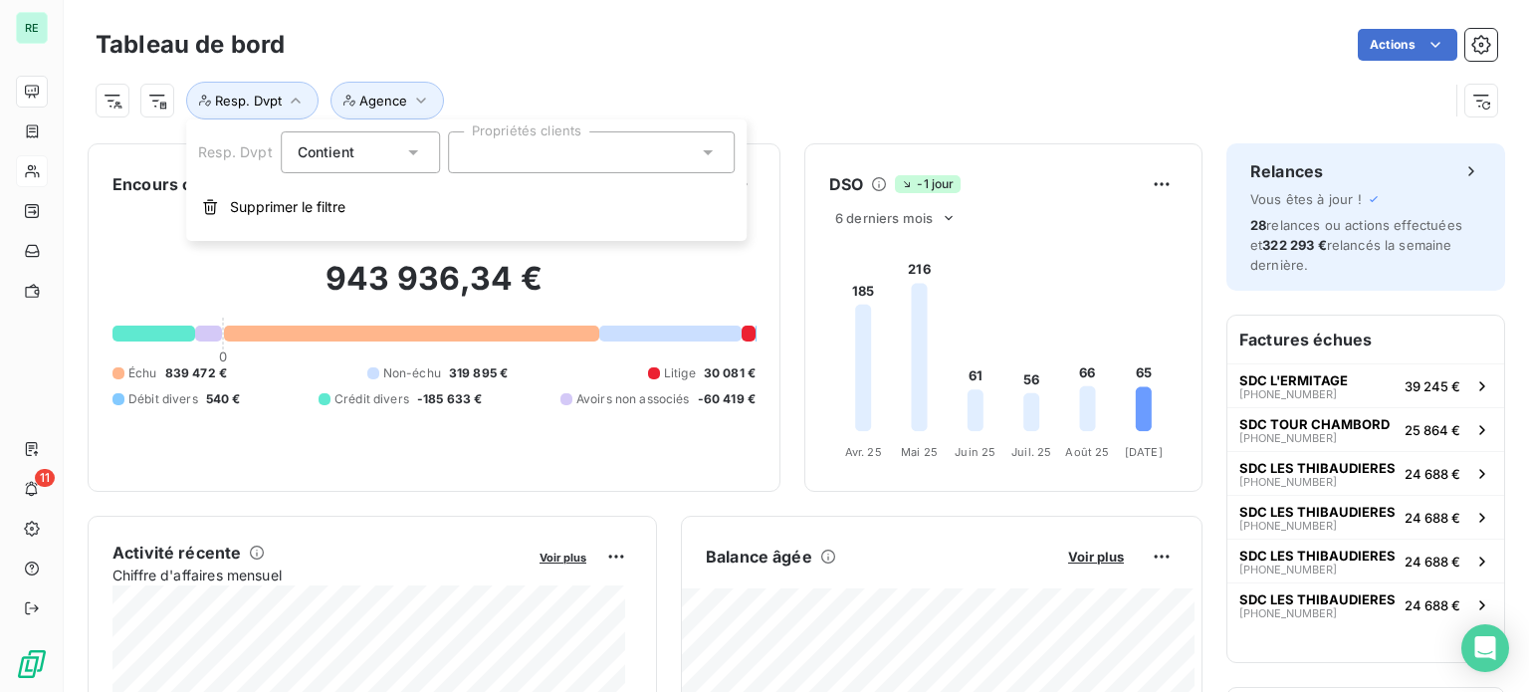
click at [491, 155] on div at bounding box center [591, 152] width 287 height 42
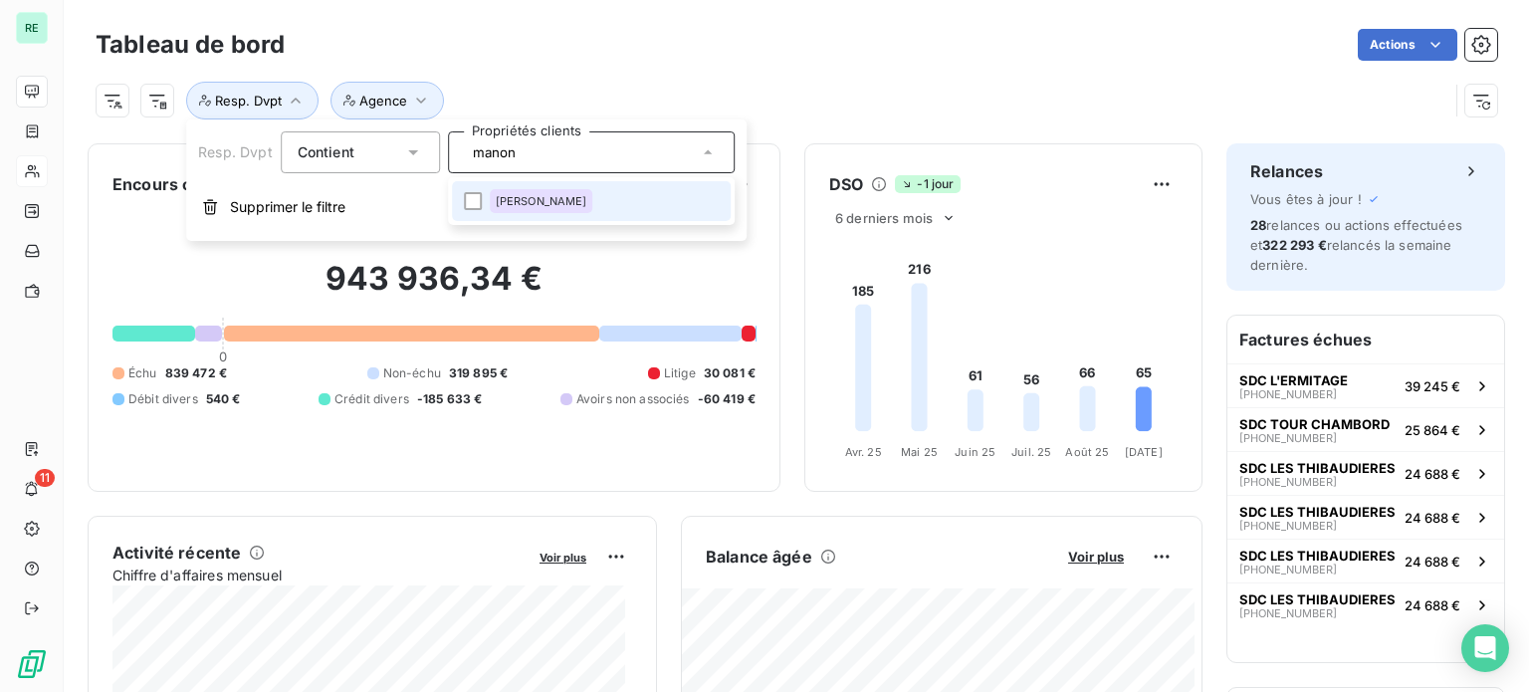
click at [486, 196] on li "[PERSON_NAME]" at bounding box center [591, 201] width 279 height 40
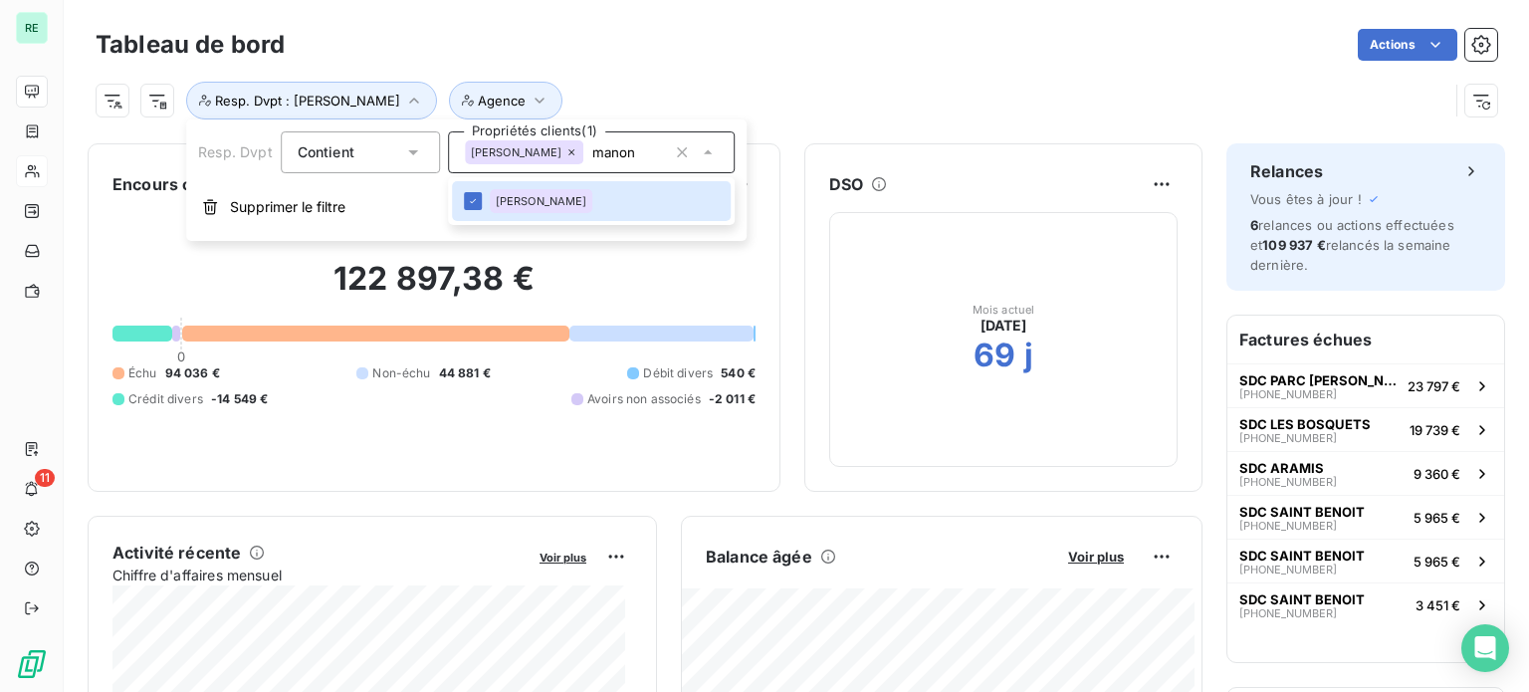
click at [584, 147] on div "[PERSON_NAME]" at bounding box center [524, 152] width 119 height 24
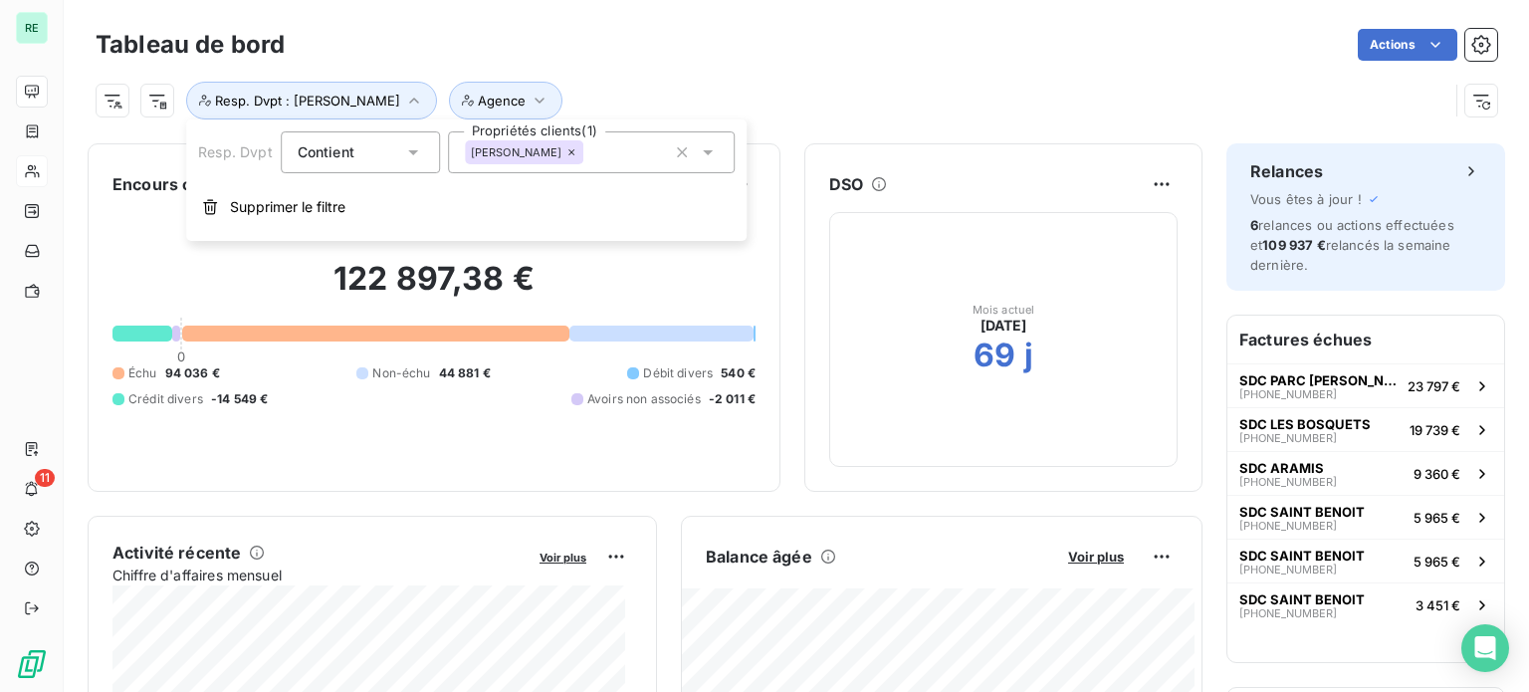
click at [576, 150] on icon at bounding box center [573, 152] width 6 height 6
type input "manon"
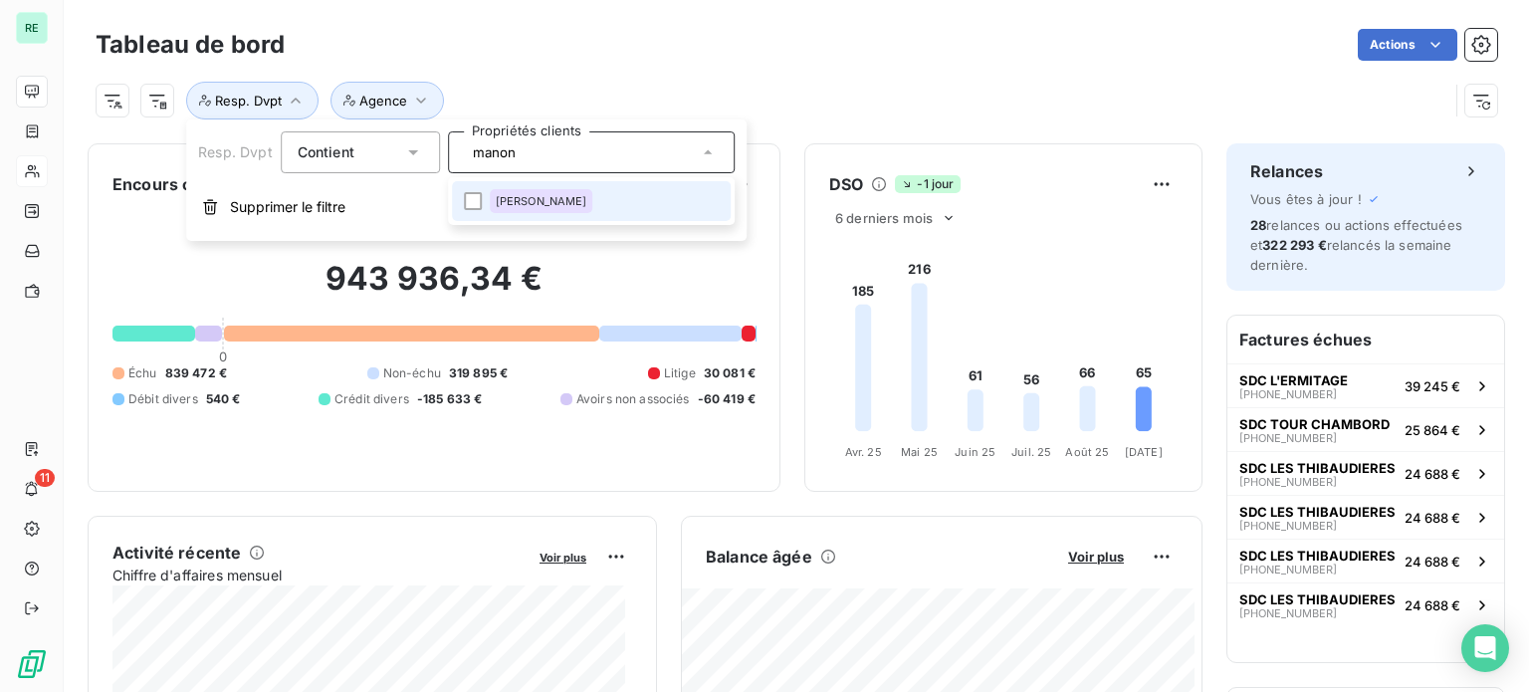
click at [524, 59] on div "Actions" at bounding box center [903, 45] width 1189 height 32
